Goal: Task Accomplishment & Management: Manage account settings

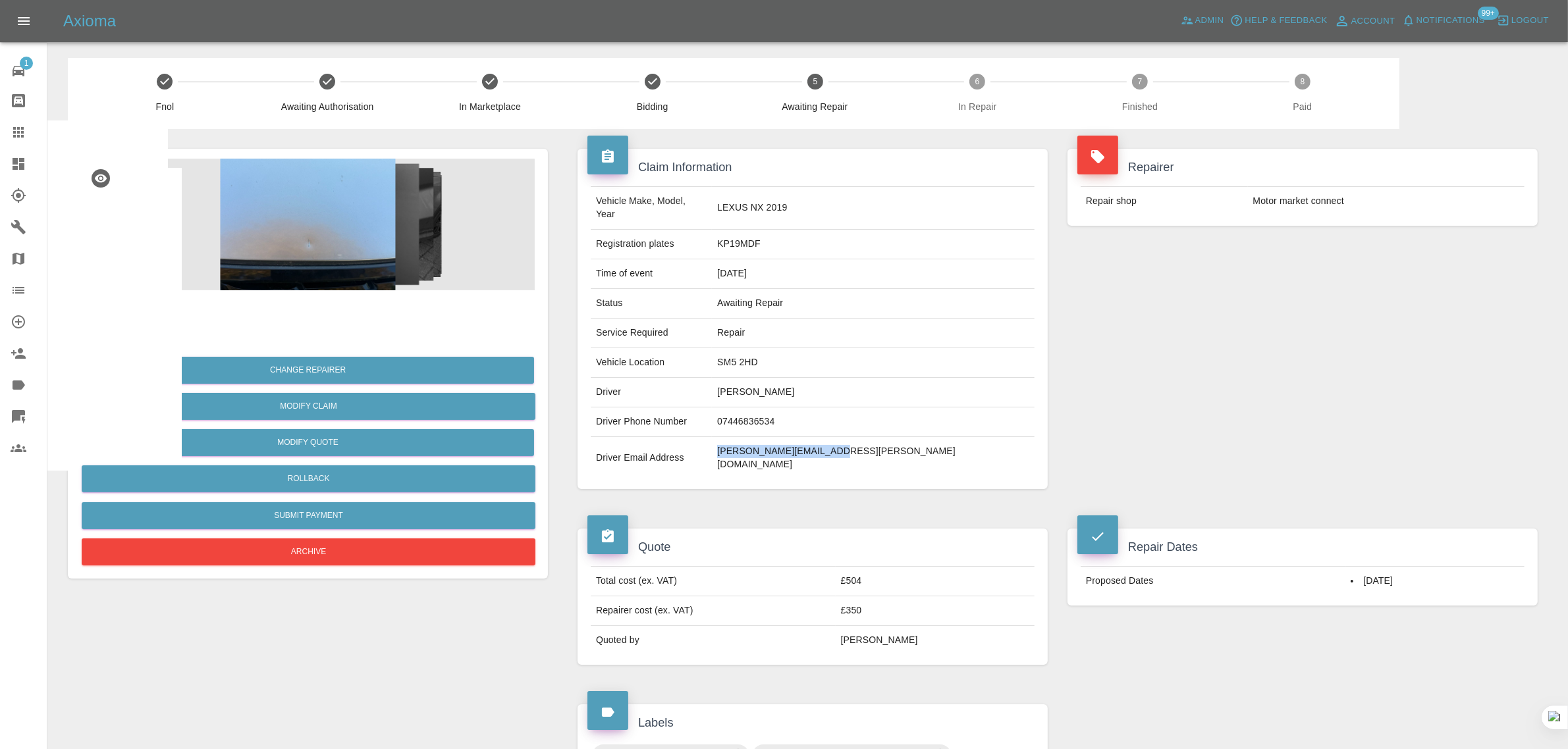
drag, startPoint x: 813, startPoint y: 443, endPoint x: 933, endPoint y: 441, distance: 120.0
click at [933, 441] on tr "Driver Email Address marian.milev@icloud.com" at bounding box center [812, 458] width 444 height 42
copy tr "marian.milev@icloud.com"
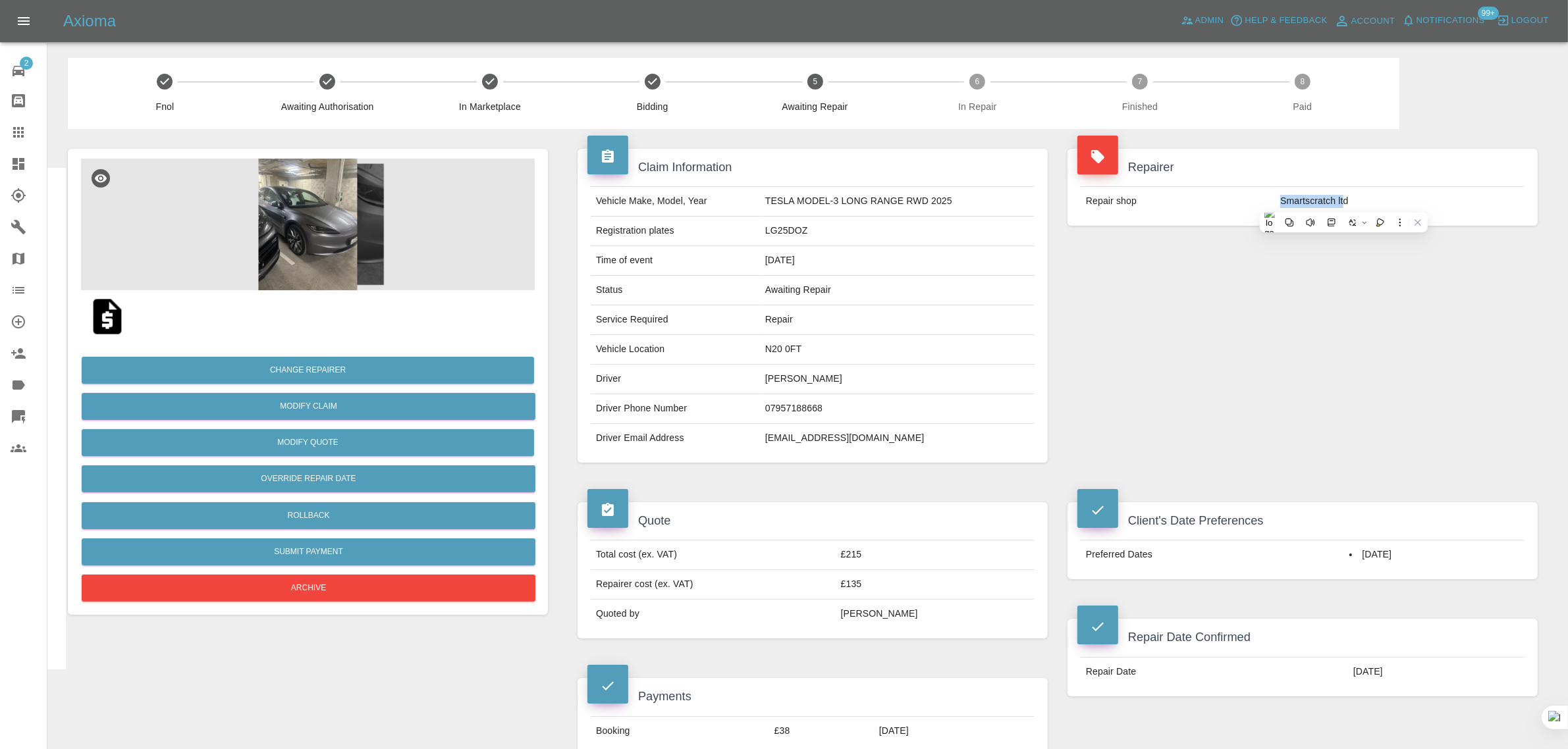
click at [21, 127] on icon at bounding box center [18, 132] width 16 height 16
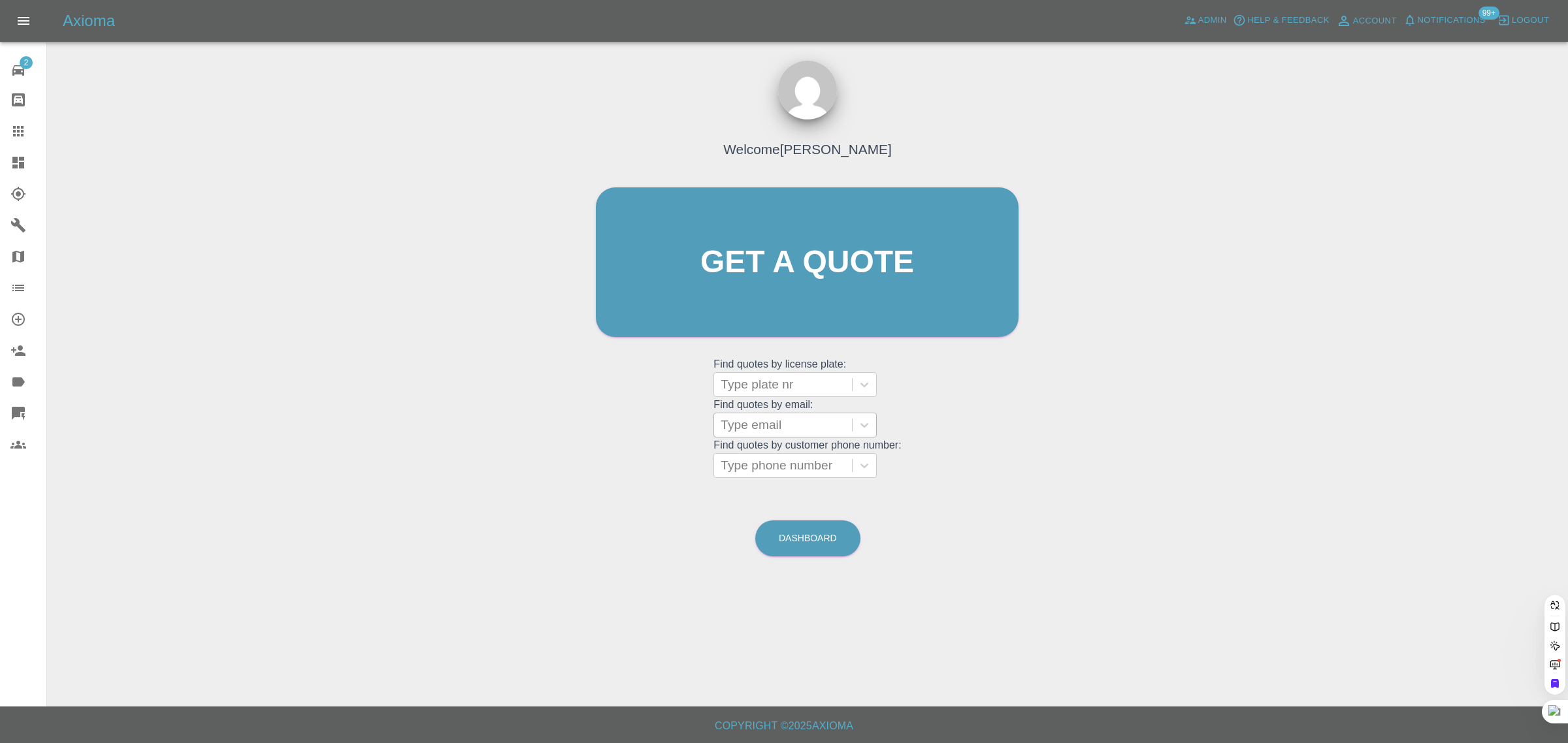
click at [755, 416] on div at bounding box center [783, 425] width 125 height 19
paste input "hopkinsja@hotmail.com"
type input "hopkinsja@hotmail.co"
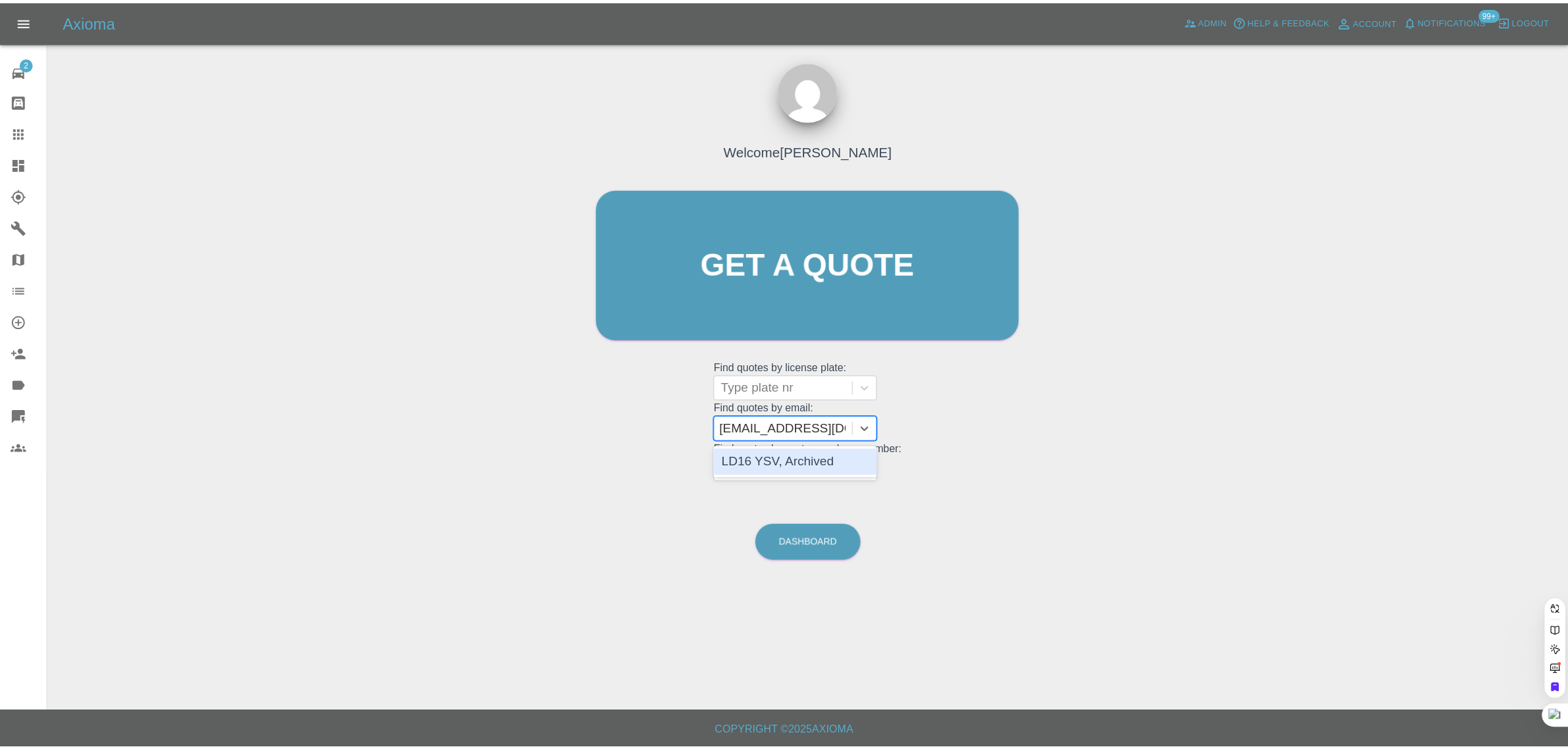
scroll to position [0, 0]
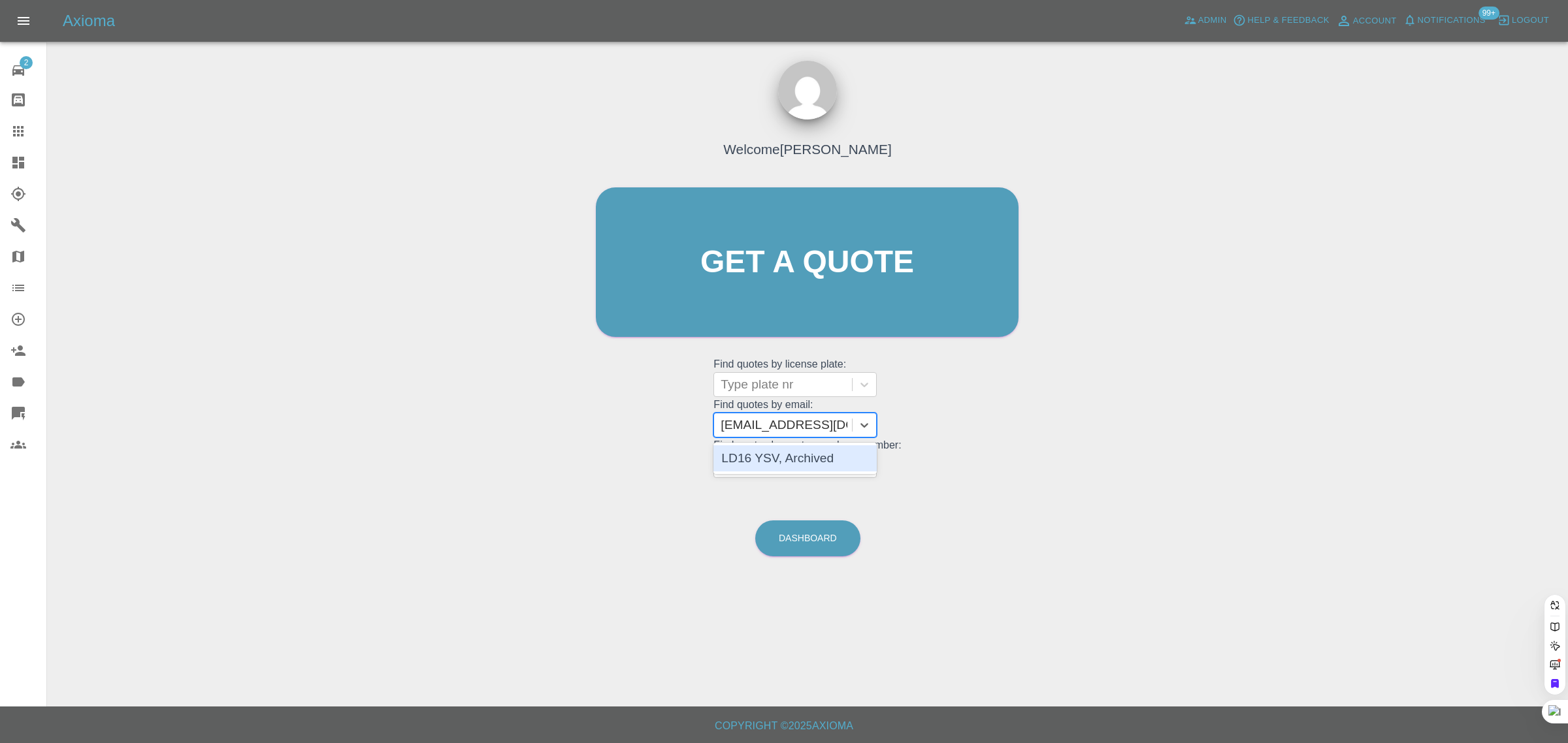
click at [765, 454] on div "LD16 YSV, Archived" at bounding box center [794, 459] width 163 height 26
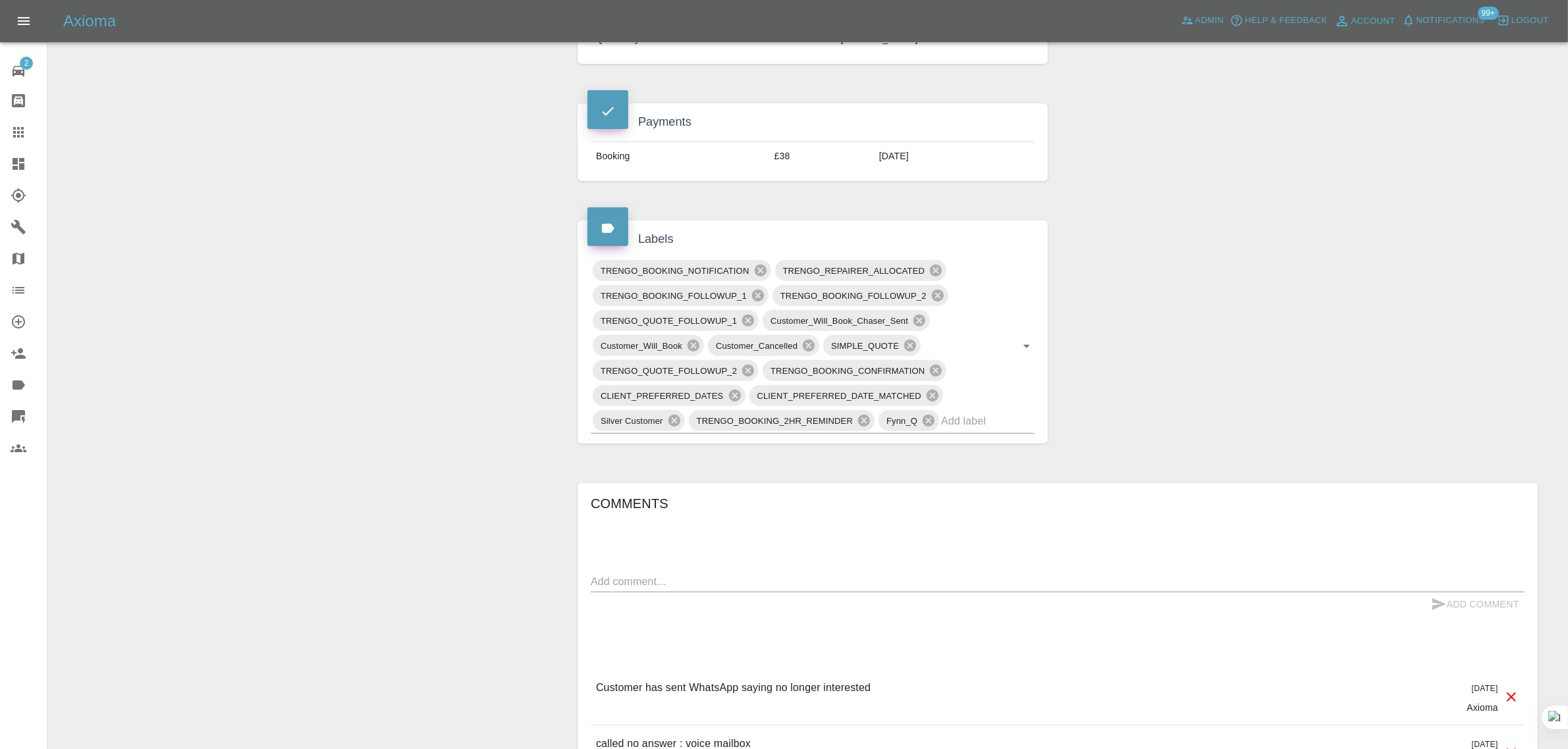
scroll to position [576, 0]
click at [718, 580] on textarea at bounding box center [1058, 581] width 934 height 15
paste textarea "Can some lone please call me. This technician is a nightmare and really messing…"
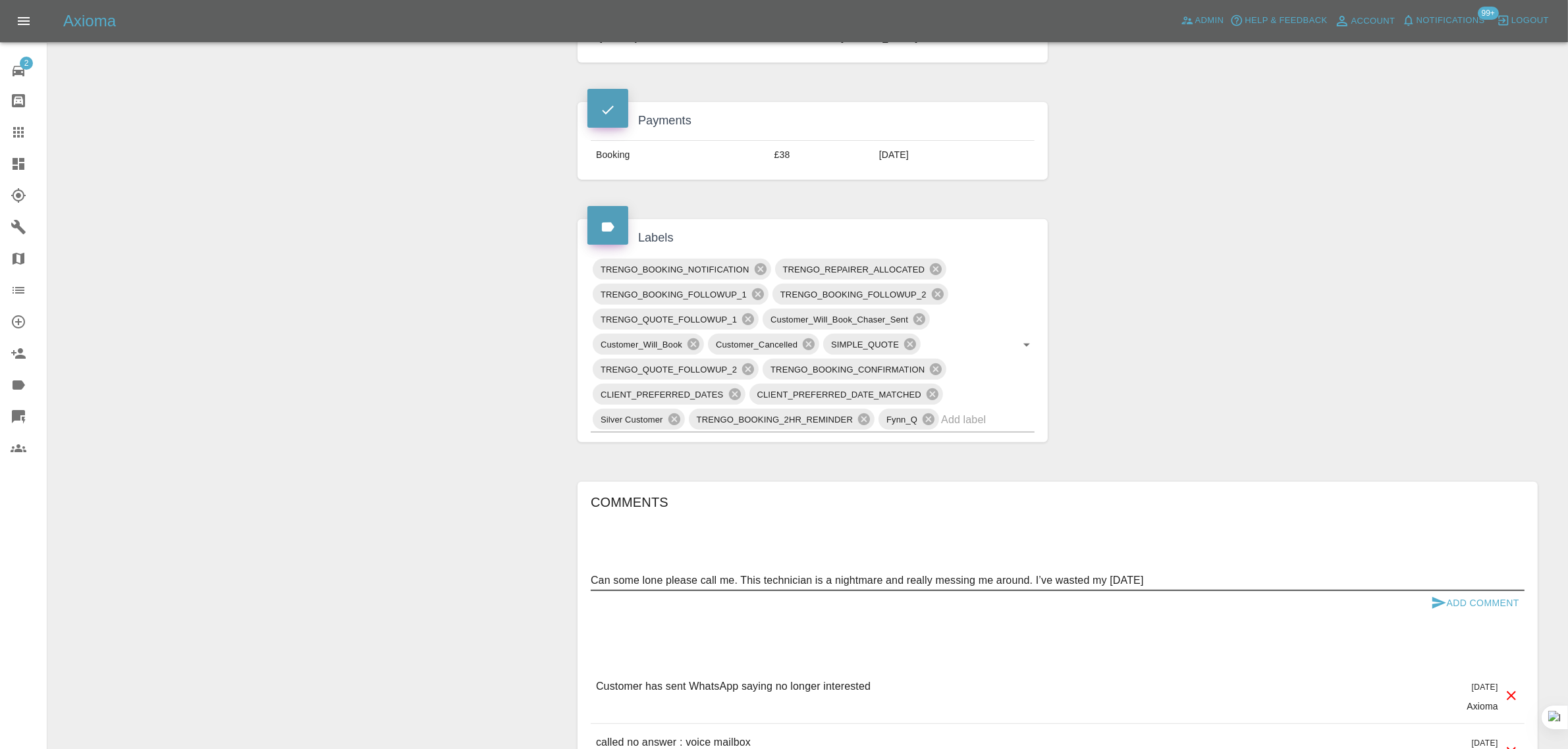
type textarea "Can some lone please call me. This technician is a nightmare and really messing…"
click at [1489, 606] on button "Add Comment" at bounding box center [1475, 603] width 99 height 24
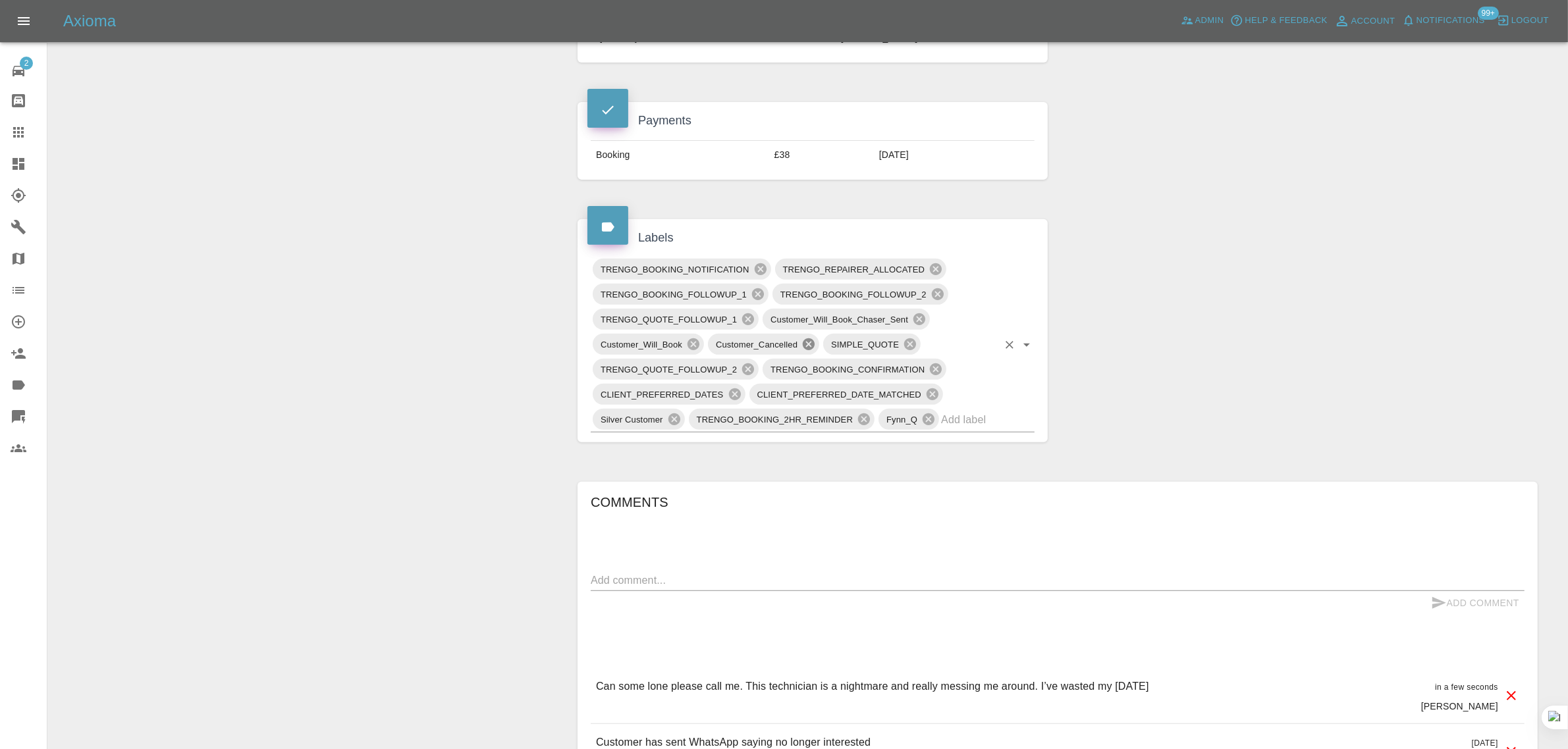
click at [808, 350] on icon at bounding box center [808, 344] width 12 height 12
click at [827, 583] on textarea at bounding box center [1058, 581] width 934 height 15
paste textarea "But then I confirmed and paid the fee ! You sent me a confirmation ! Not good e…"
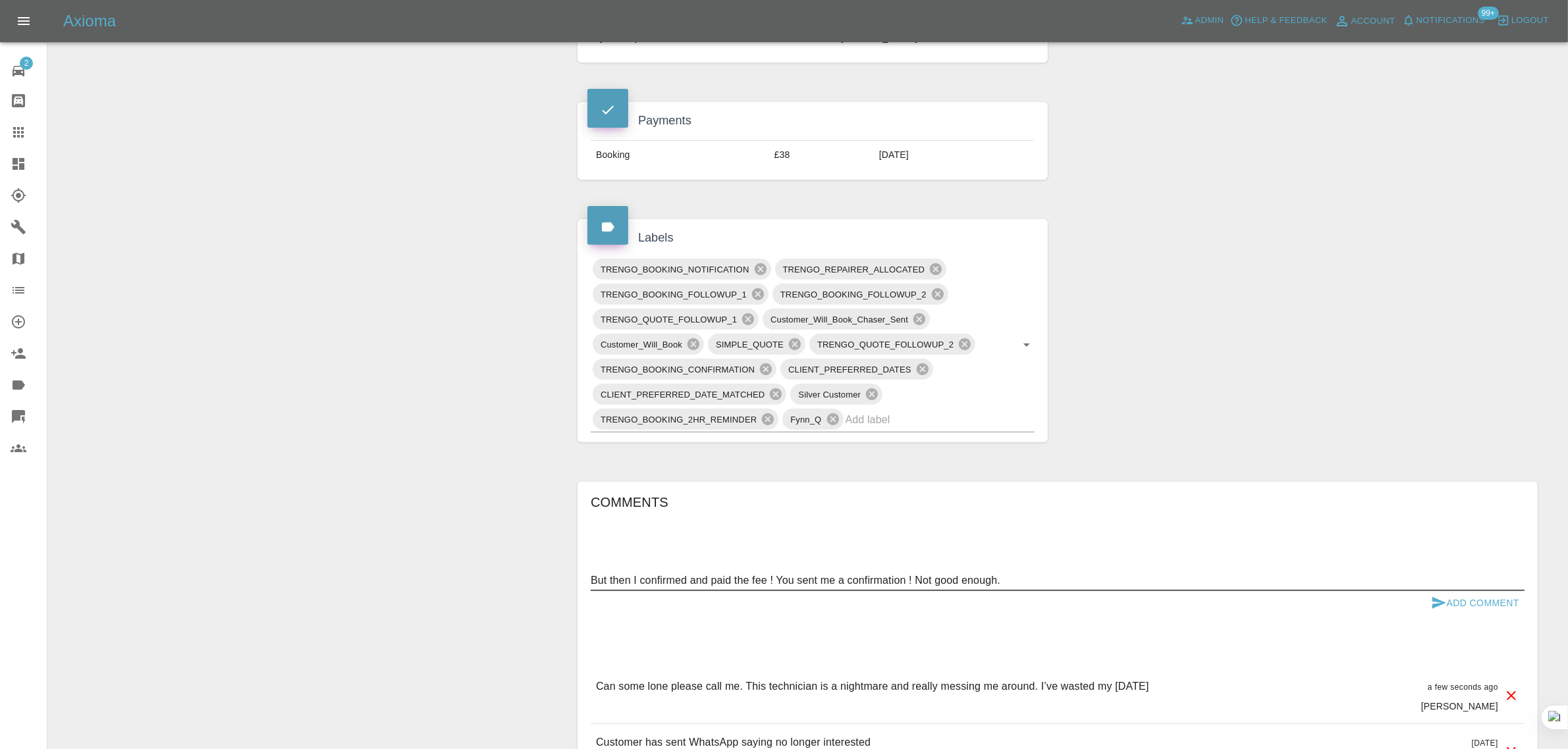
type textarea "But then I confirmed and paid the fee ! You sent me a confirmation ! Not good e…"
click at [1458, 611] on button "Add Comment" at bounding box center [1475, 603] width 99 height 24
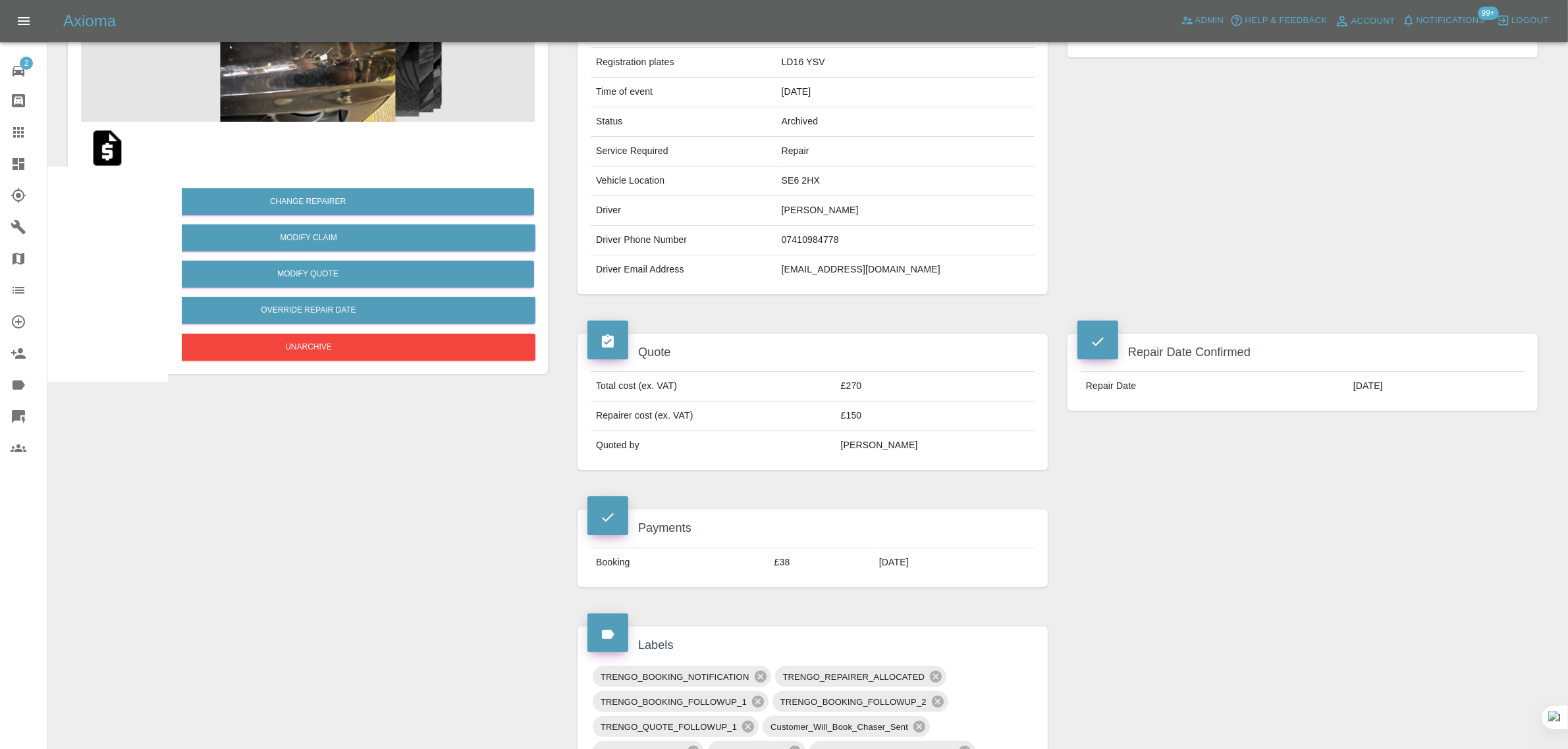
scroll to position [0, 0]
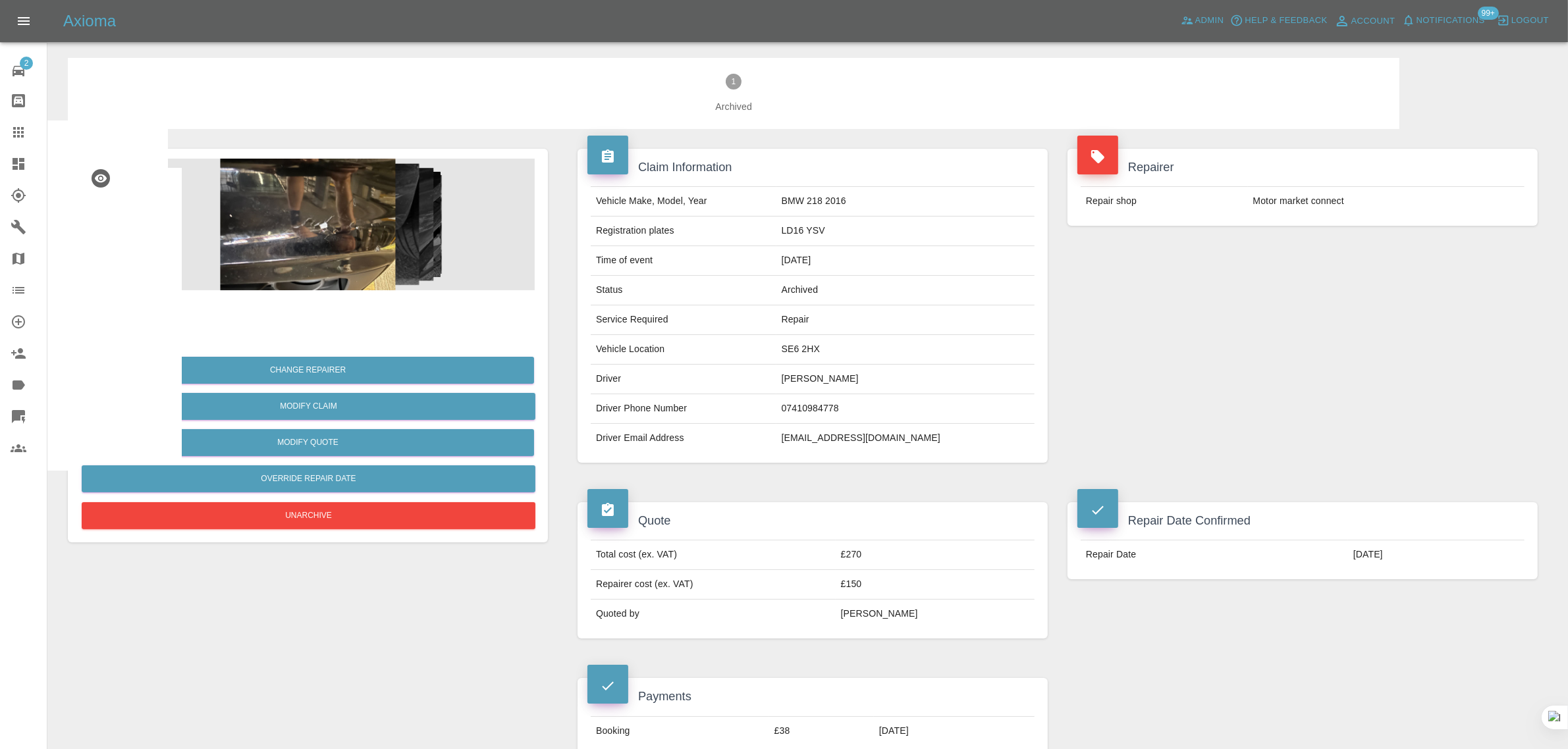
click at [674, 482] on div "Claim Information Vehicle Make, Model, Year BMW 218 2016 Registration plates LD…" at bounding box center [812, 305] width 490 height 353
click at [329, 524] on button "Unarchive" at bounding box center [308, 516] width 454 height 27
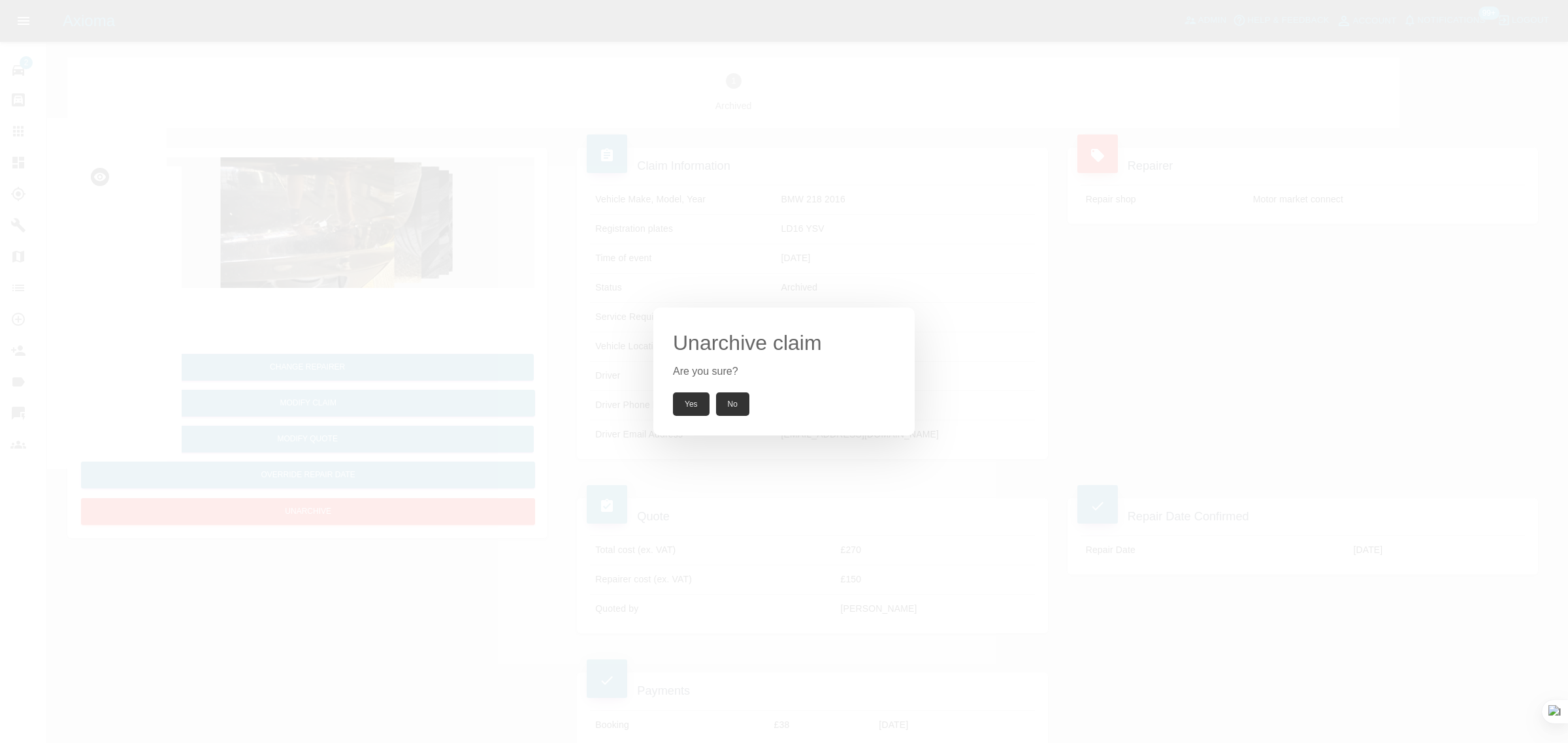
click at [695, 403] on button "Yes" at bounding box center [691, 404] width 36 height 23
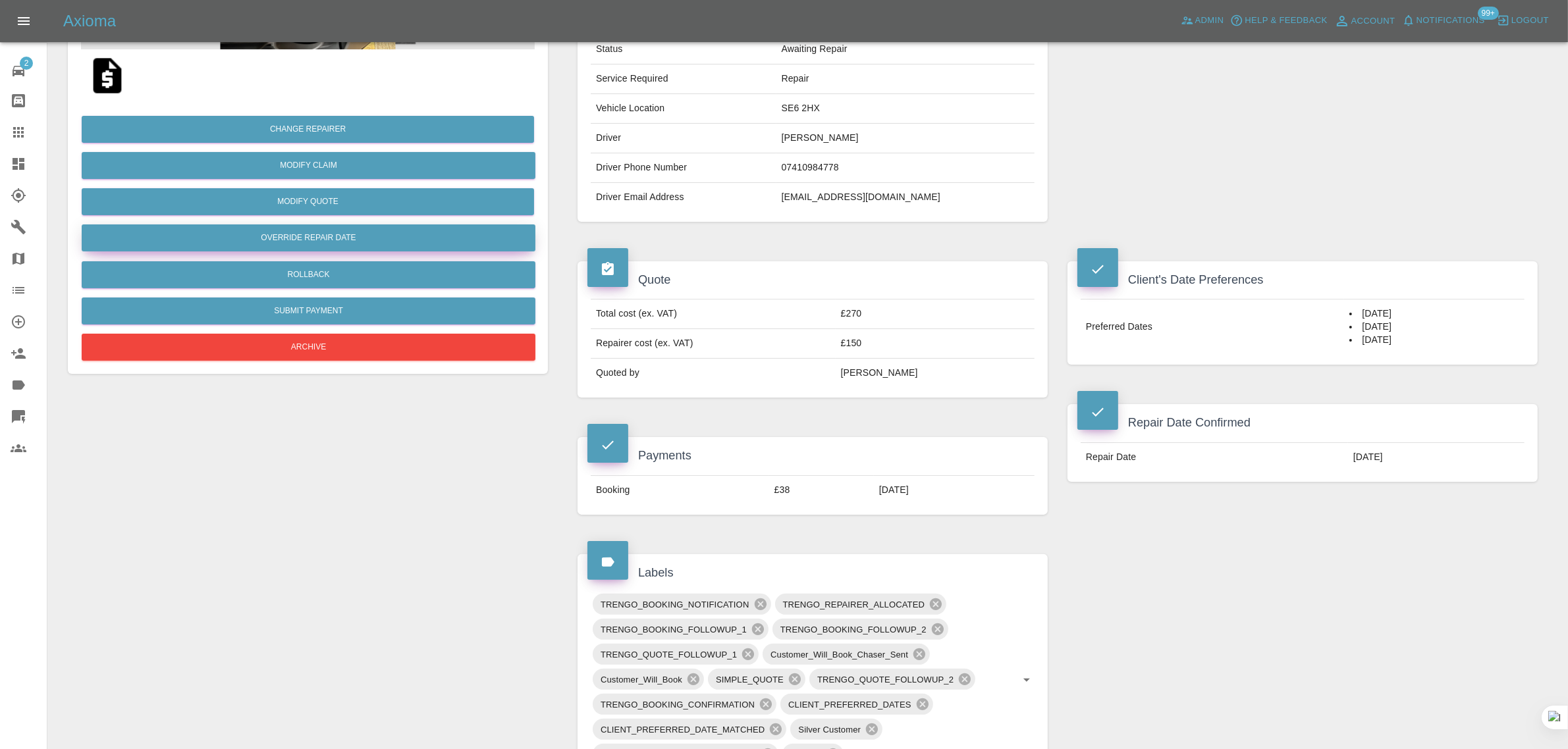
scroll to position [659, 0]
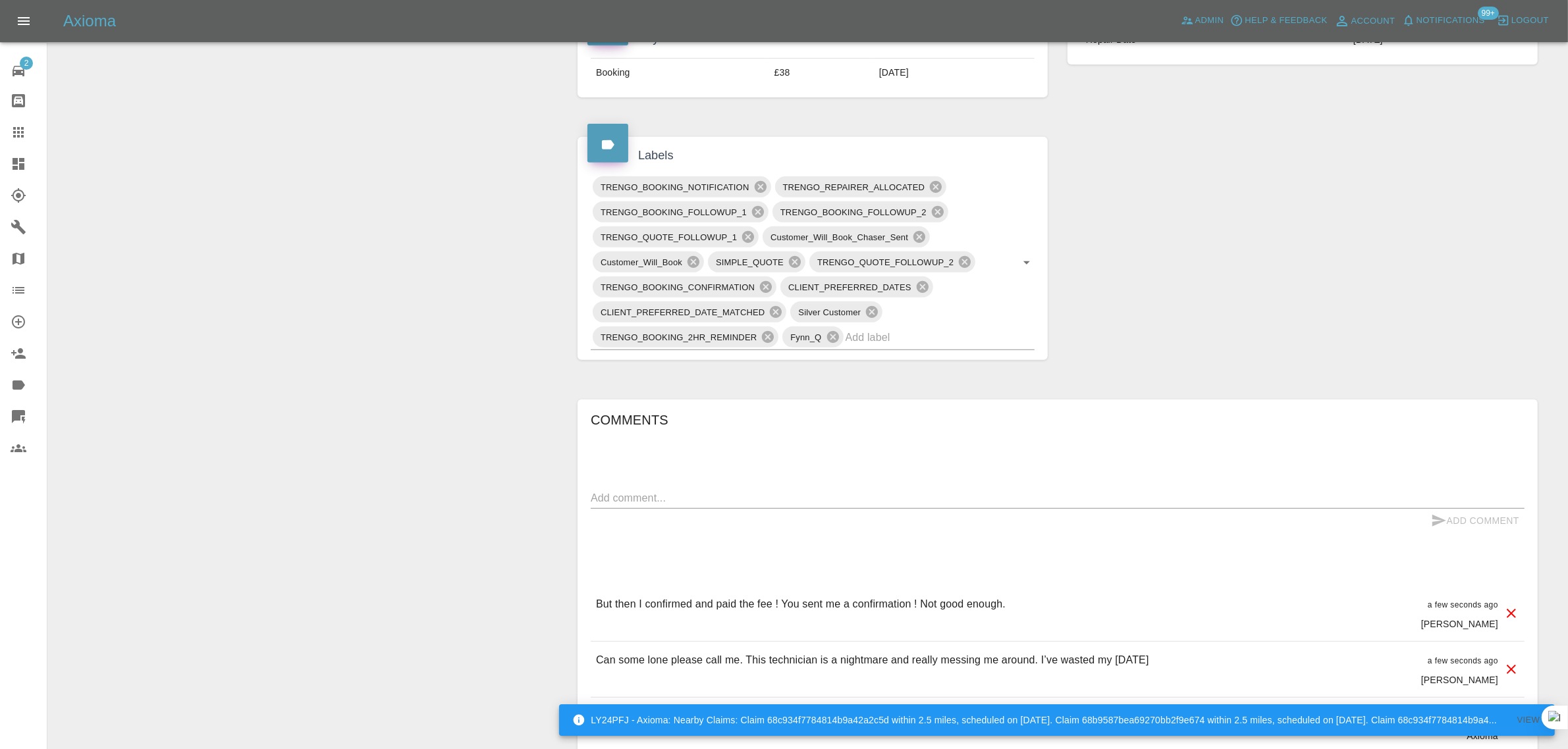
click at [786, 501] on textarea at bounding box center [1058, 498] width 934 height 15
paste textarea "Can you please speak to Martin - the technician from Saturday and book him in f…"
type textarea "Can you please speak to Martin - the technician from Saturday and book him in f…"
click at [1465, 521] on button "Add Comment" at bounding box center [1475, 522] width 99 height 24
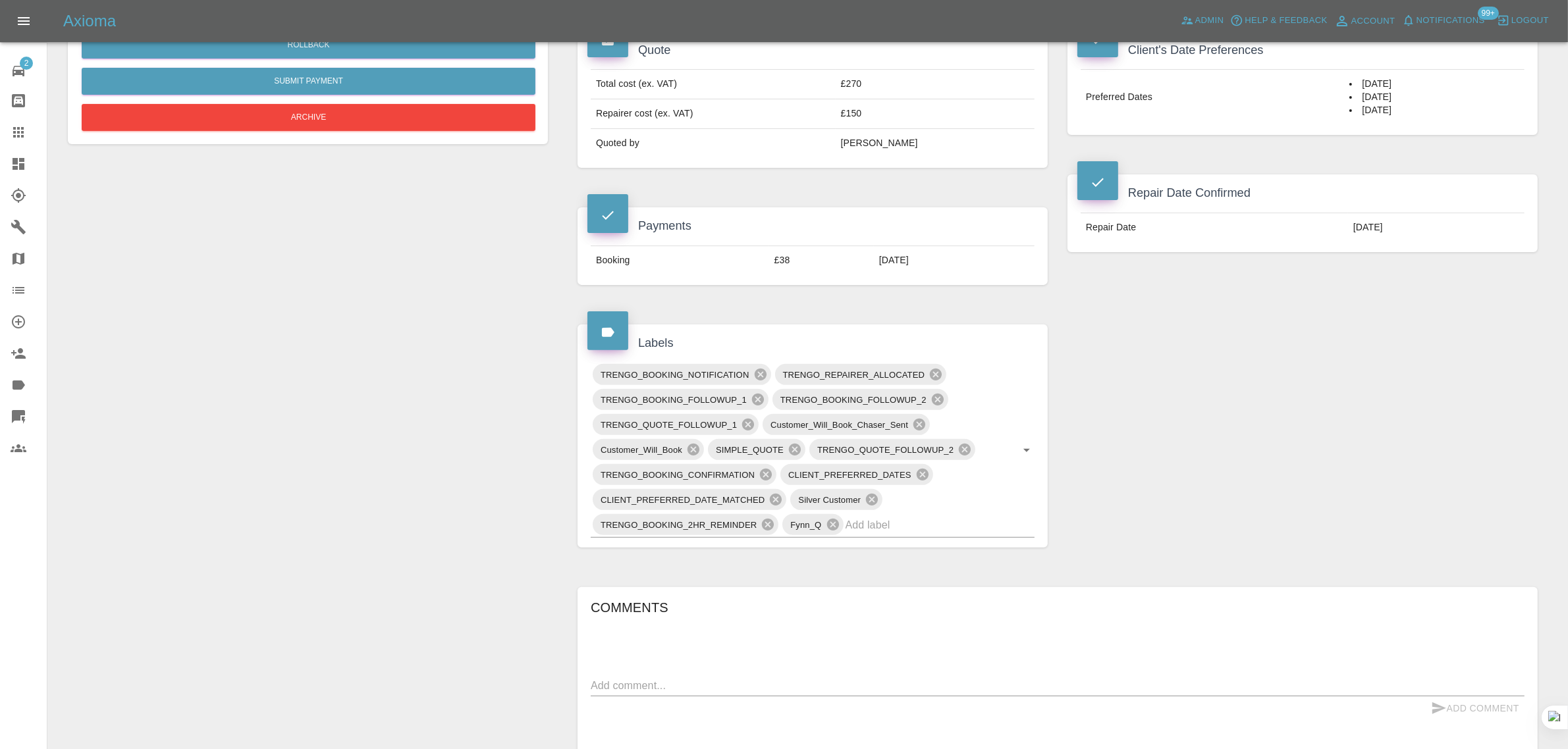
scroll to position [329, 0]
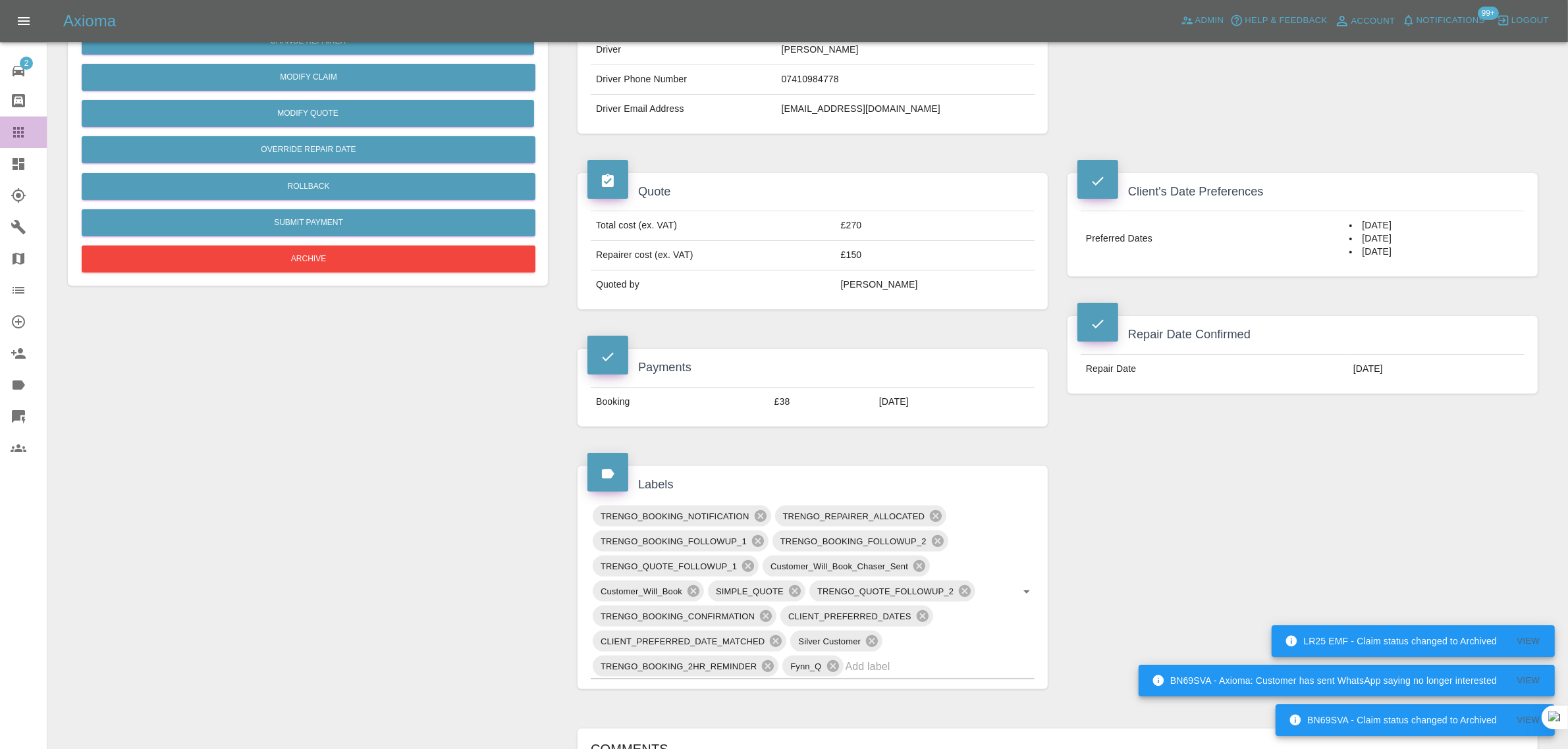
click at [21, 139] on icon at bounding box center [18, 132] width 16 height 16
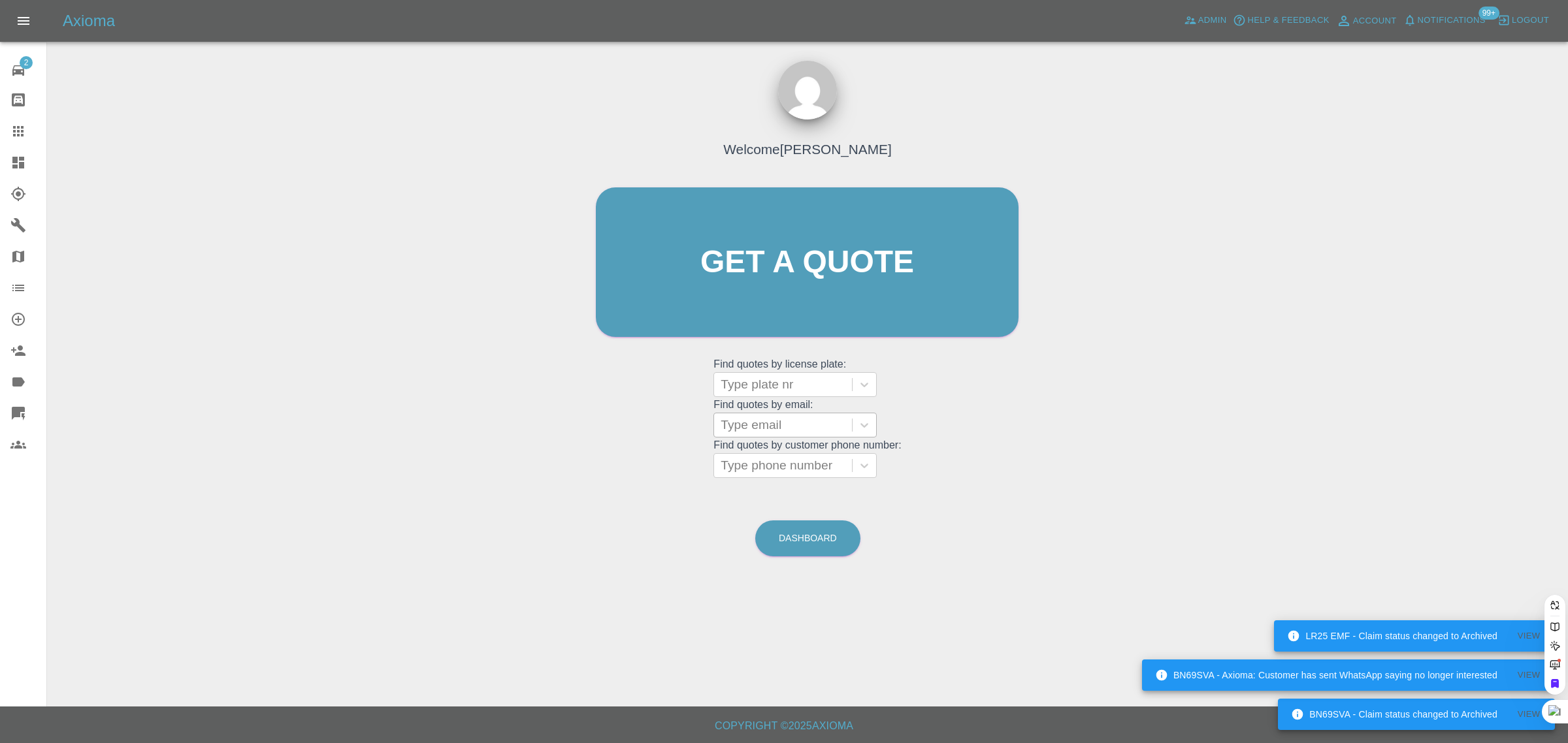
click at [751, 384] on div at bounding box center [783, 385] width 125 height 19
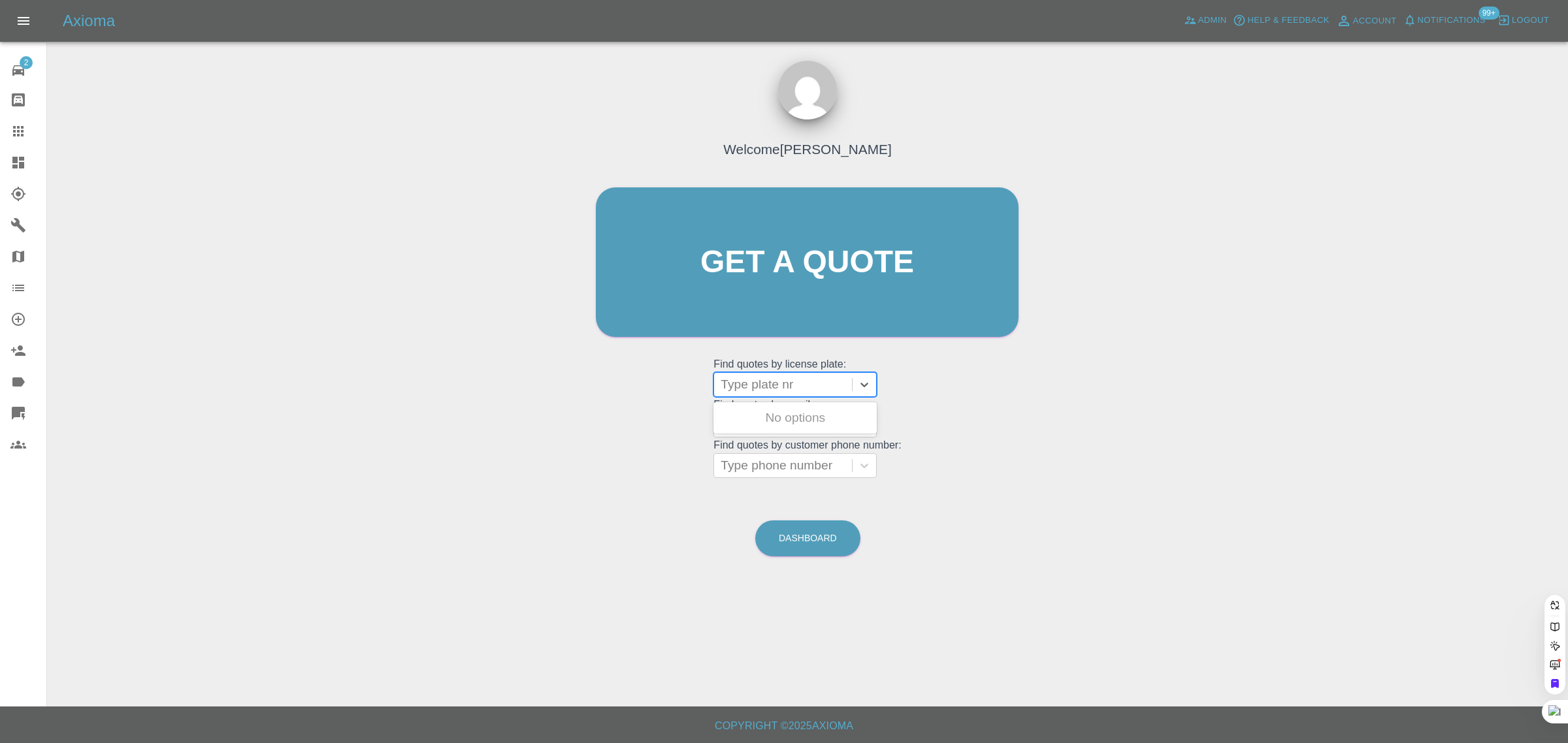
click at [579, 397] on div "Welcome Saleem Anwar Get a quote Get a quote Find quotes by license plate: Use …" at bounding box center [807, 324] width 1500 height 469
click at [750, 424] on div at bounding box center [783, 425] width 125 height 19
paste input "HJ16 AUC"
type input "HJ16 AU"
click at [782, 383] on div at bounding box center [783, 385] width 125 height 19
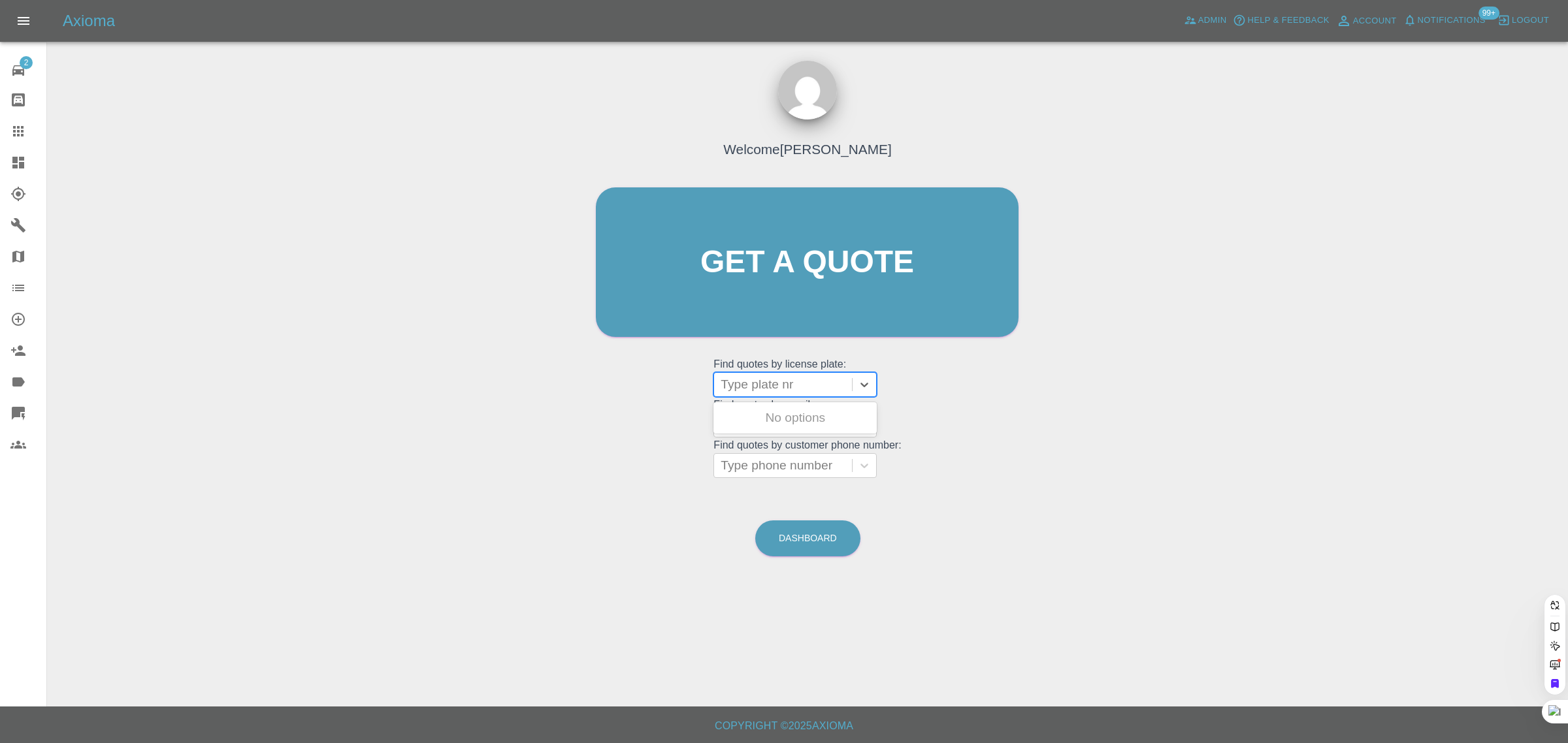
paste input "HJ16 AUC"
type input "HJ16 AUC"
click at [800, 421] on div "HJ16 AUC, Awaiting Authorisation" at bounding box center [794, 425] width 163 height 42
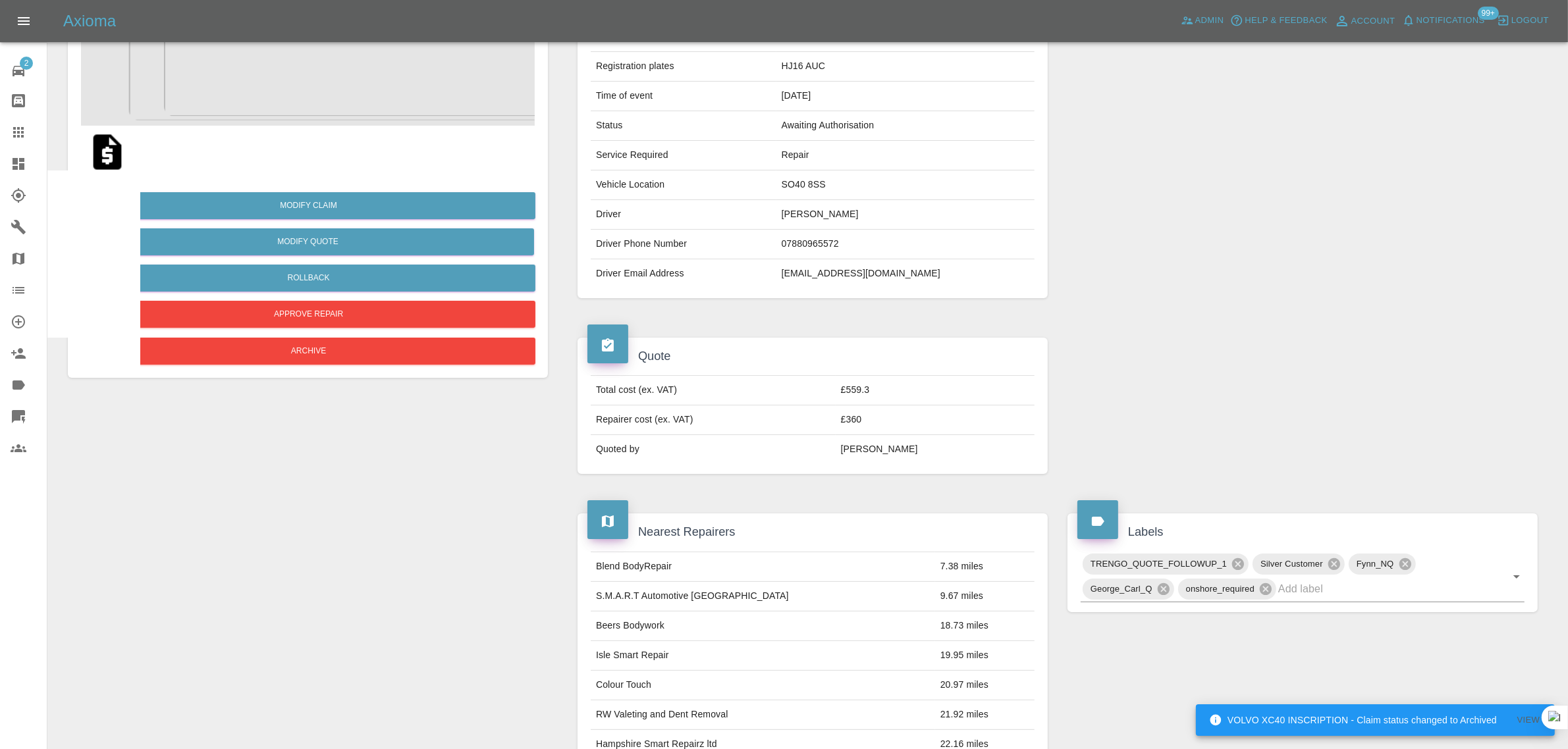
scroll to position [576, 0]
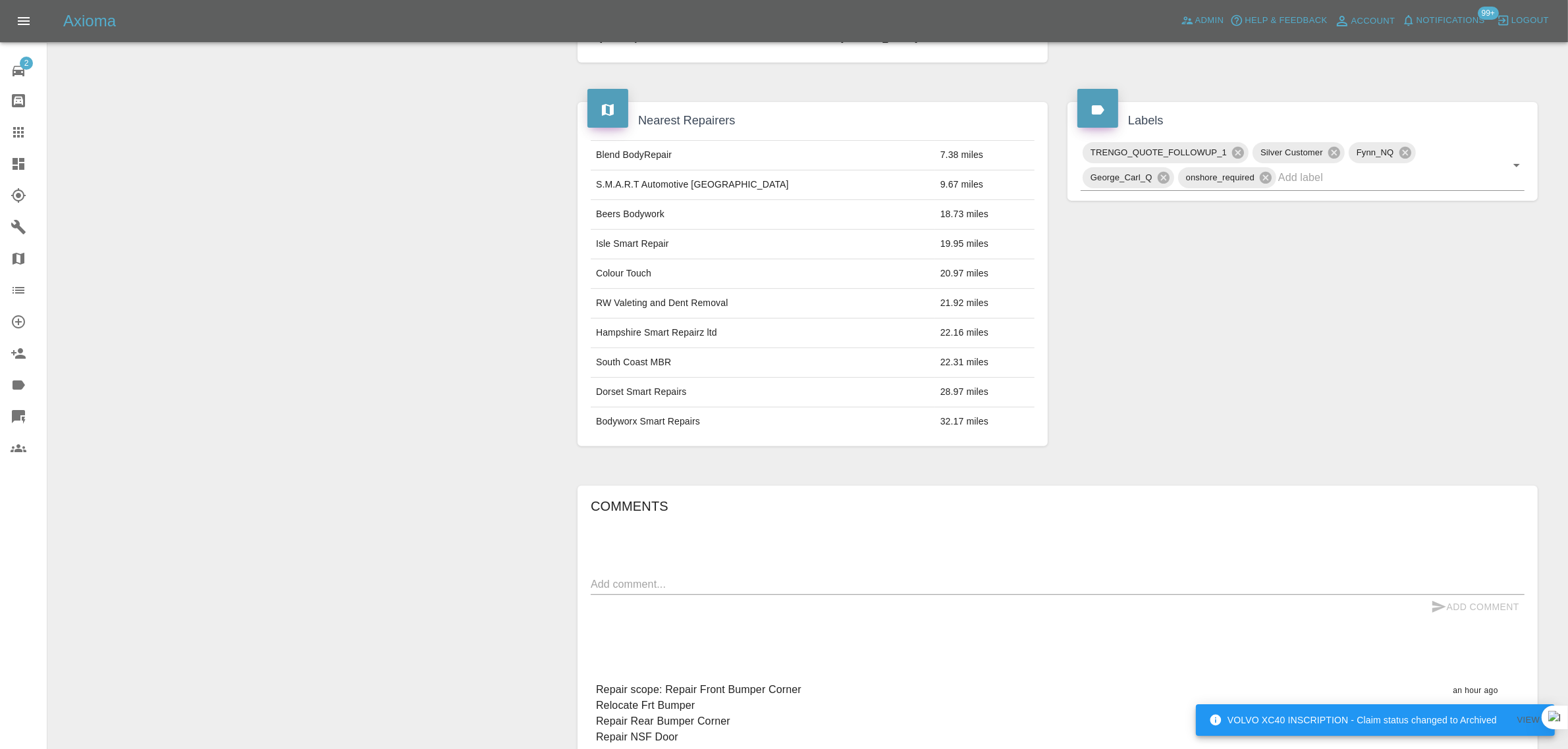
click at [854, 595] on div "x" at bounding box center [1058, 585] width 934 height 21
paste textarea "Please can you confirm that the quote also includes the scratches down the side…"
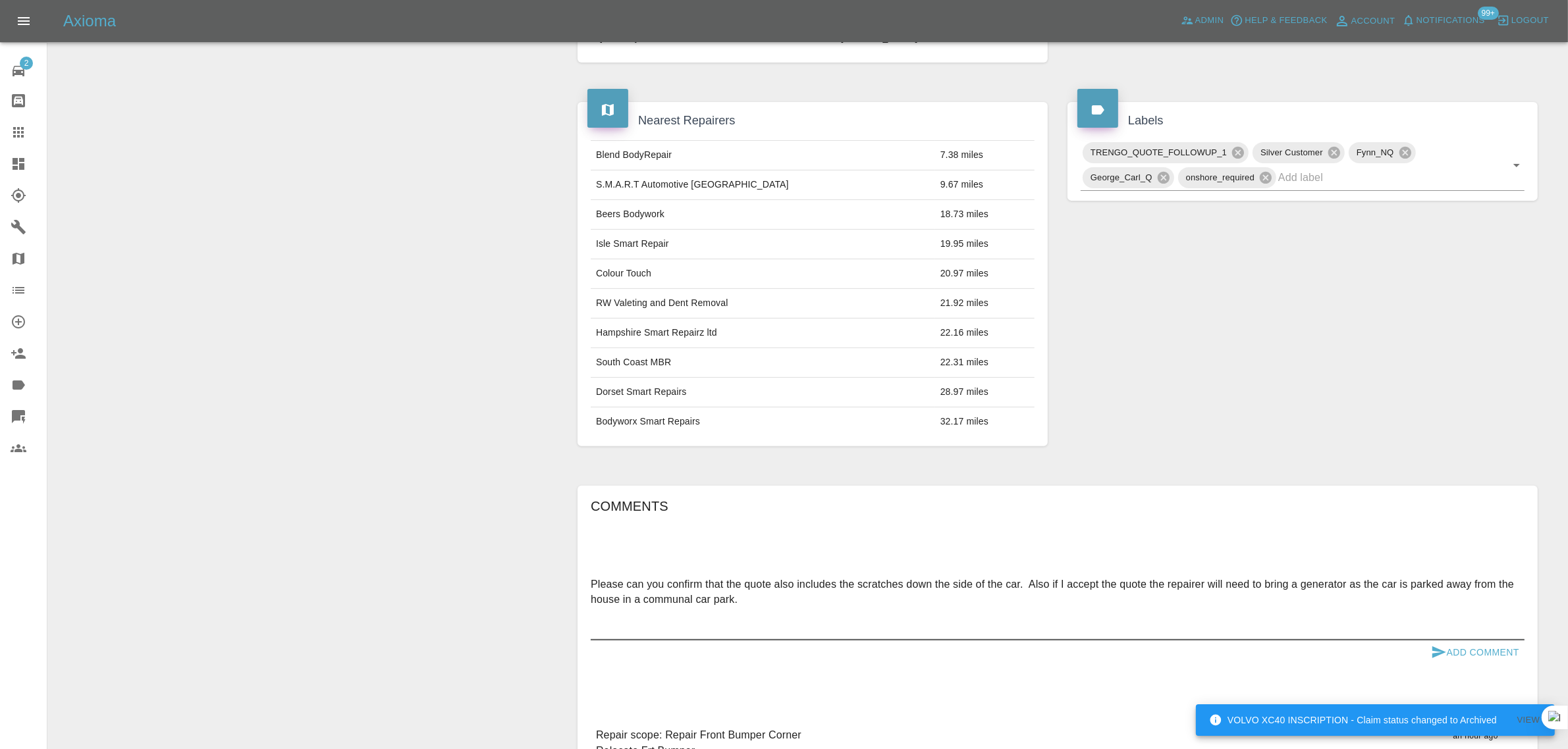
type textarea "Please can you confirm that the quote also includes the scratches down the side…"
click at [1470, 649] on button "Add Comment" at bounding box center [1475, 653] width 99 height 24
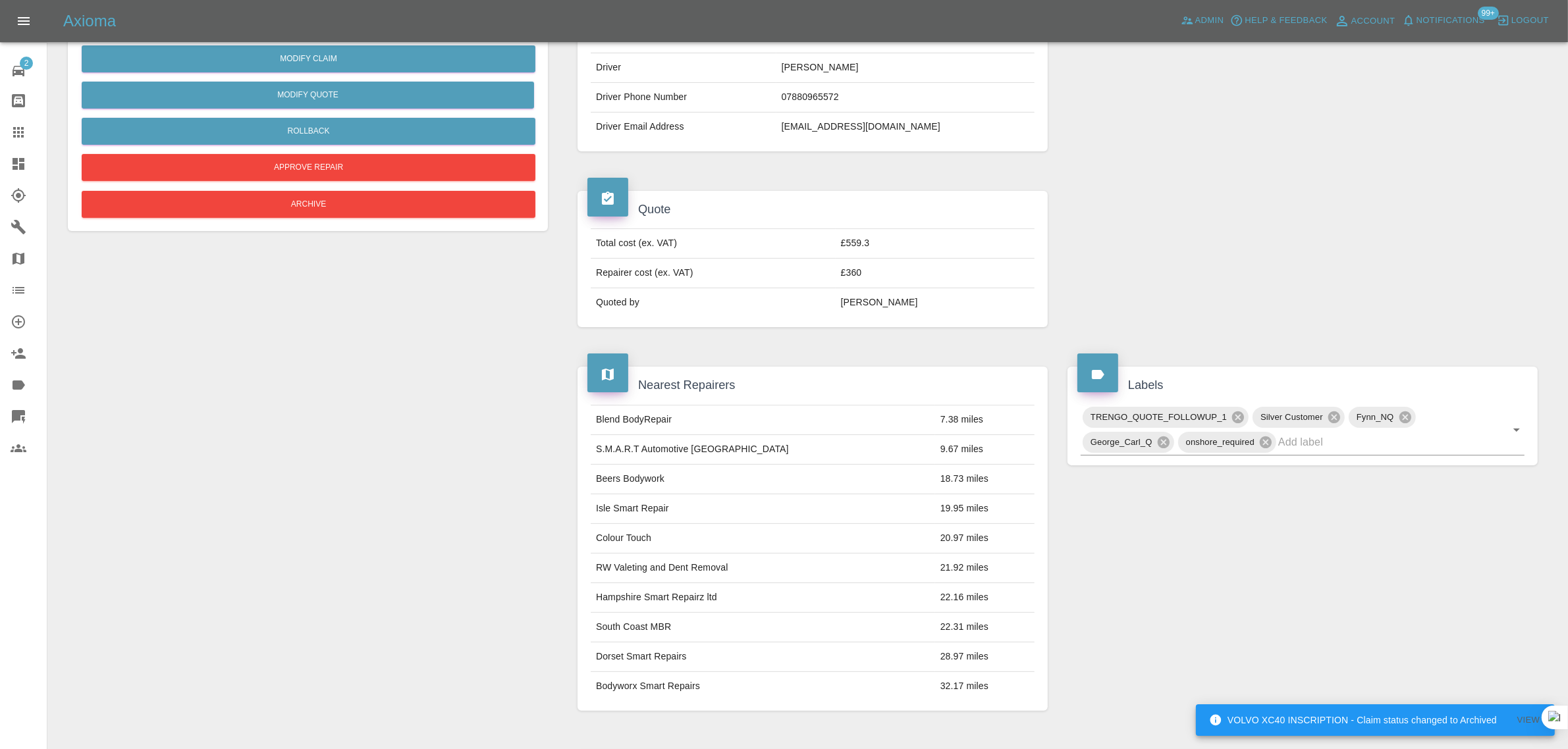
scroll to position [83, 0]
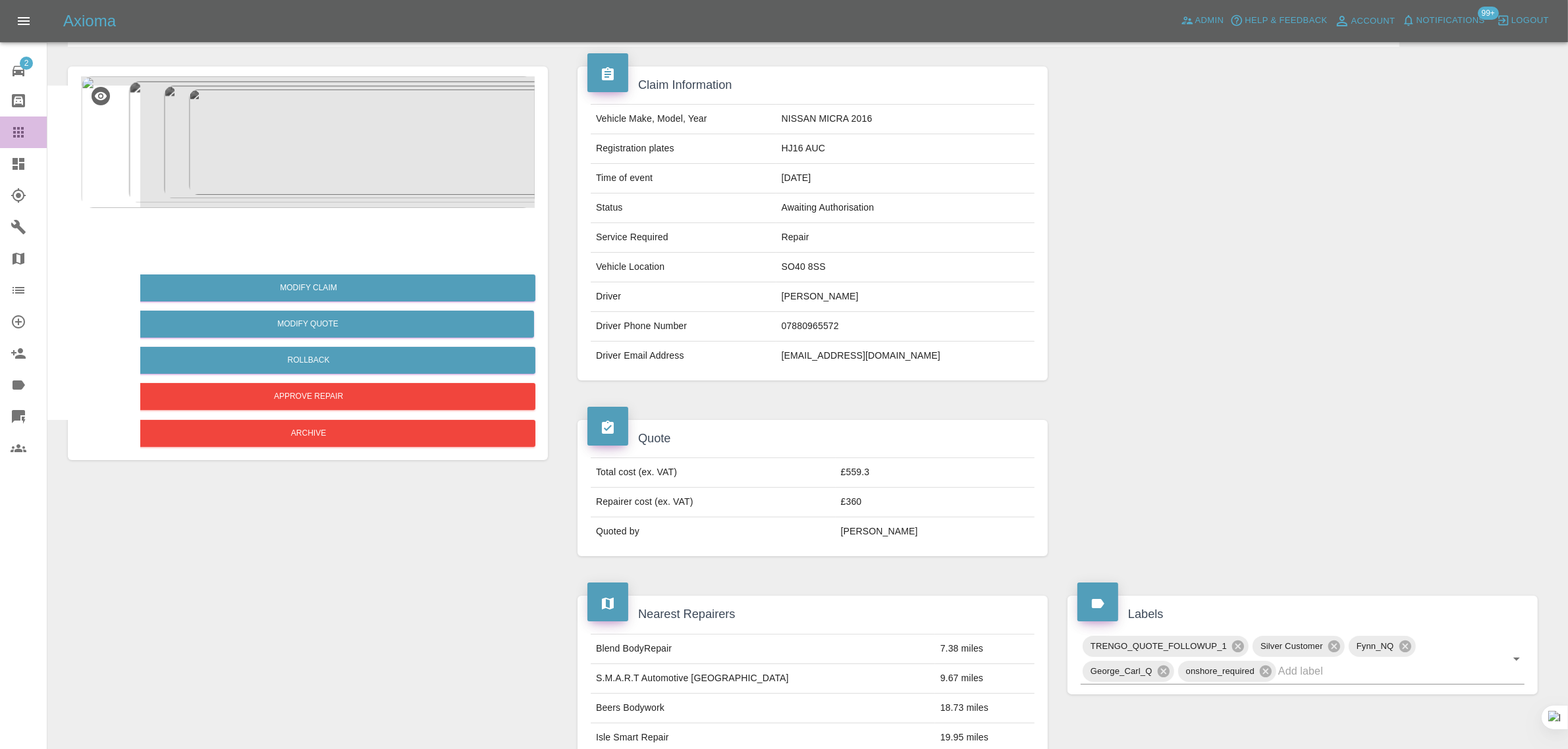
click at [17, 129] on icon at bounding box center [18, 132] width 10 height 10
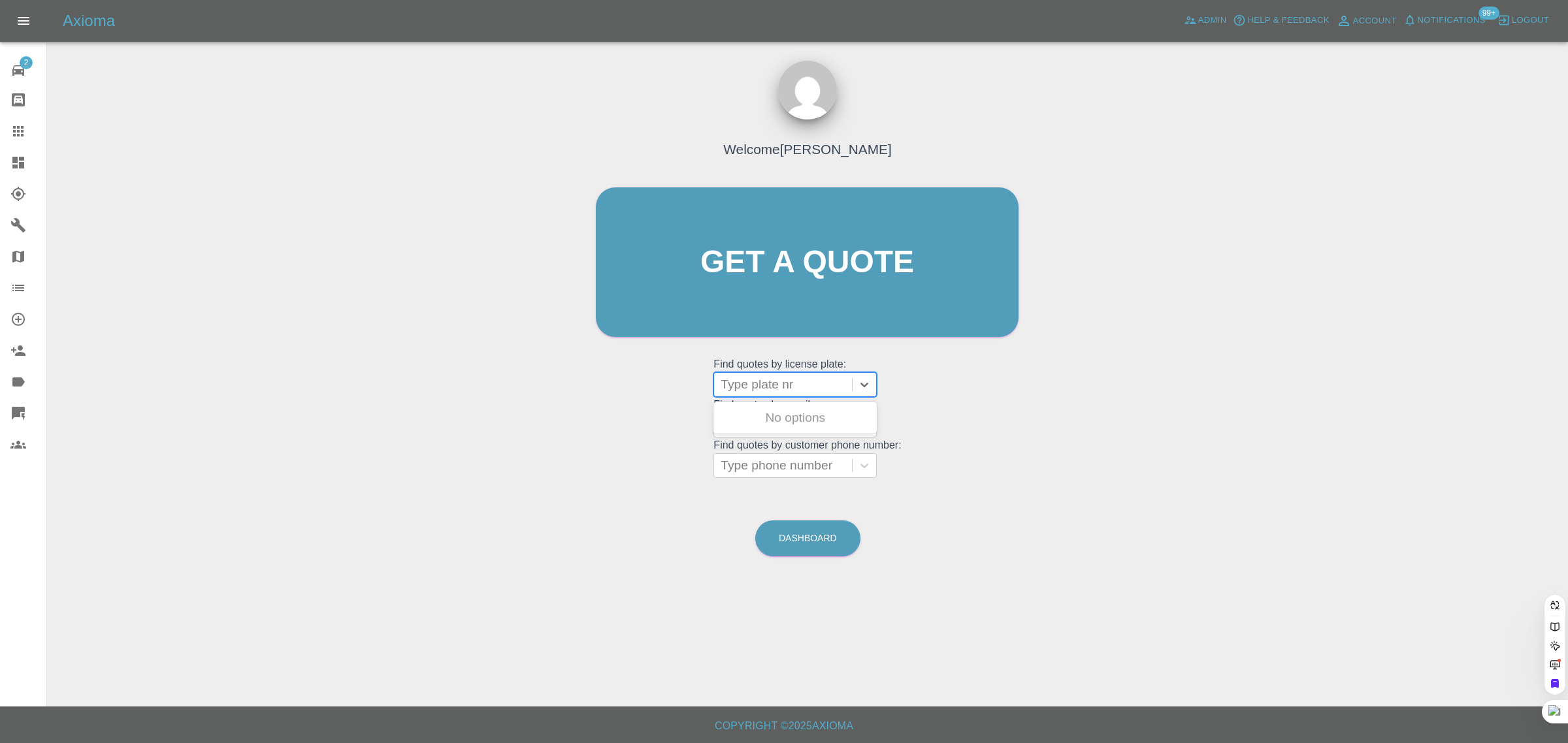
click at [740, 390] on div at bounding box center [783, 385] width 125 height 19
paste input "it’s LY21 GSZ"
type input "LY21 GSZ"
click at [753, 416] on div "LY21 GSZ, Awaiting Repair" at bounding box center [794, 425] width 163 height 42
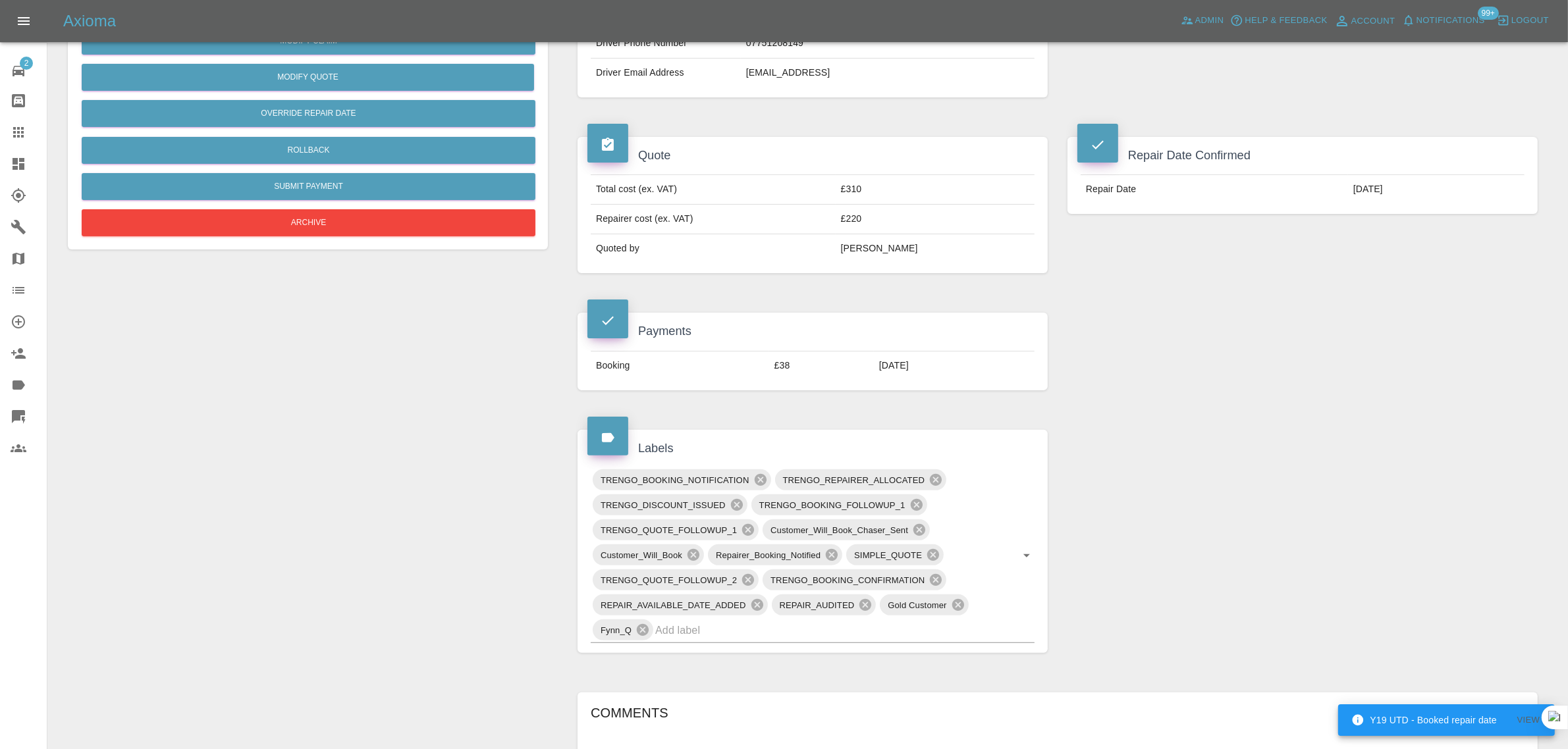
scroll to position [975, 0]
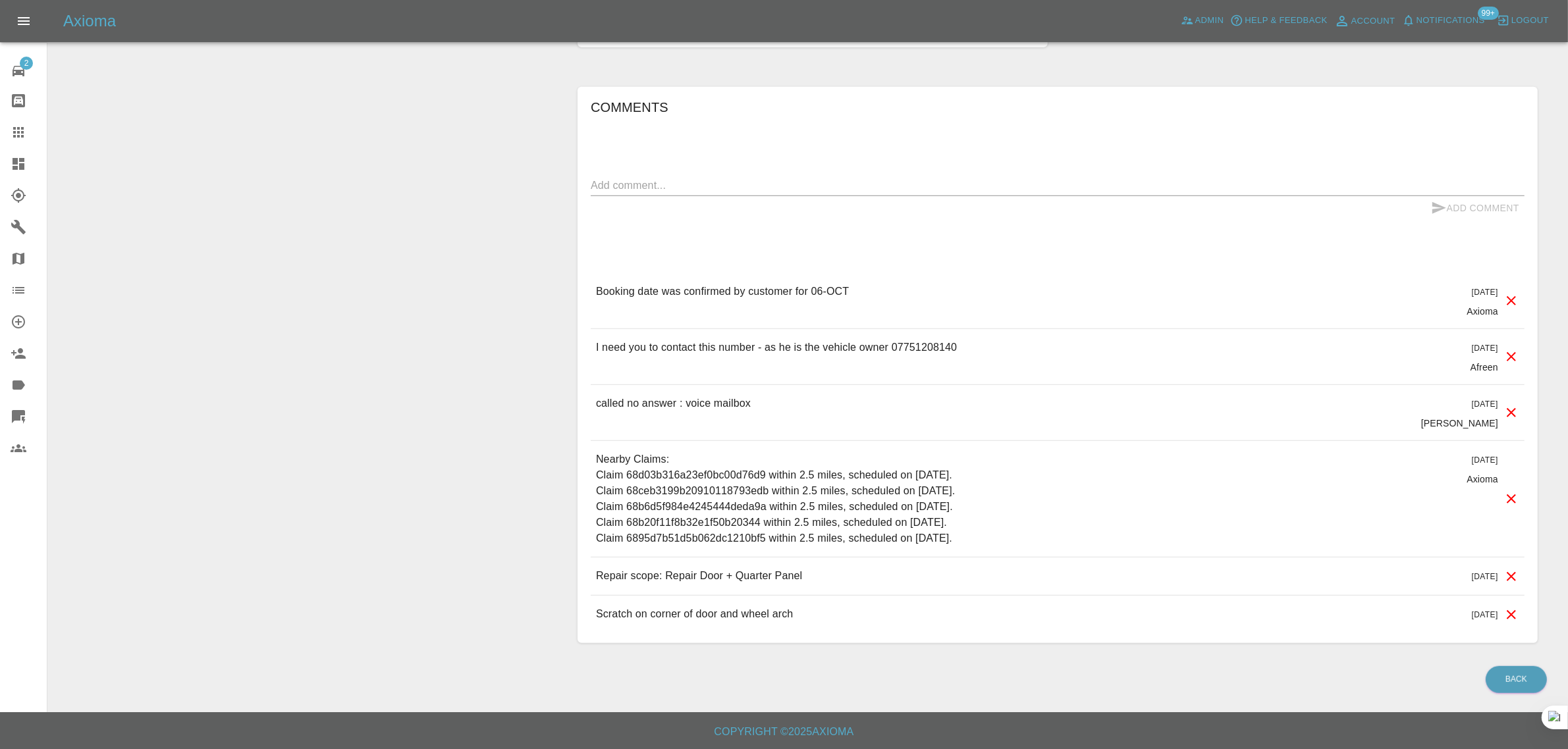
click at [973, 172] on div "Comments x Add Comment Booking date was confirmed by customer for 06-OCT 5 days…" at bounding box center [1058, 365] width 934 height 537
click at [976, 182] on textarea at bounding box center [1058, 185] width 934 height 15
paste textarea "I need to cancel a repair please. How do I do this ? > > Best > David"
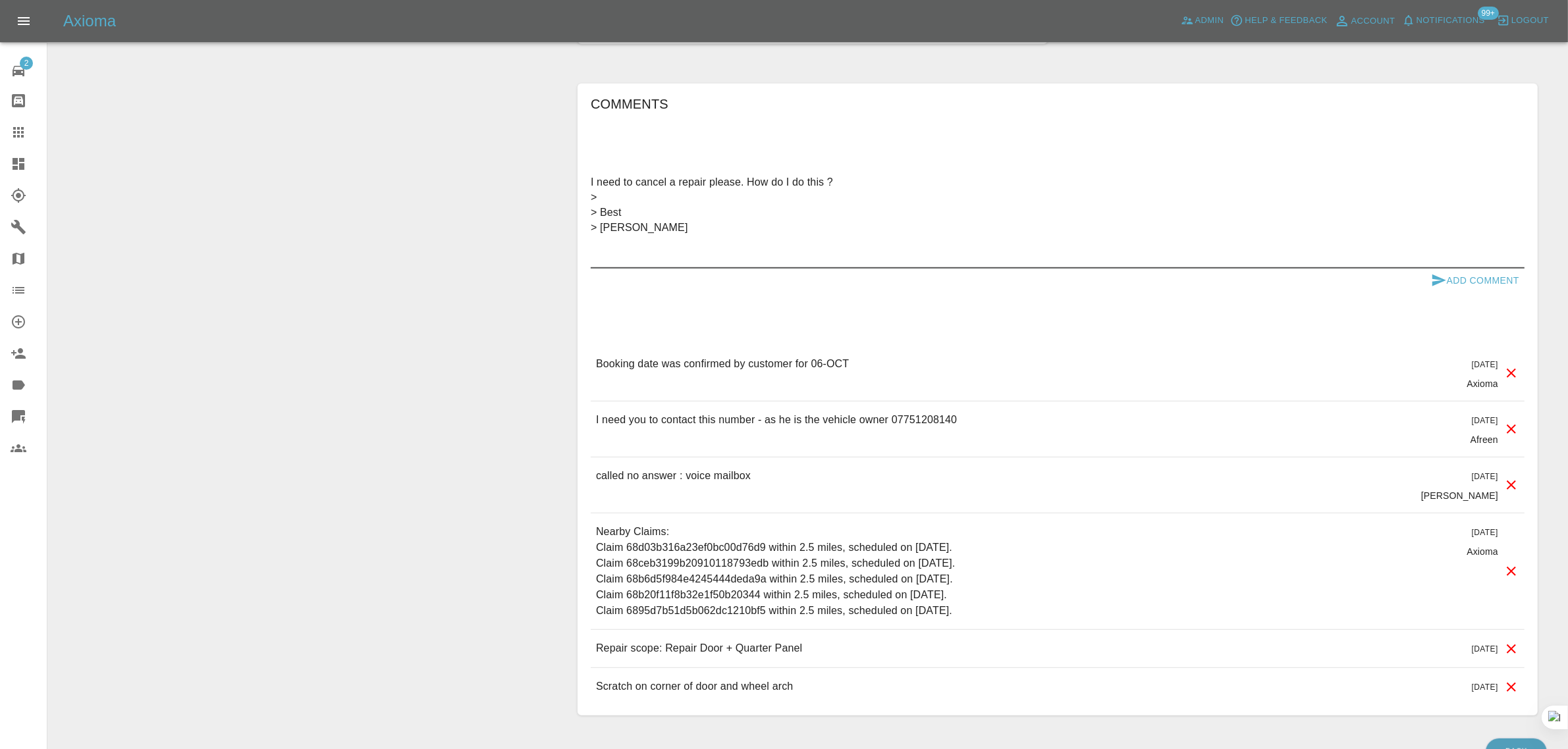
type textarea "I need to cancel a repair please. How do I do this ? > > Best > David"
click at [1499, 275] on button "Add Comment" at bounding box center [1475, 281] width 99 height 24
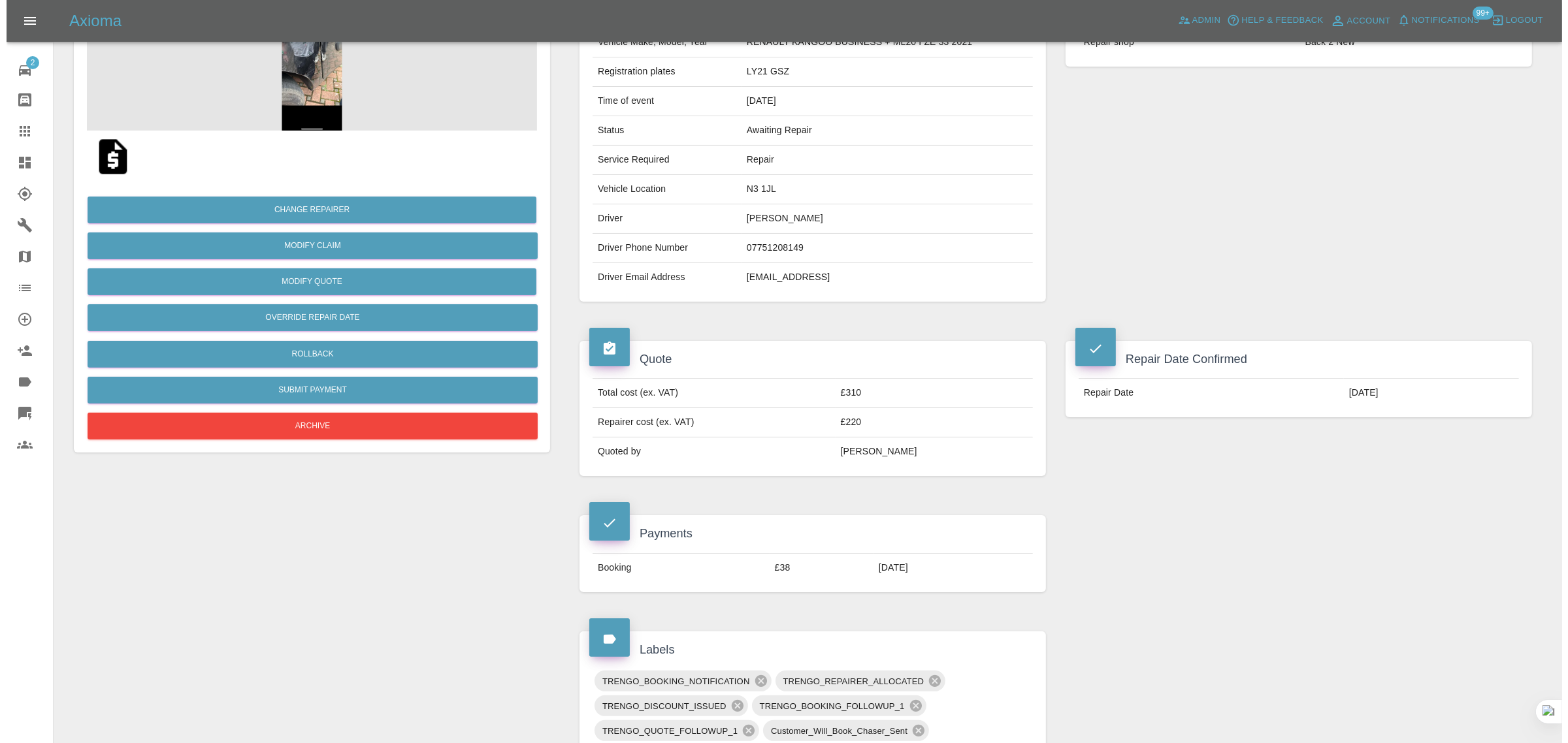
scroll to position [0, 0]
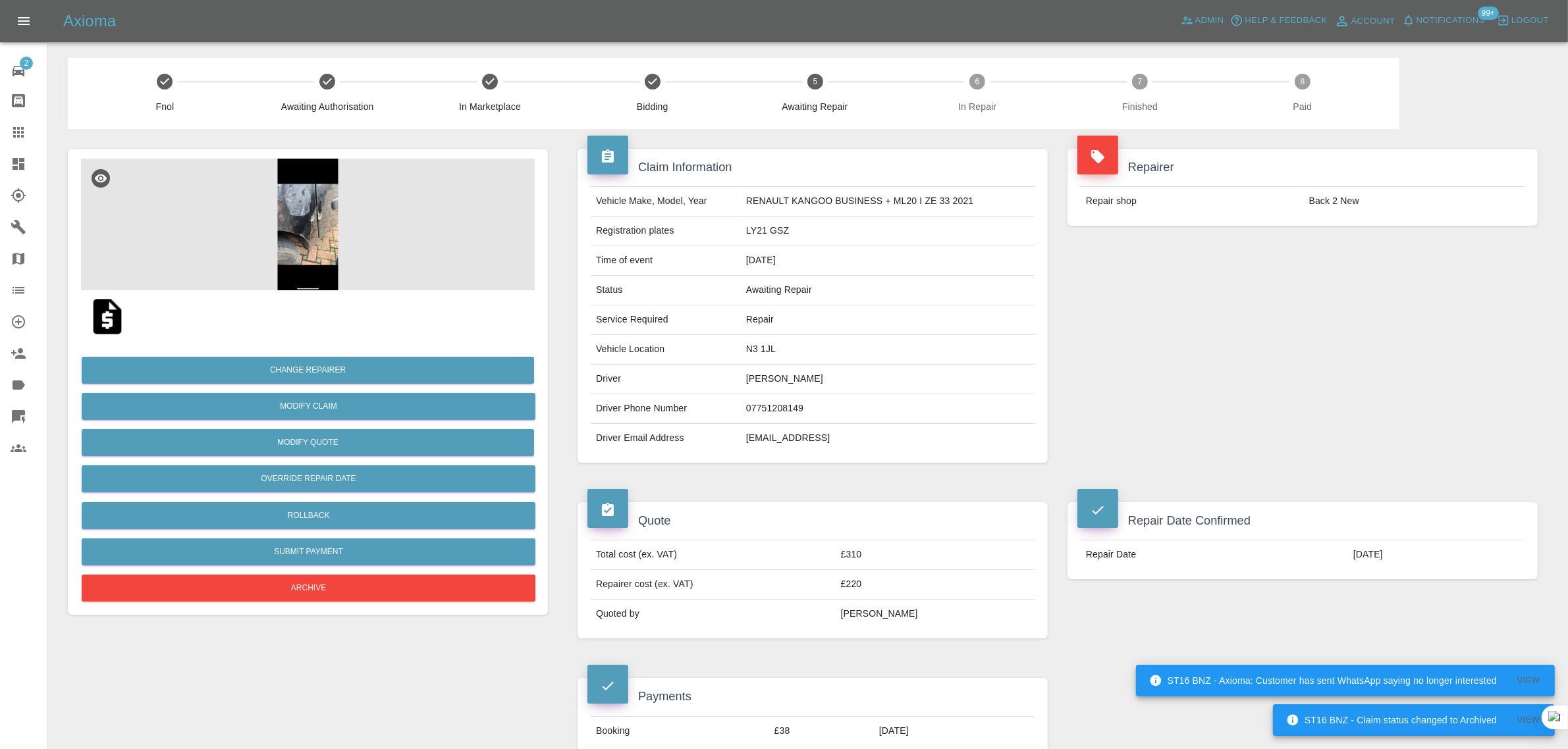
click at [8, 129] on link "Claims" at bounding box center [24, 133] width 47 height 32
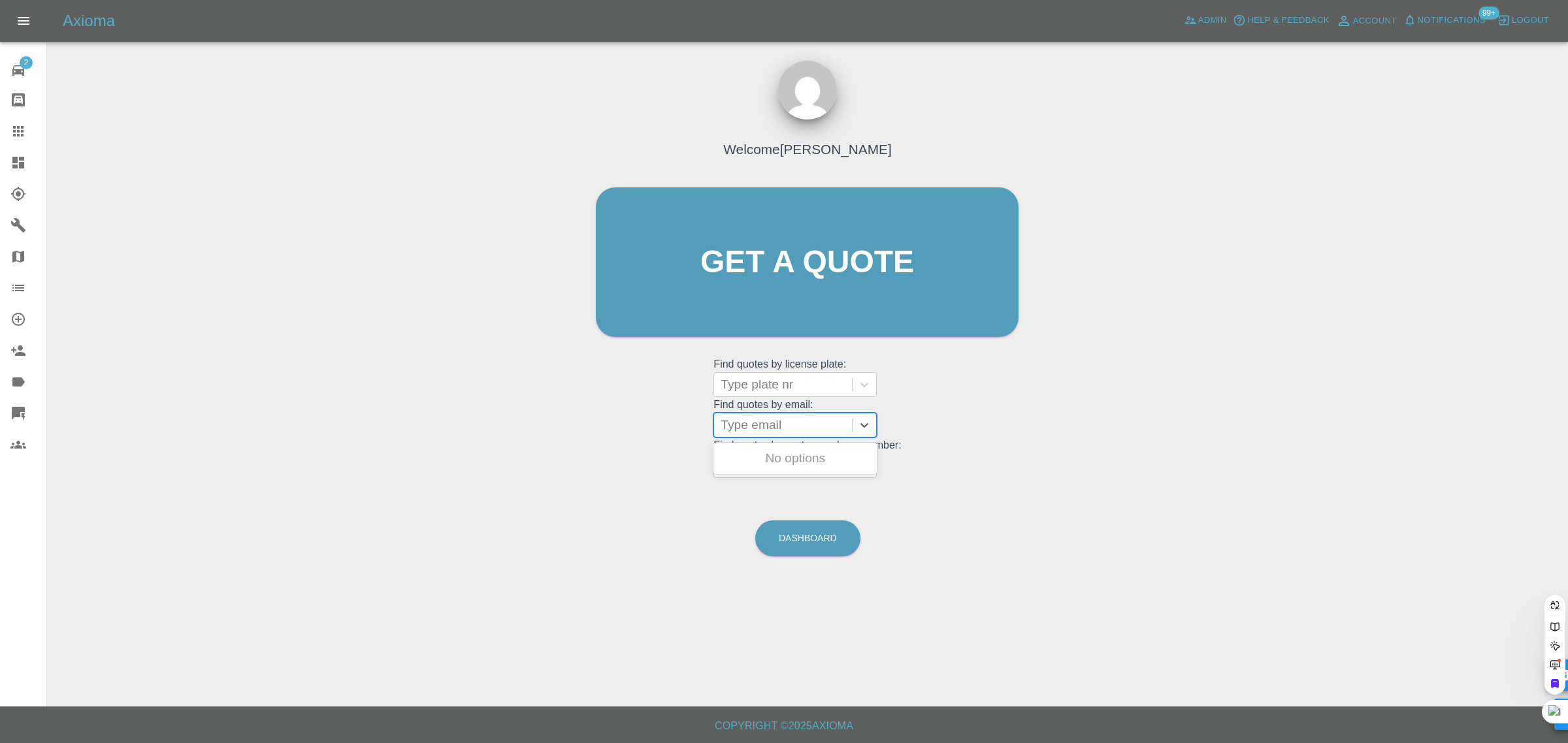
click at [750, 413] on div "Type email" at bounding box center [794, 425] width 163 height 25
paste input "garymoss09@gmail.com"
type input "garymoss09@gmail.com"
click at [750, 463] on div "XJ02MOS, Awaiting Repair" at bounding box center [794, 466] width 163 height 42
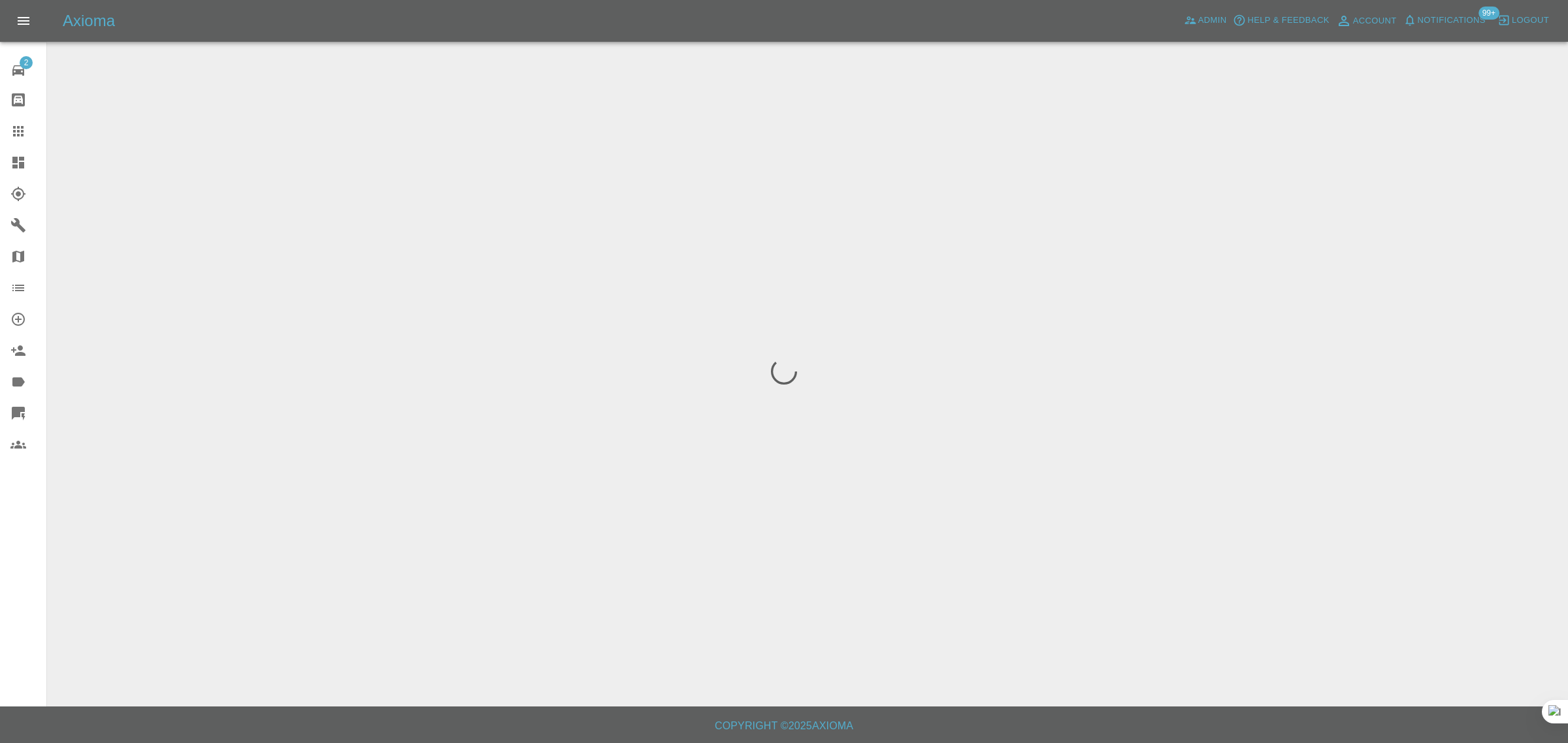
click at [12, 632] on div "2 Repair home Bodyshop home Claims Dashboard Explorer Garages Map Organization …" at bounding box center [23, 371] width 47 height 743
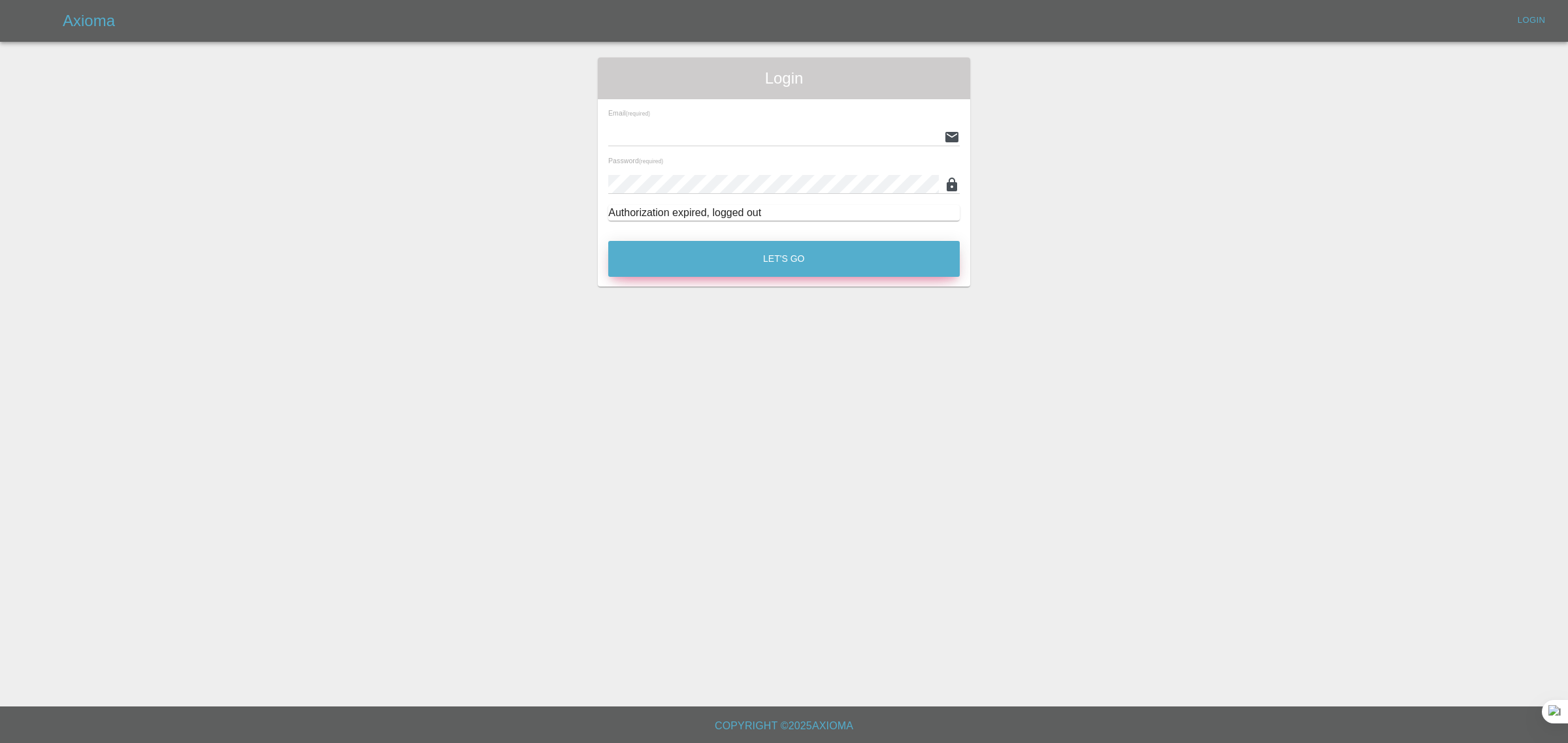
type input "bookkeeping@fifoaccounting.com"
click at [746, 265] on button "Let's Go" at bounding box center [783, 259] width 351 height 36
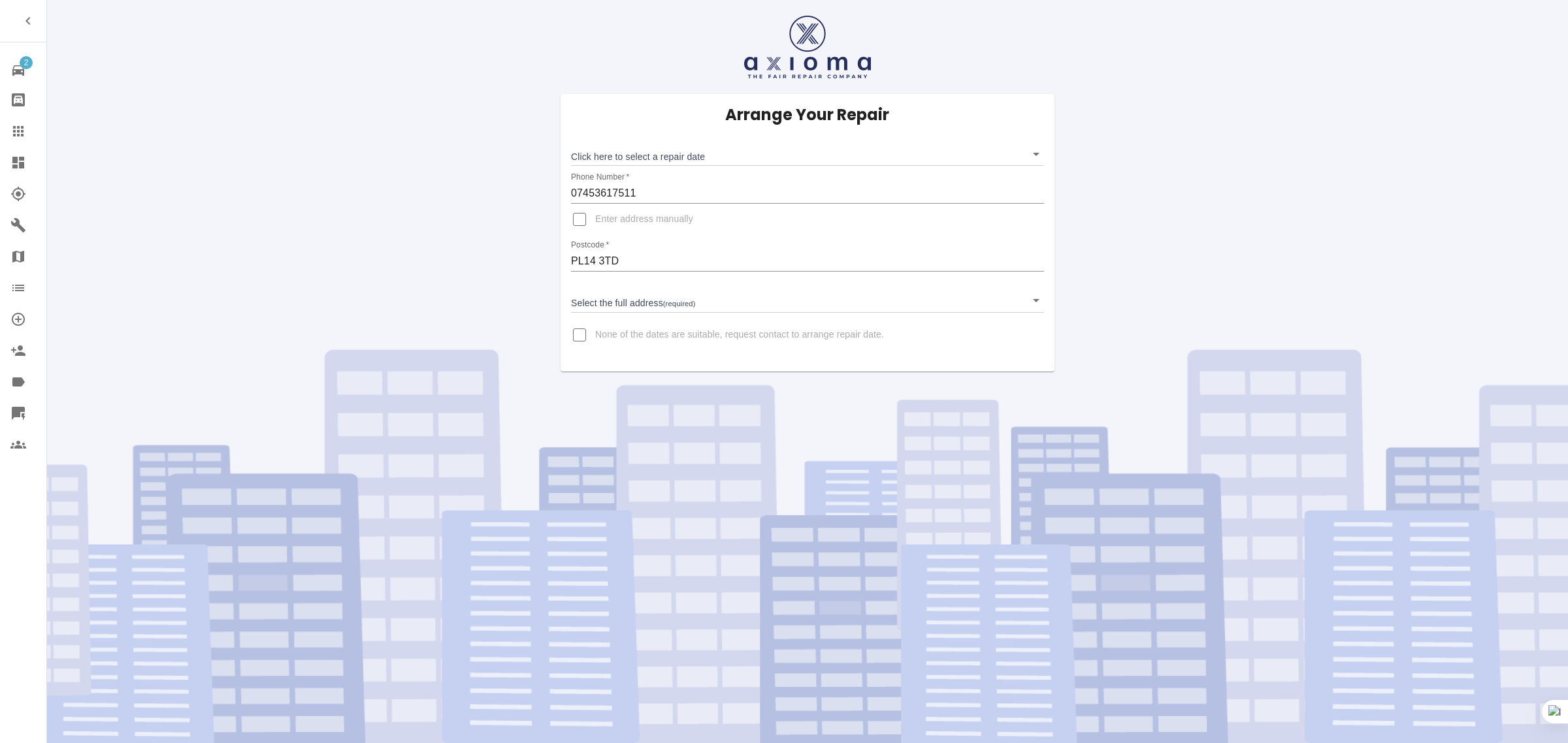
click at [691, 154] on body "2 Repair home Bodyshop home Claims Dashboard Explorer Garages Map Organization …" at bounding box center [784, 371] width 1568 height 743
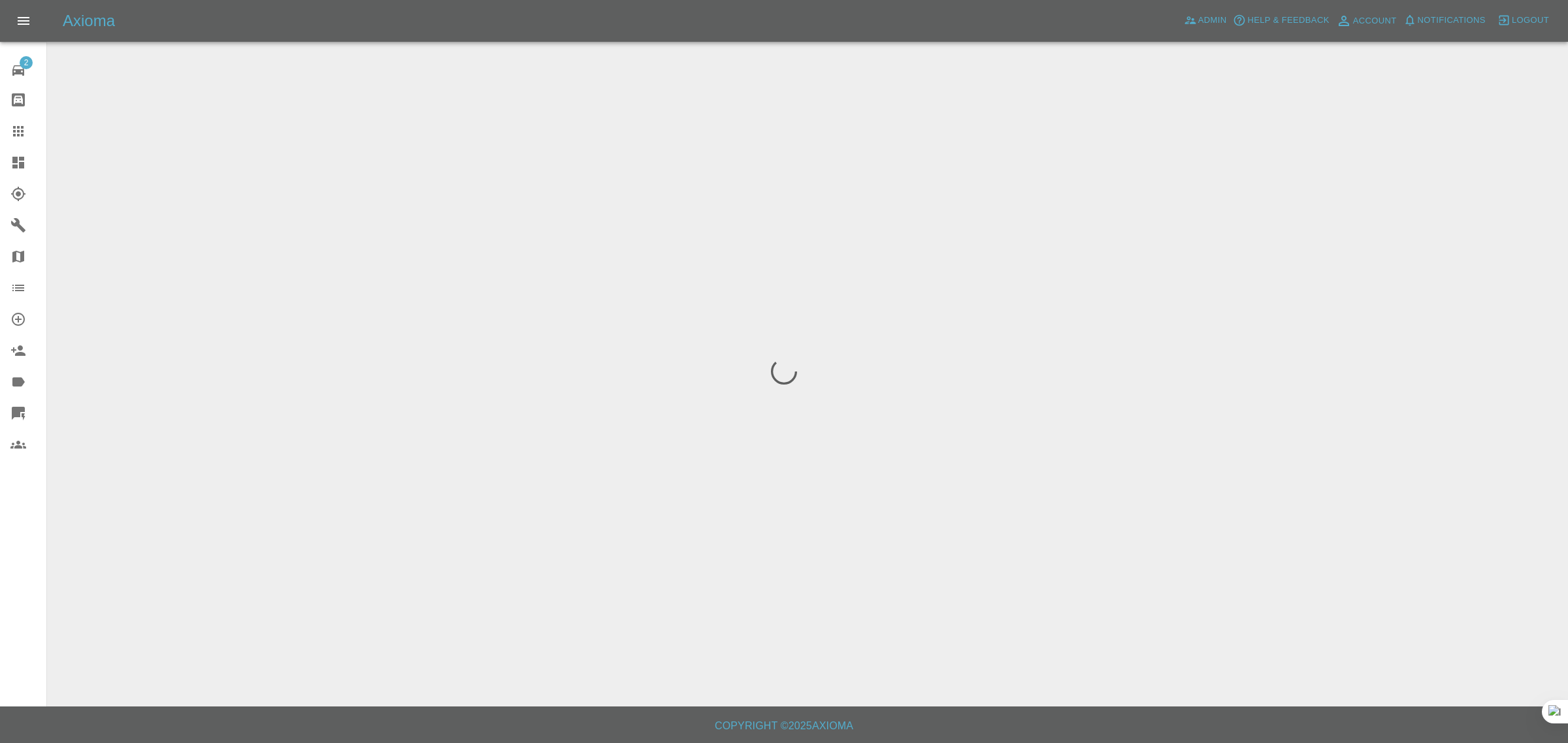
click at [30, 575] on div "2 Repair home Bodyshop home Claims Dashboard Explorer Garages Map Organization …" at bounding box center [23, 371] width 47 height 743
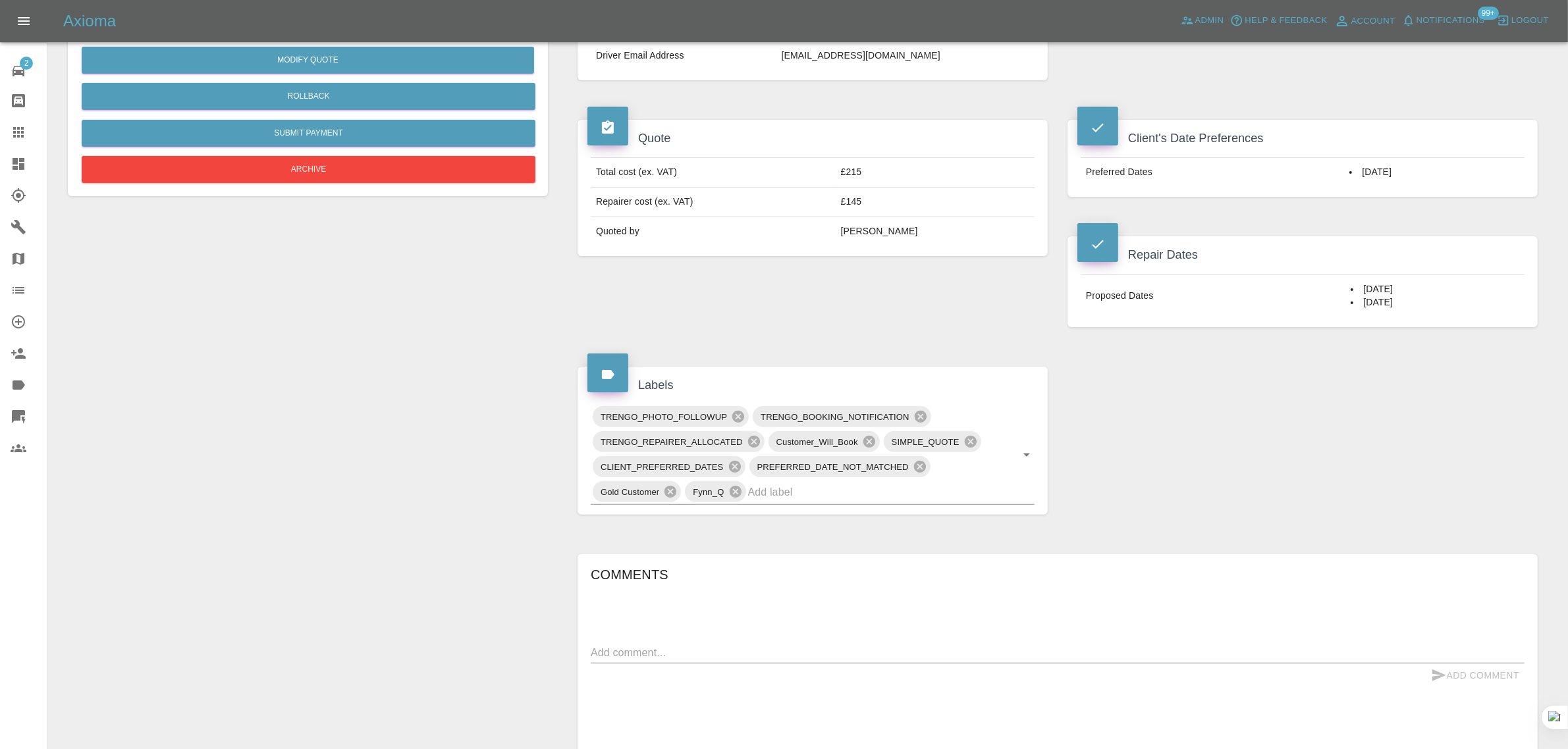
scroll to position [47, 0]
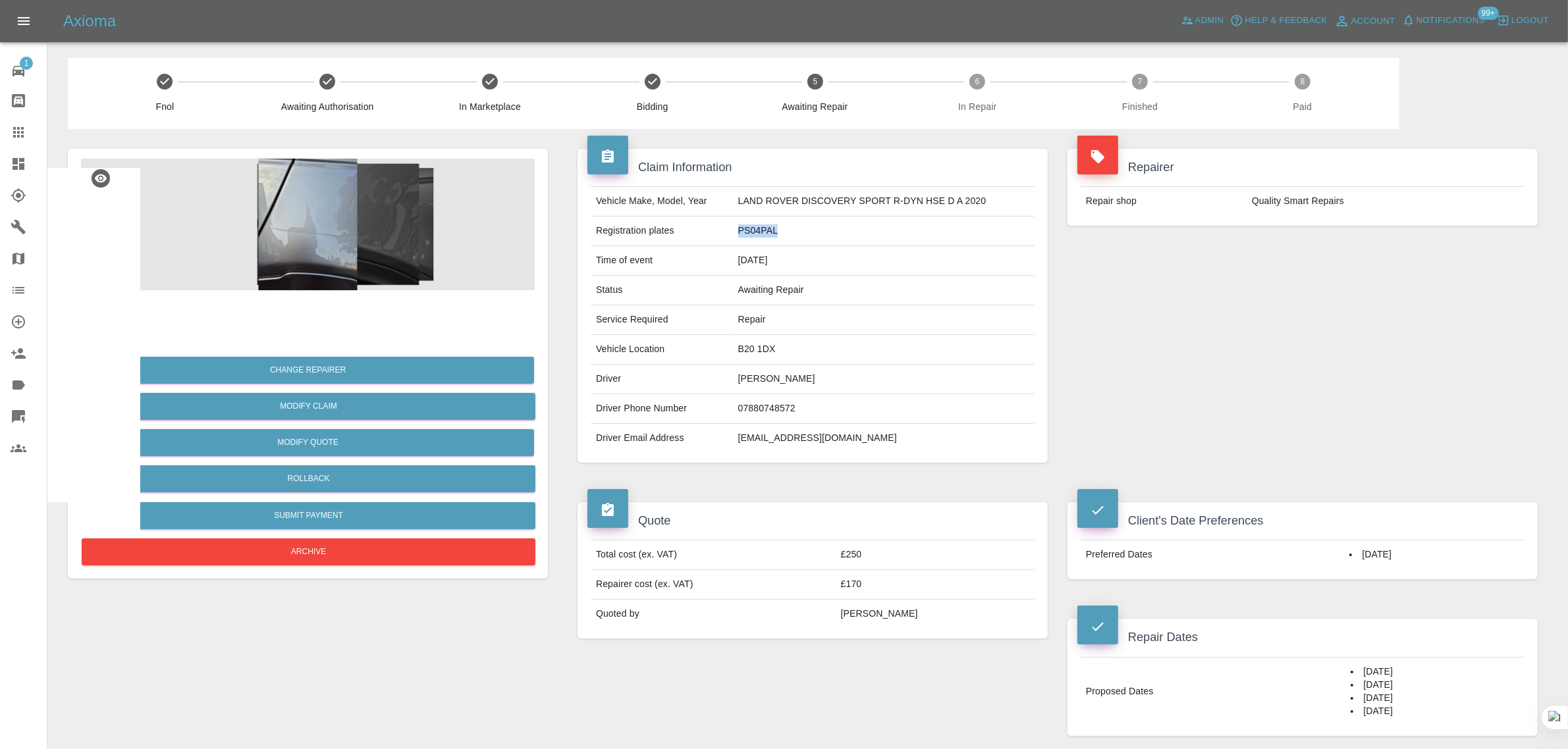
drag, startPoint x: 734, startPoint y: 232, endPoint x: 811, endPoint y: 223, distance: 77.5
click at [811, 223] on td "PS04PAL" at bounding box center [884, 232] width 302 height 30
copy td "PS04PAL"
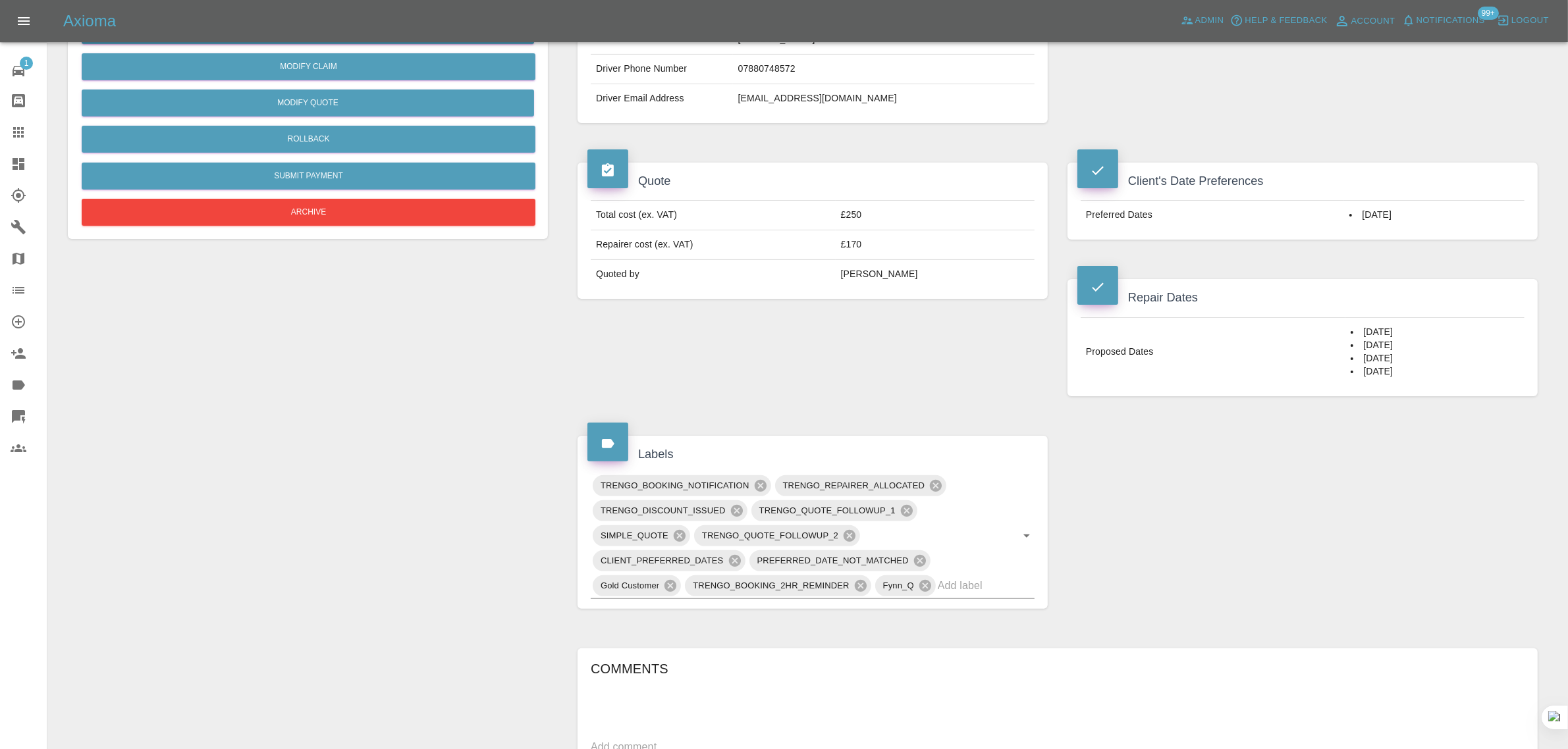
scroll to position [83, 0]
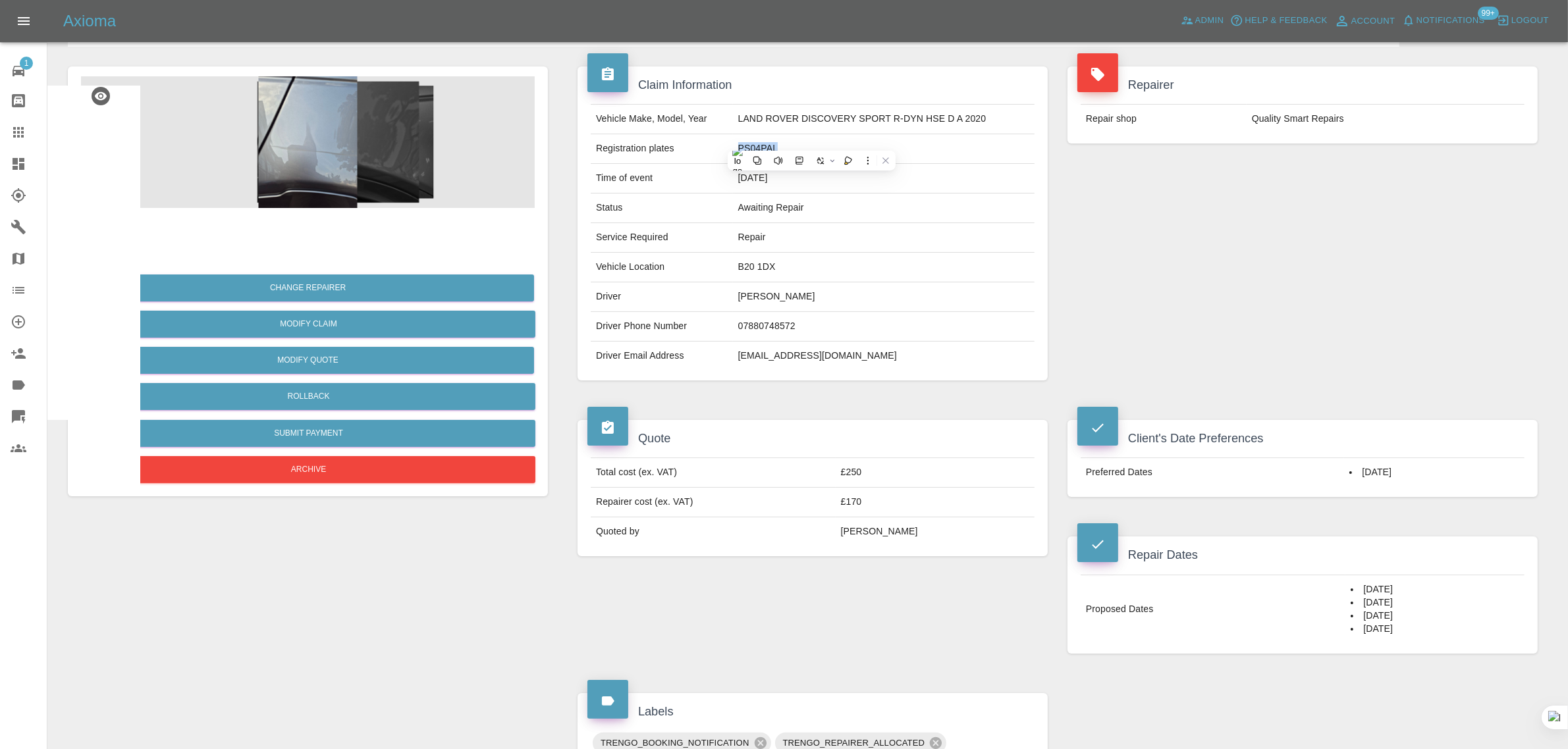
click at [101, 241] on img at bounding box center [107, 234] width 42 height 42
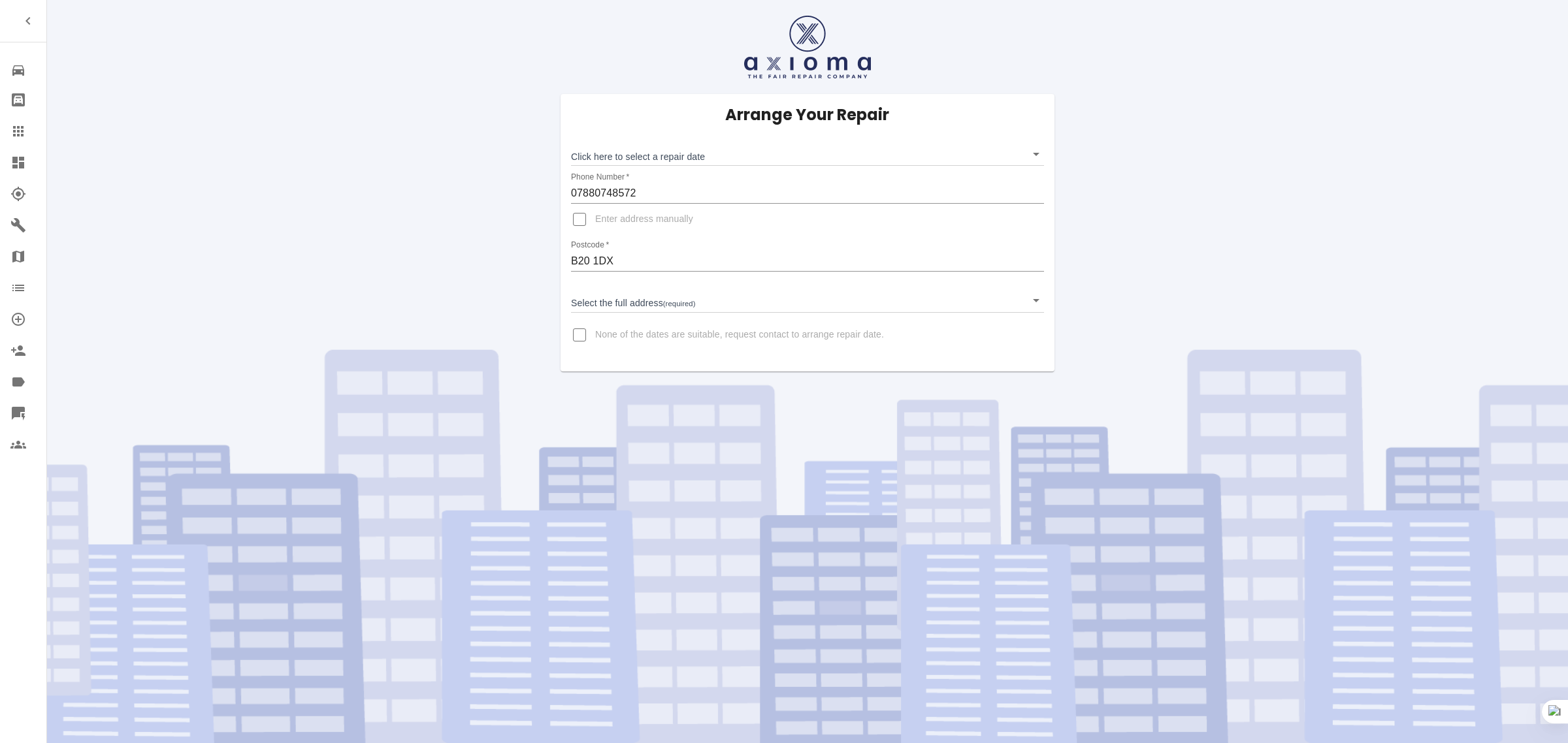
click at [24, 121] on link "Claims" at bounding box center [23, 131] width 47 height 32
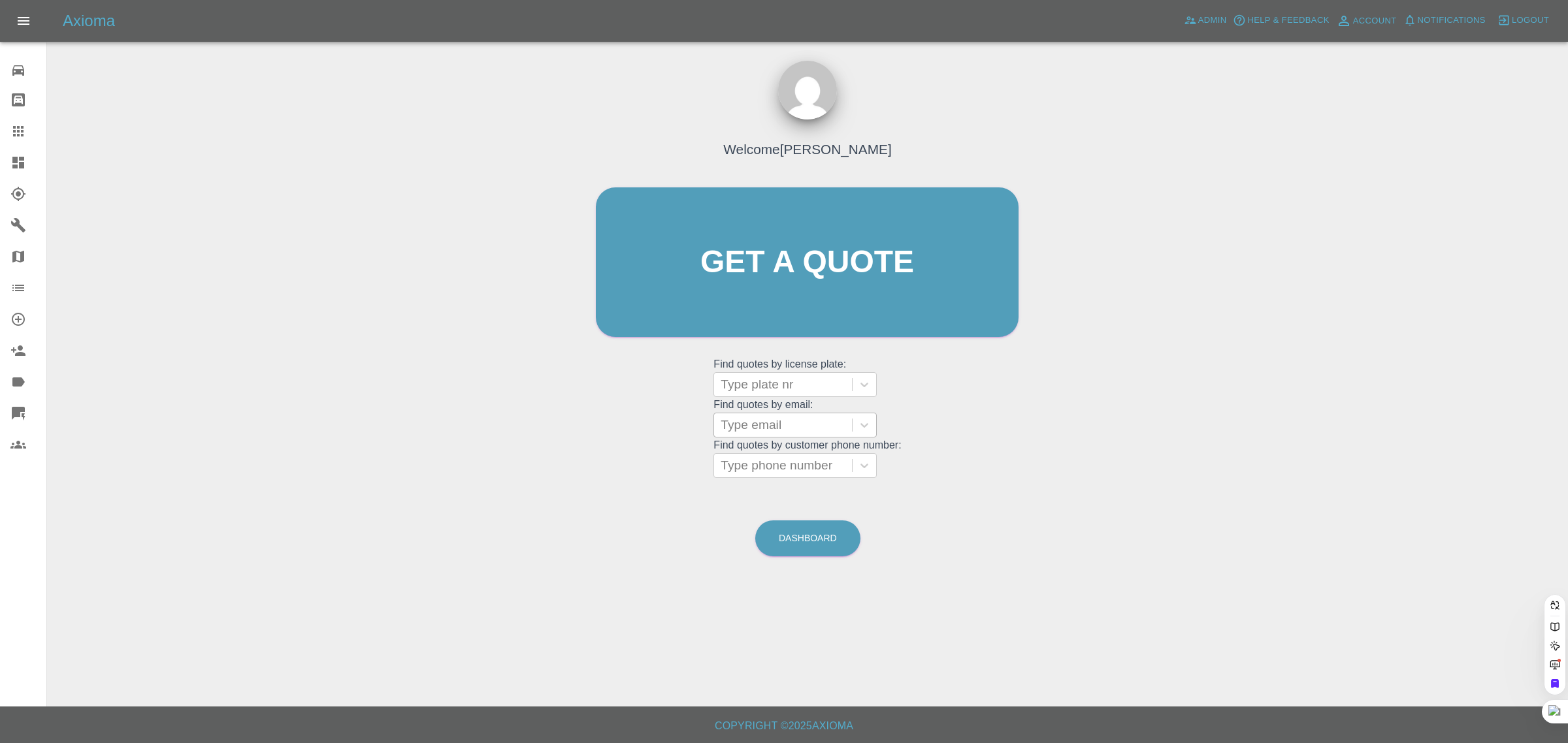
click at [748, 428] on div at bounding box center [783, 425] width 125 height 19
paste input "ccotton001@aol.com"
type input "ccotton001@aol.co"
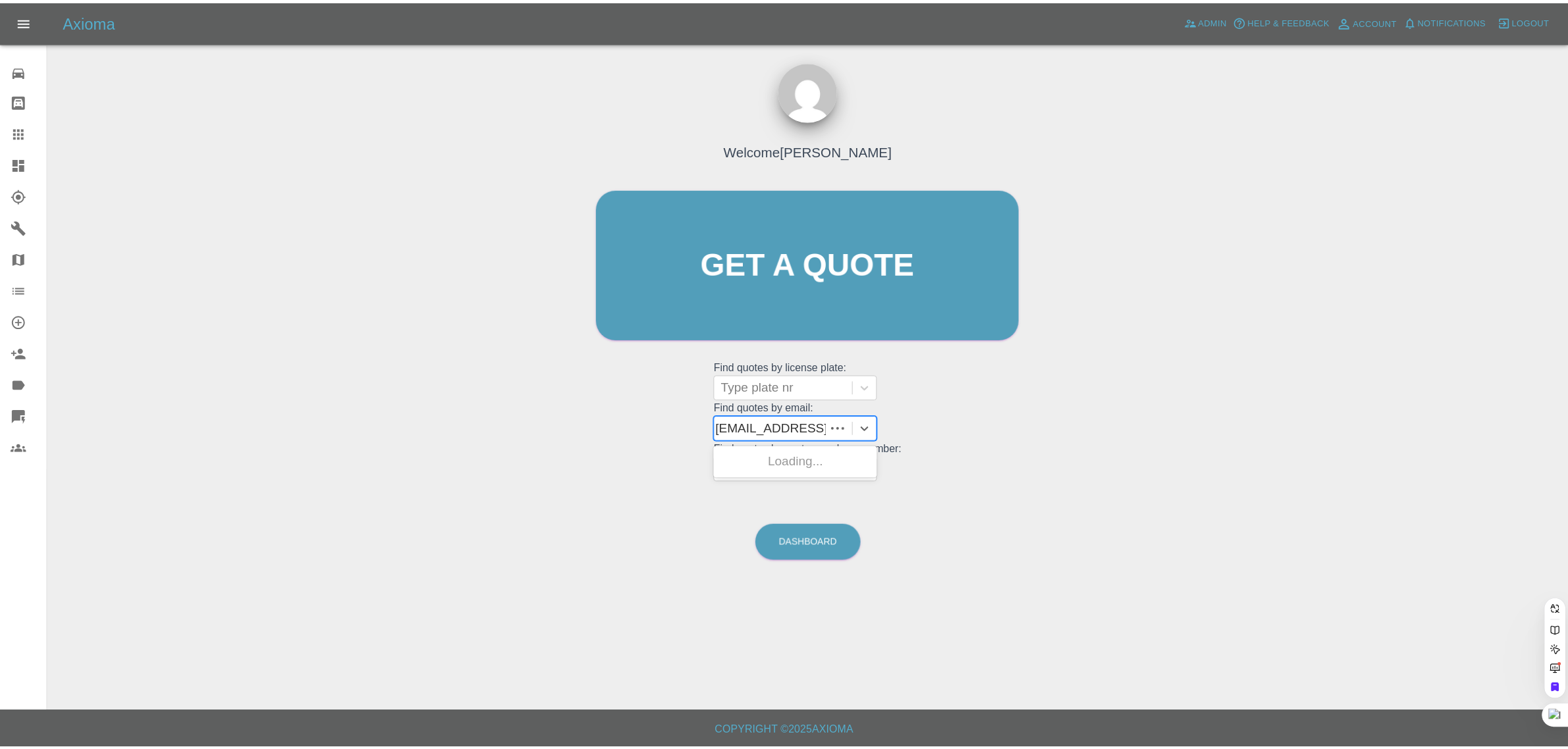
scroll to position [0, 0]
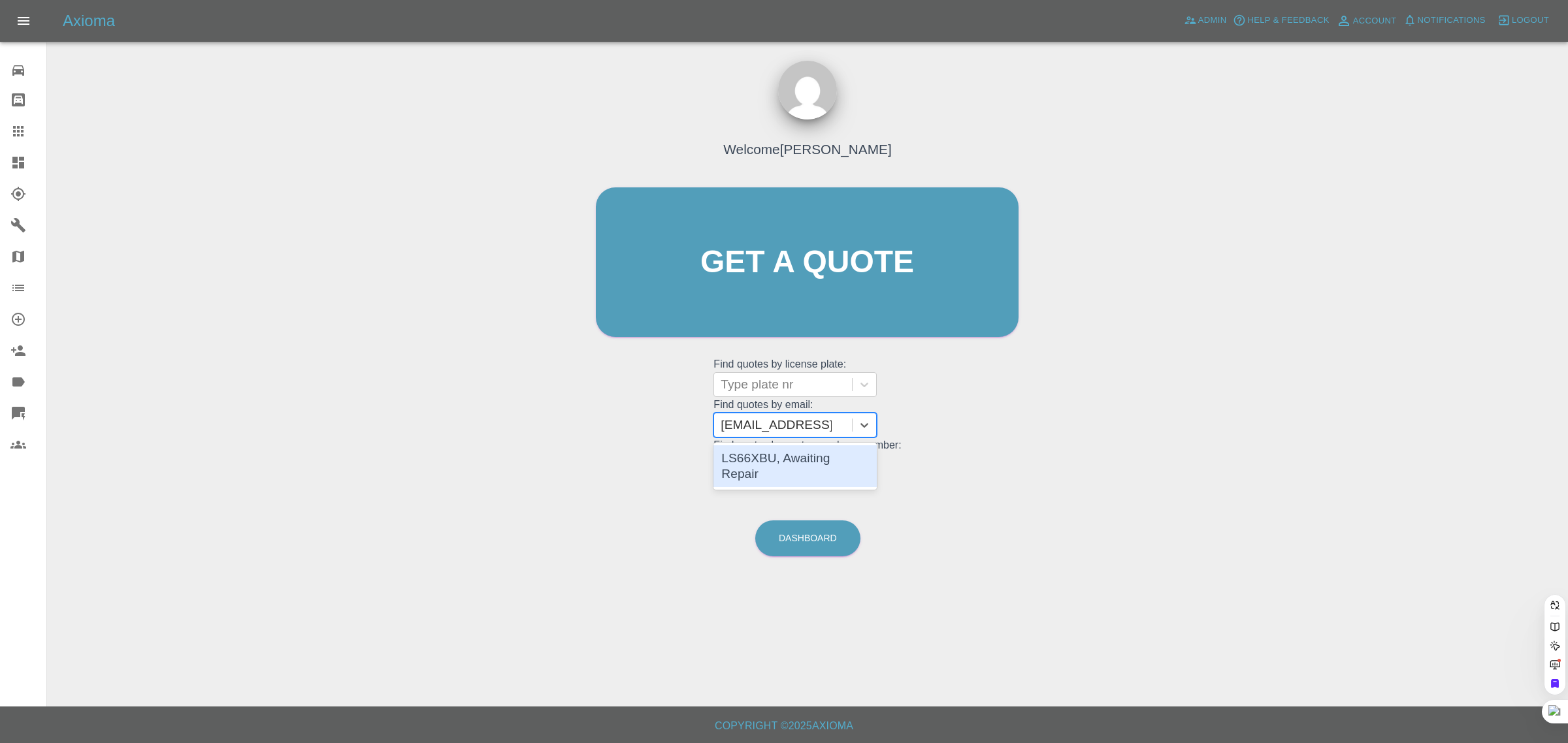
click at [778, 472] on div "LS66XBU, Awaiting Repair" at bounding box center [794, 466] width 163 height 42
click at [792, 462] on div at bounding box center [783, 466] width 125 height 19
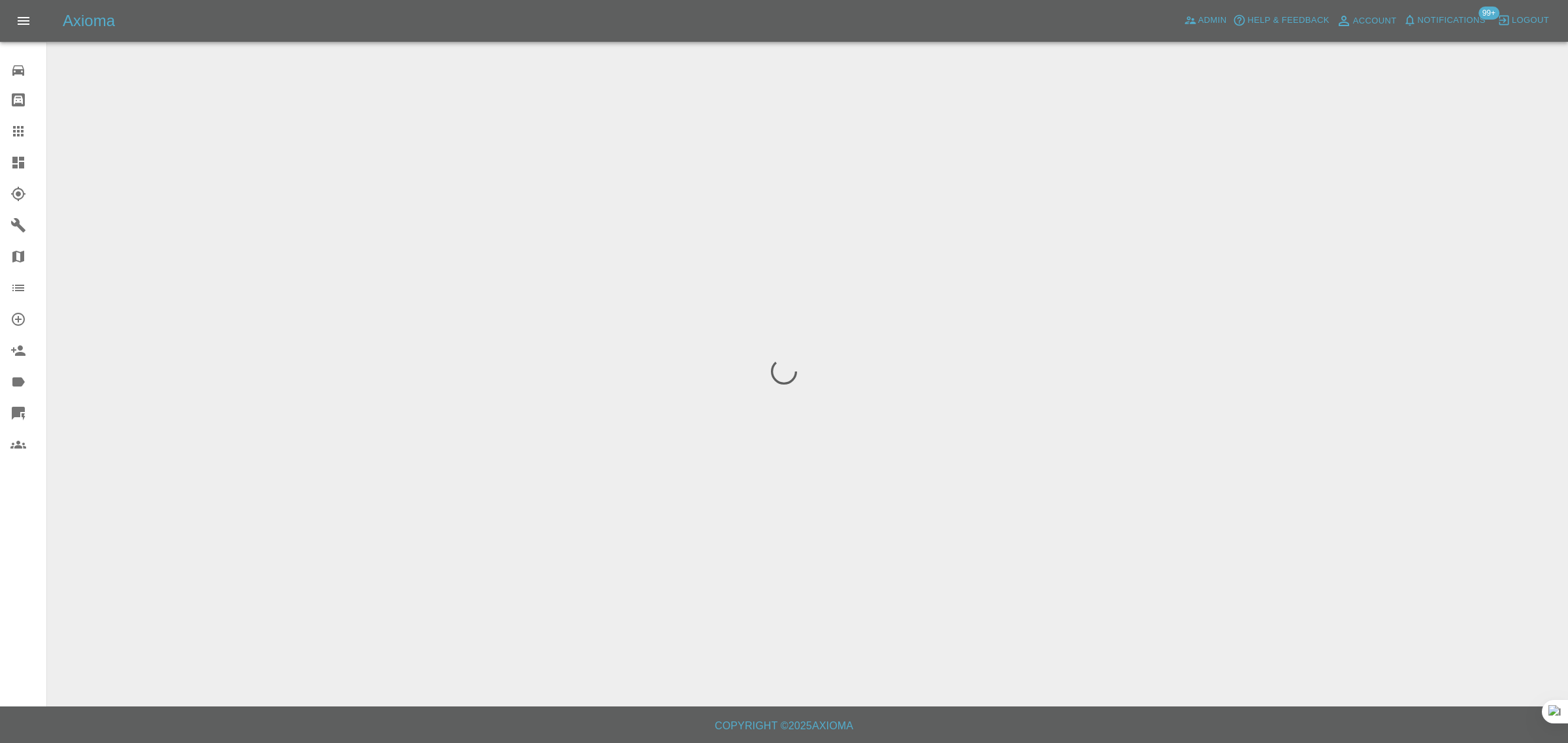
click at [30, 572] on div "0 Repair home Bodyshop home Claims Dashboard Explorer Garages Map Organization …" at bounding box center [23, 371] width 47 height 743
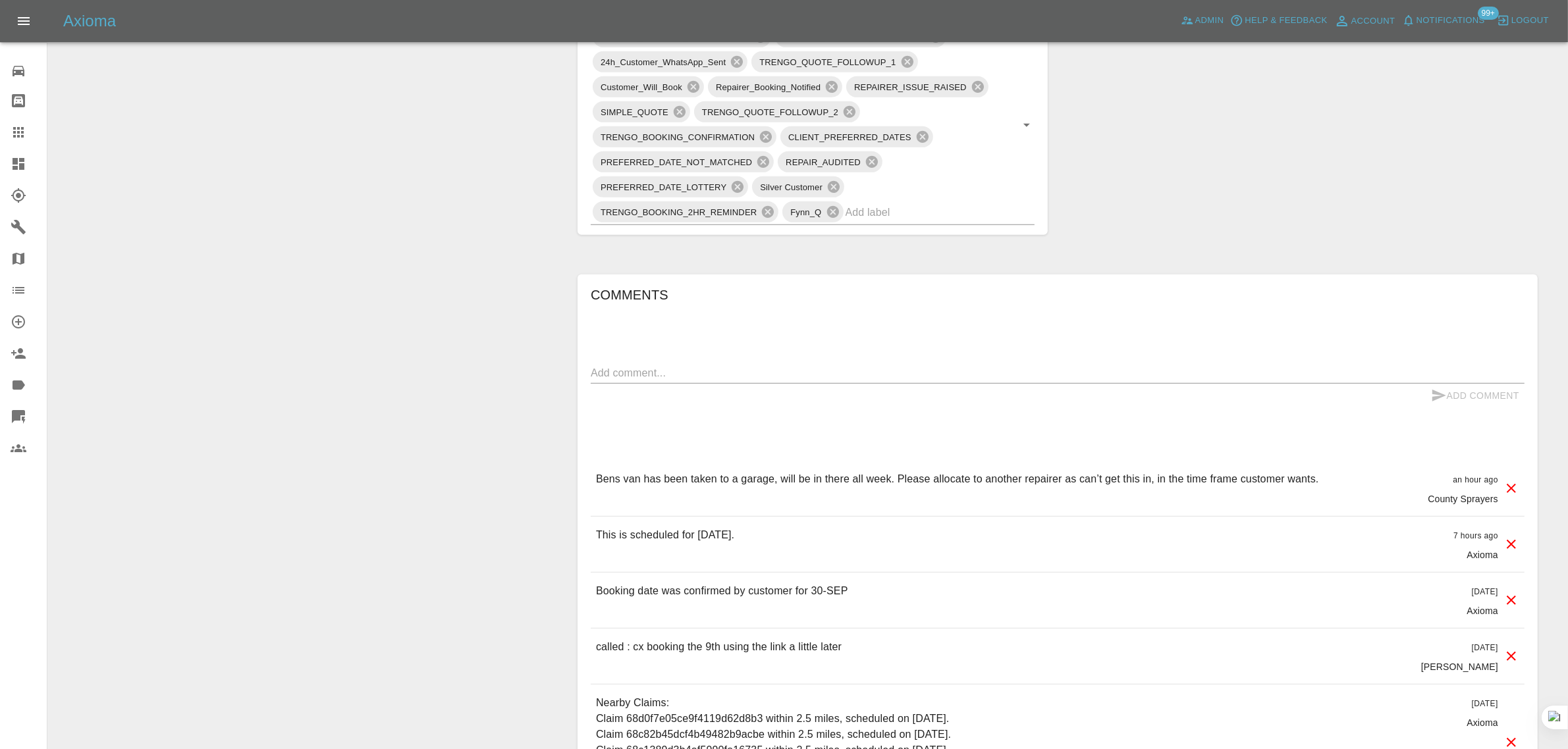
scroll to position [823, 0]
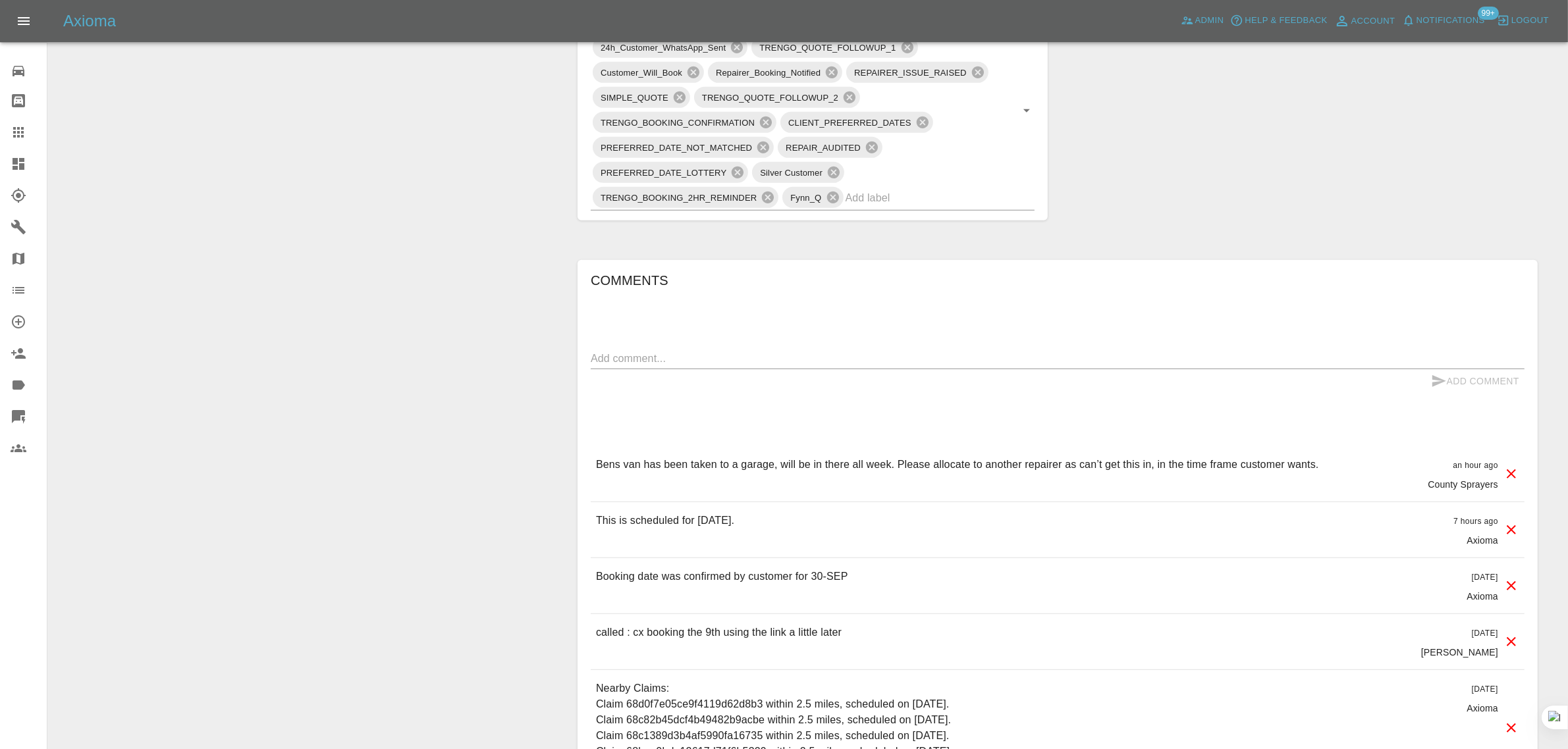
click at [824, 359] on textarea at bounding box center [1058, 358] width 934 height 15
paste textarea "The repairer has cancelled our appointment for tomorrow, please send someone el…"
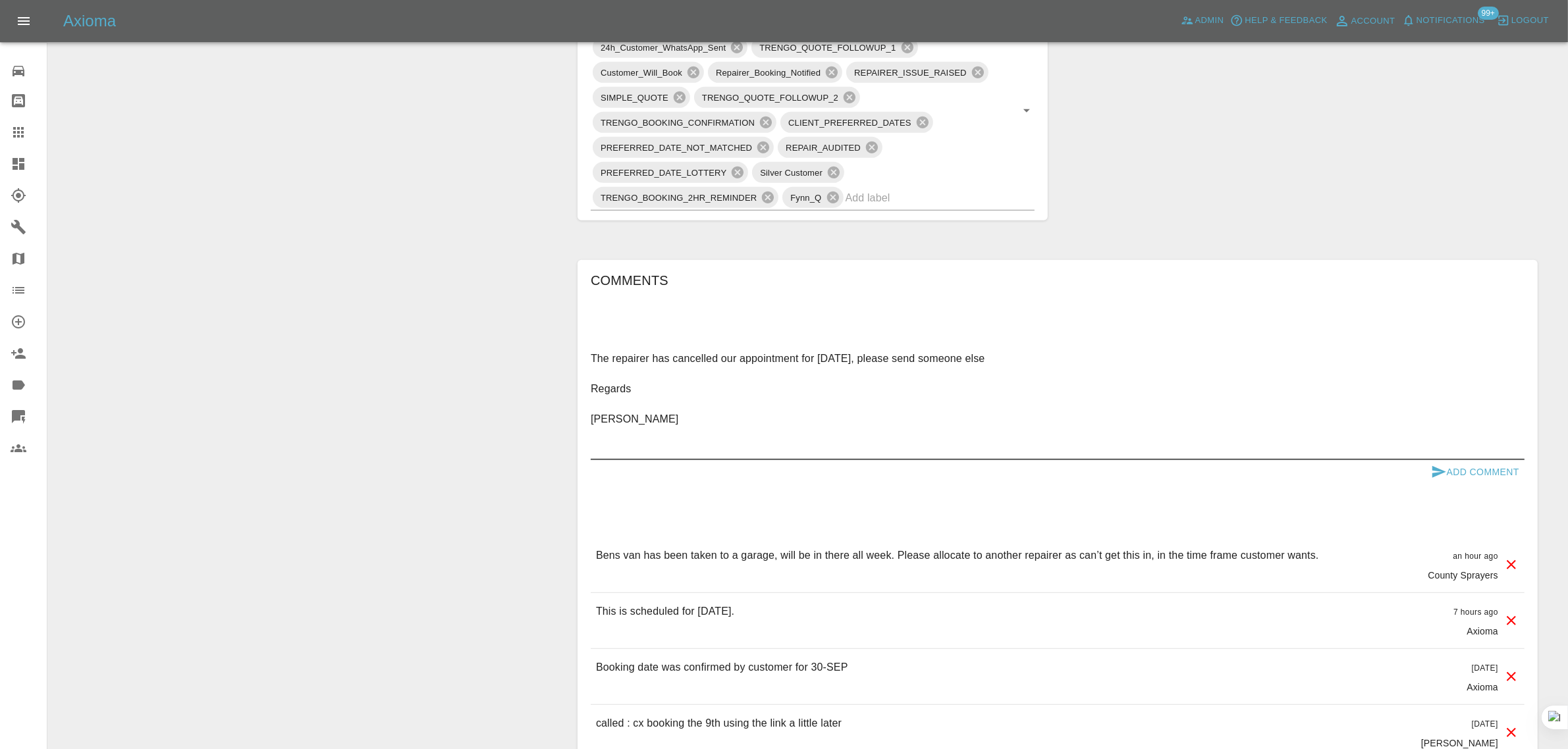
type textarea "The repairer has cancelled our appointment for tomorrow, please send someone el…"
click at [1482, 477] on button "Add Comment" at bounding box center [1475, 473] width 99 height 24
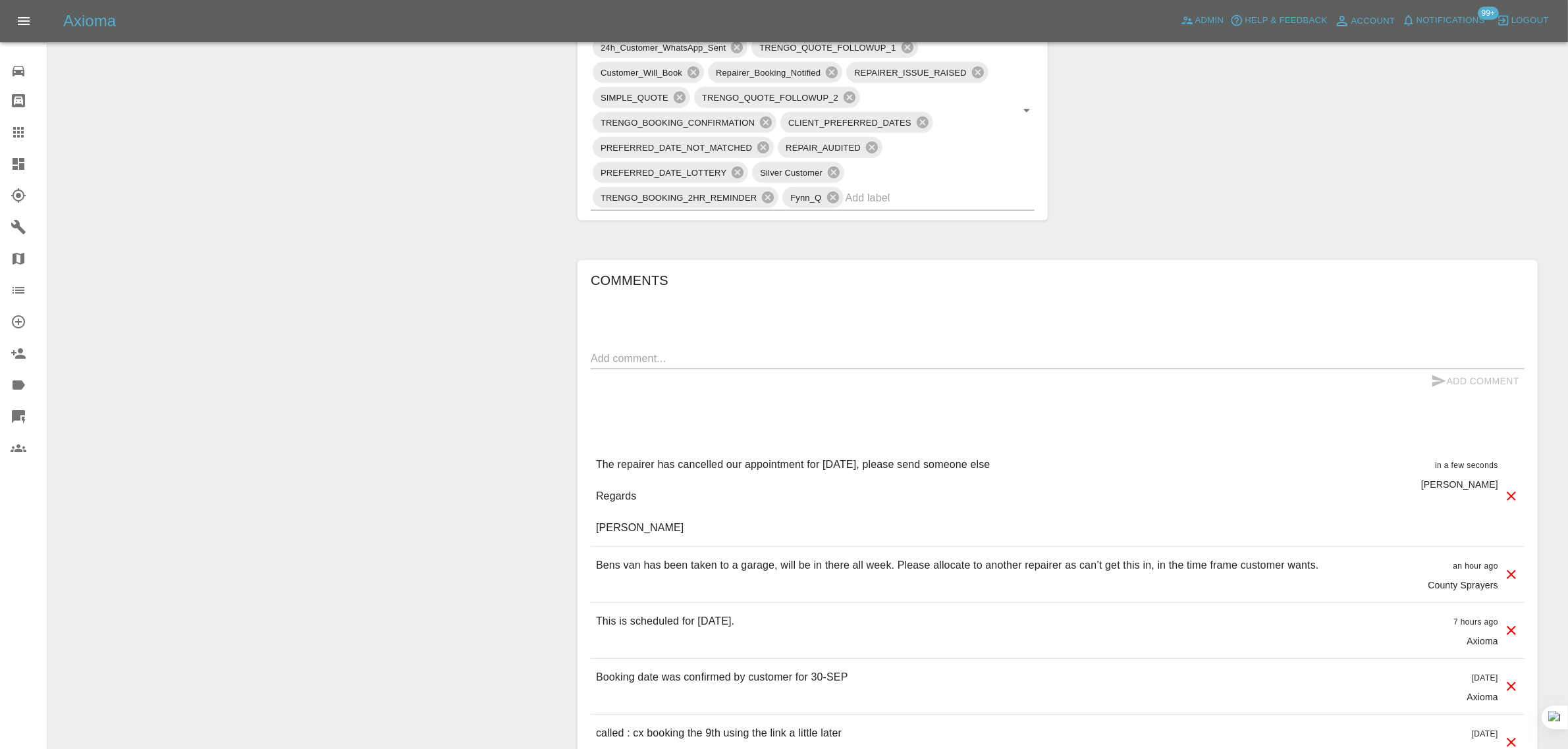
click at [12, 129] on icon at bounding box center [18, 132] width 16 height 16
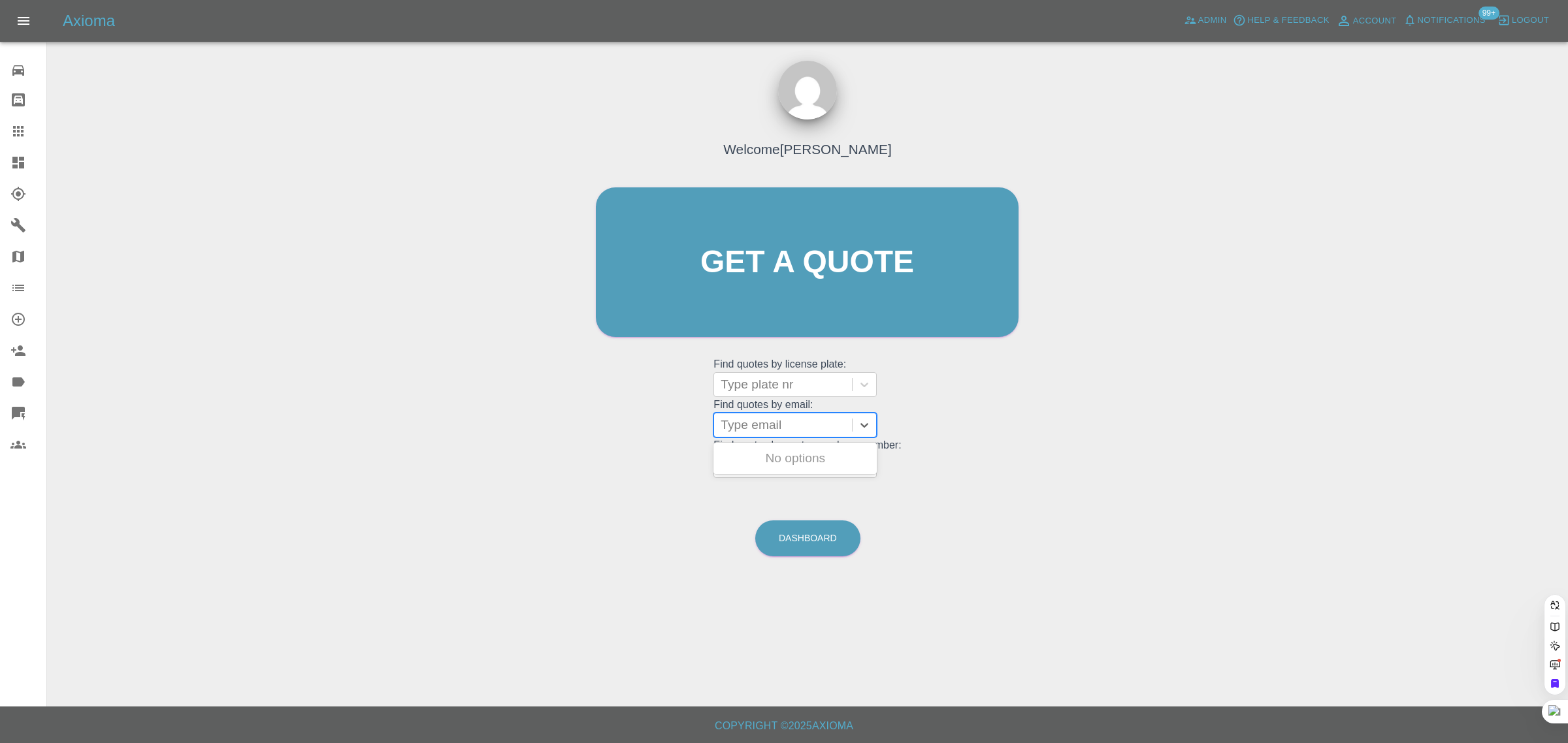
click at [740, 424] on div at bounding box center [783, 425] width 125 height 19
paste input "garymoss09@gmail.com"
type input "garymoss09@gmail.com"
click at [736, 473] on div "XJ02MOS, Awaiting Repair" at bounding box center [794, 466] width 163 height 47
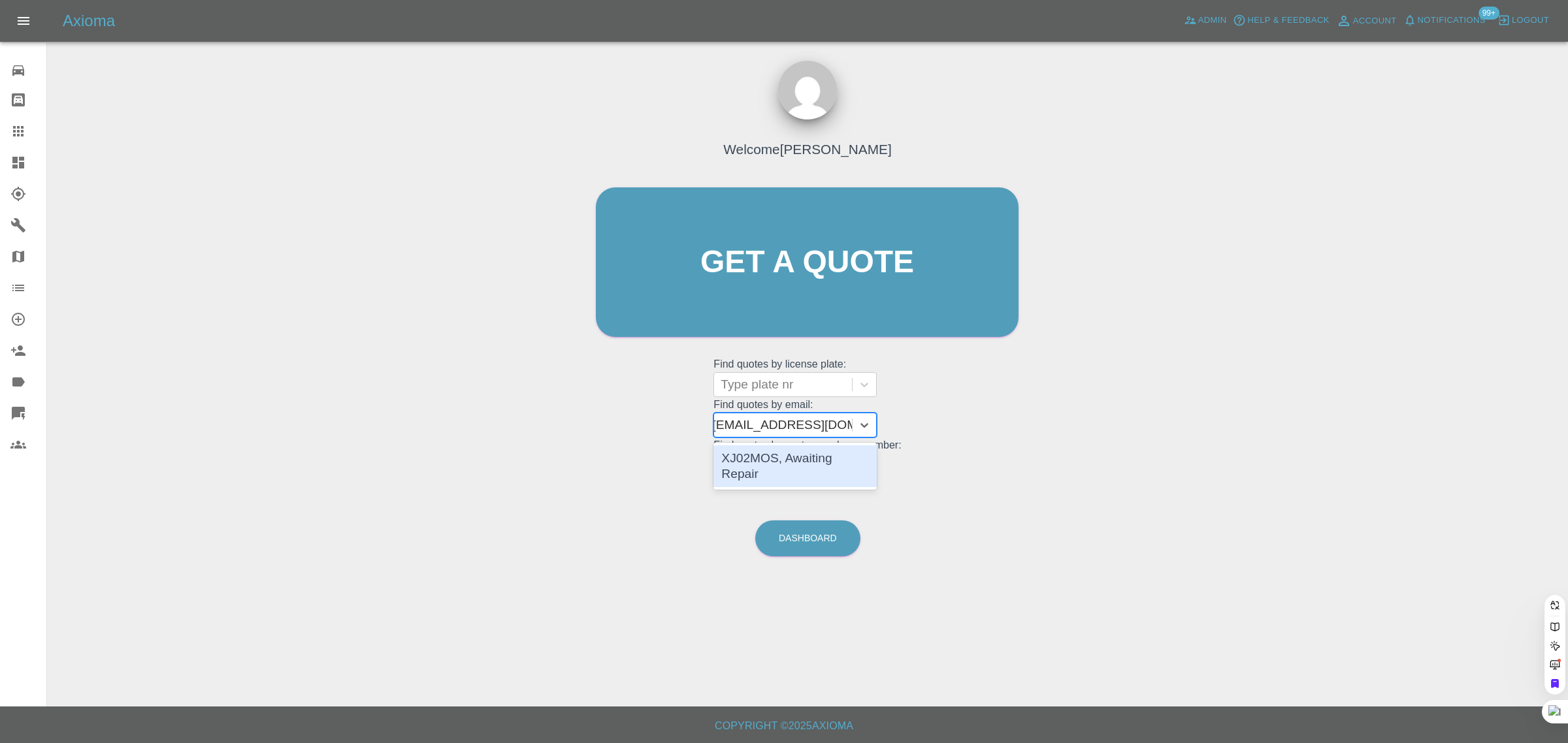
click at [751, 463] on div "XJ02MOS, Awaiting Repair" at bounding box center [794, 466] width 163 height 42
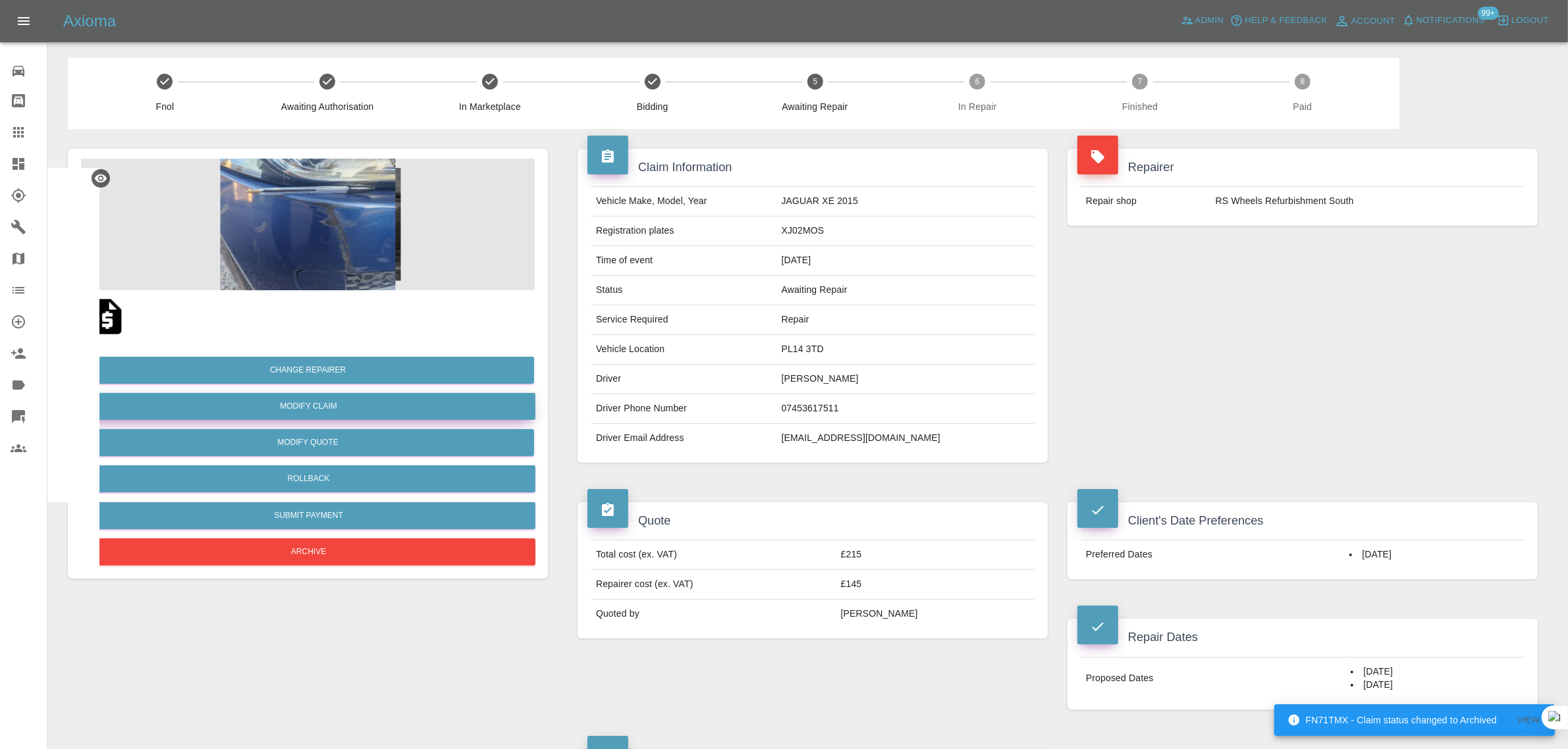
click at [267, 409] on link "Modify Claim" at bounding box center [308, 406] width 454 height 27
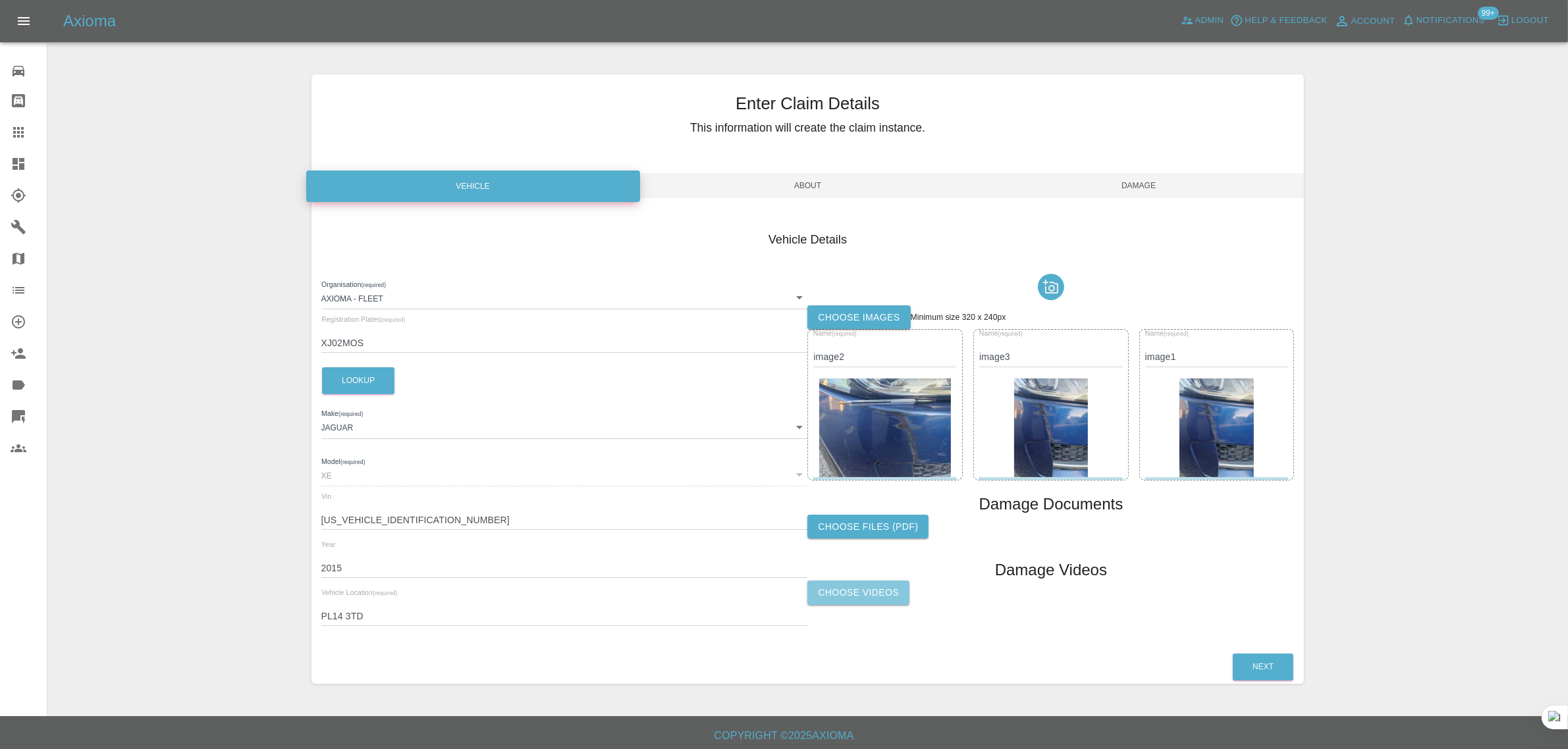
click at [857, 584] on label "Choose Videos" at bounding box center [858, 593] width 102 height 24
click at [0, 0] on input "Choose Videos" at bounding box center [0, 0] width 0 height 0
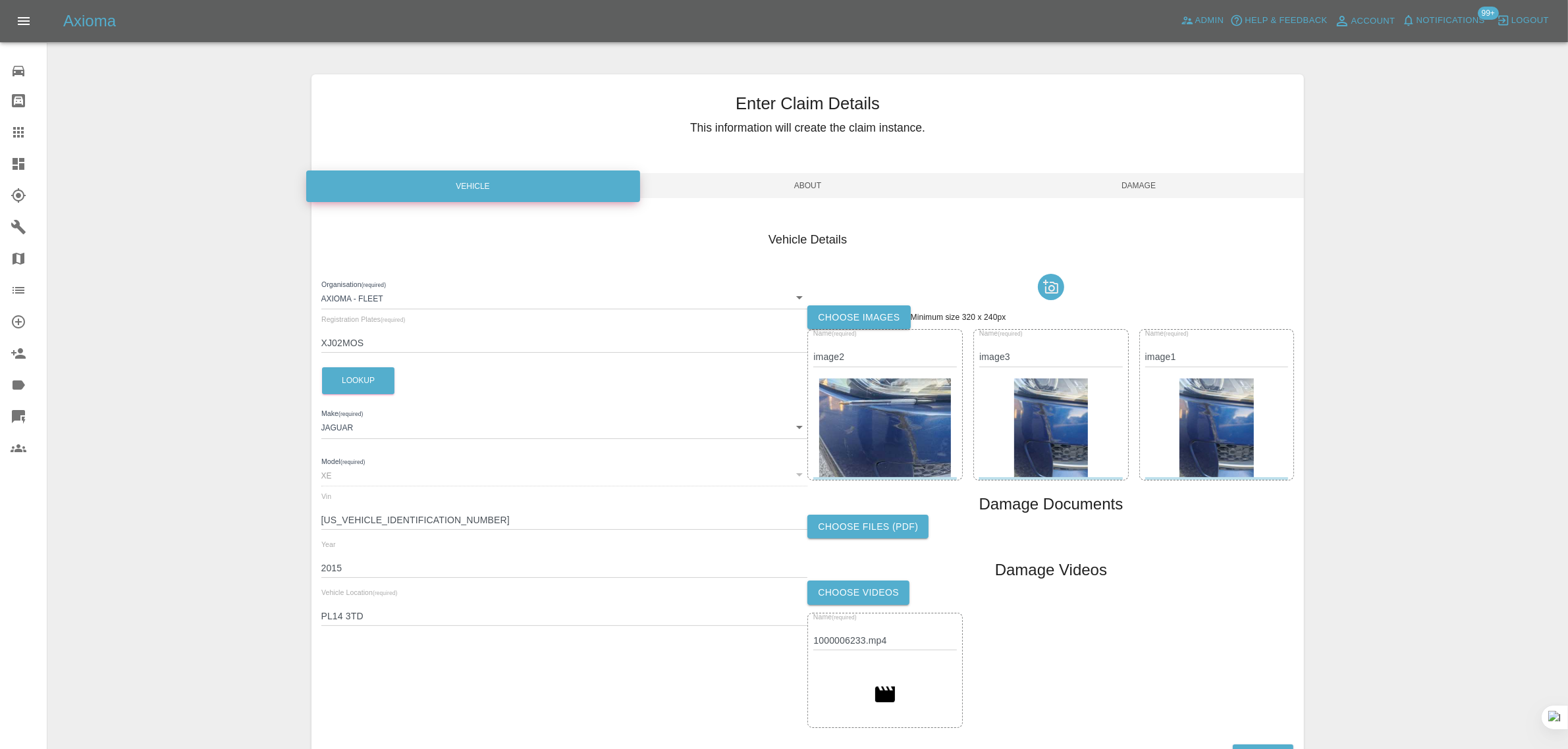
click at [1135, 188] on span "Damage" at bounding box center [1139, 185] width 331 height 25
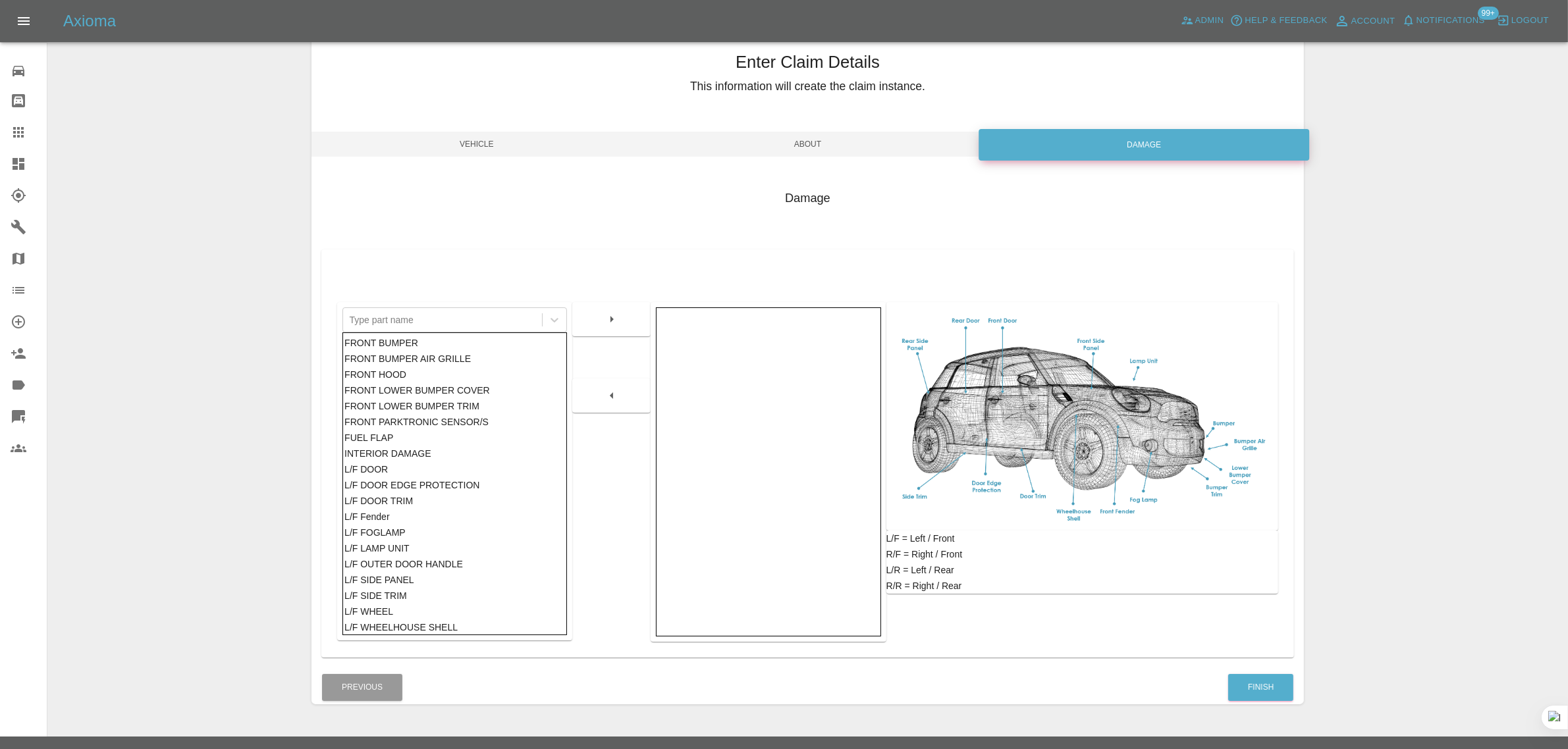
scroll to position [65, 0]
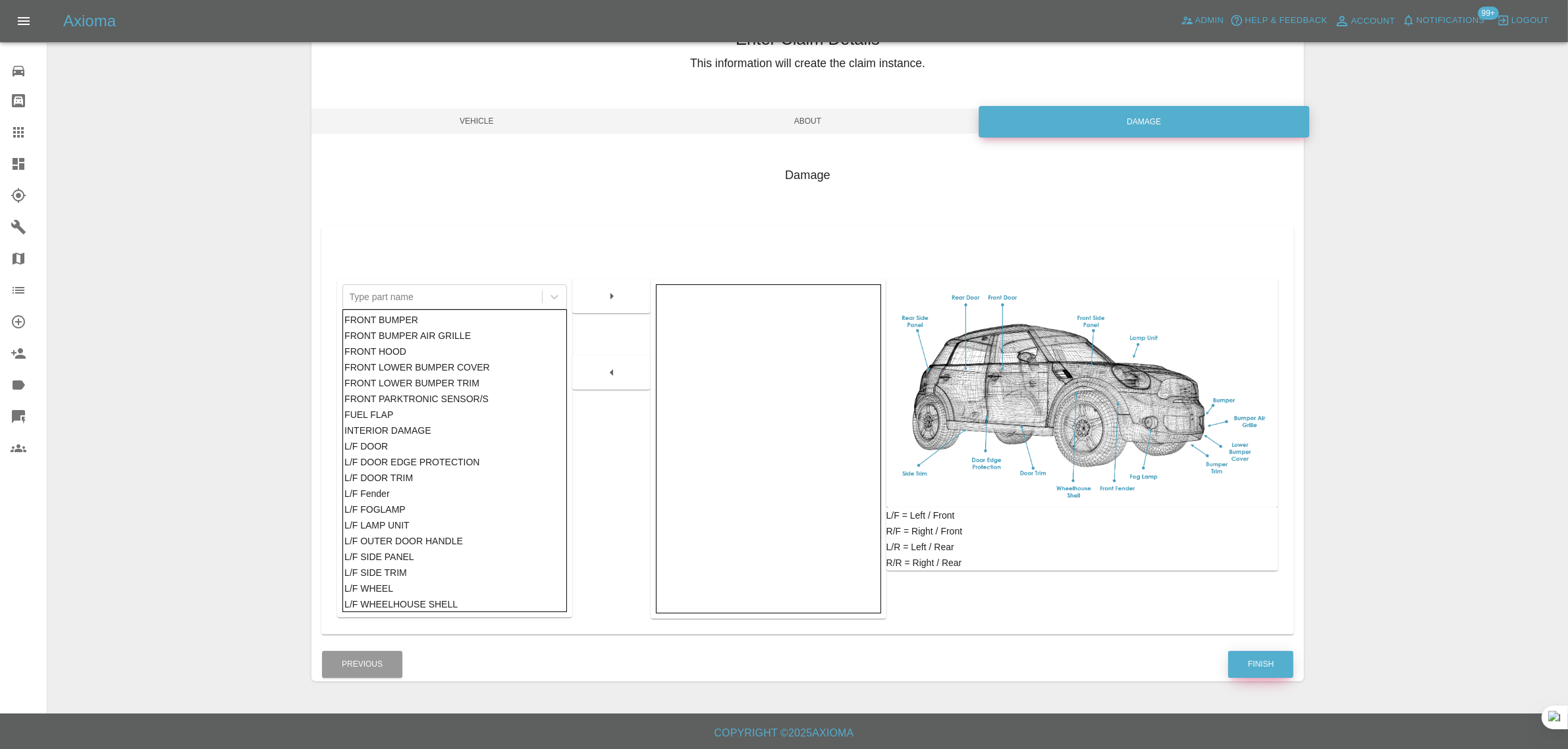
click at [1264, 663] on button "Finish" at bounding box center [1261, 664] width 65 height 27
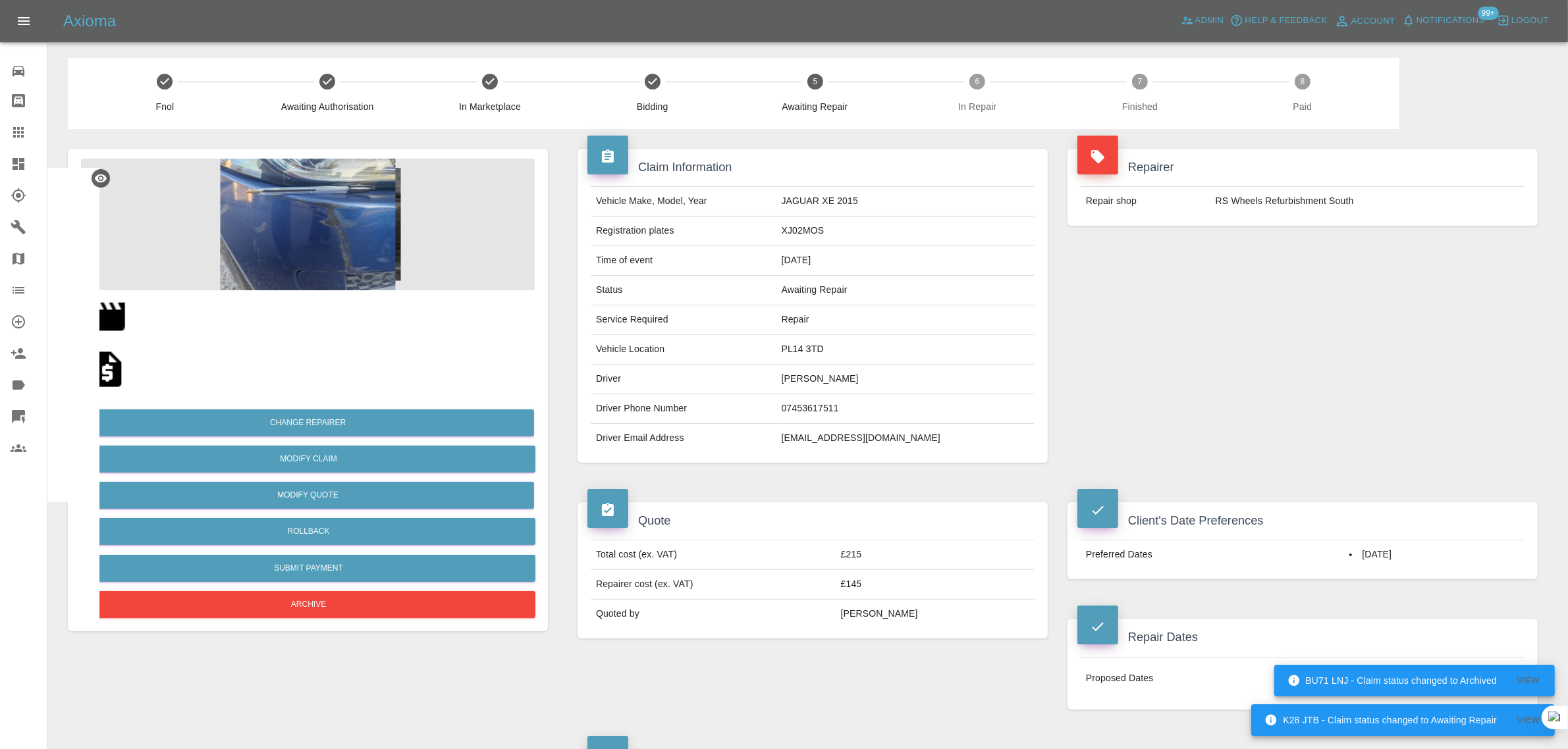
click at [24, 132] on icon at bounding box center [18, 132] width 10 height 10
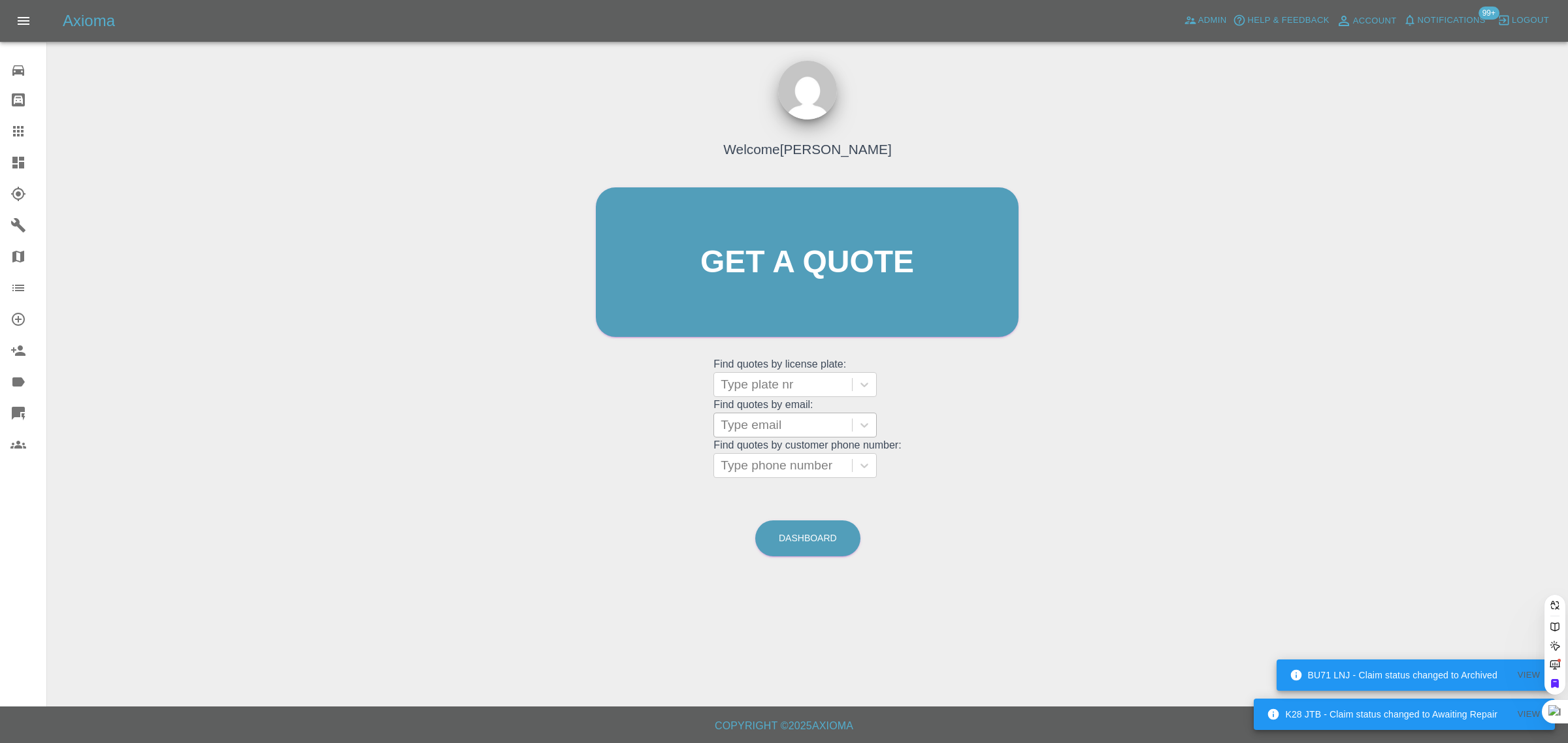
click at [798, 433] on div at bounding box center [783, 425] width 125 height 19
paste input "darrell.else@sky.com"
type input "darrell.else@sky.co"
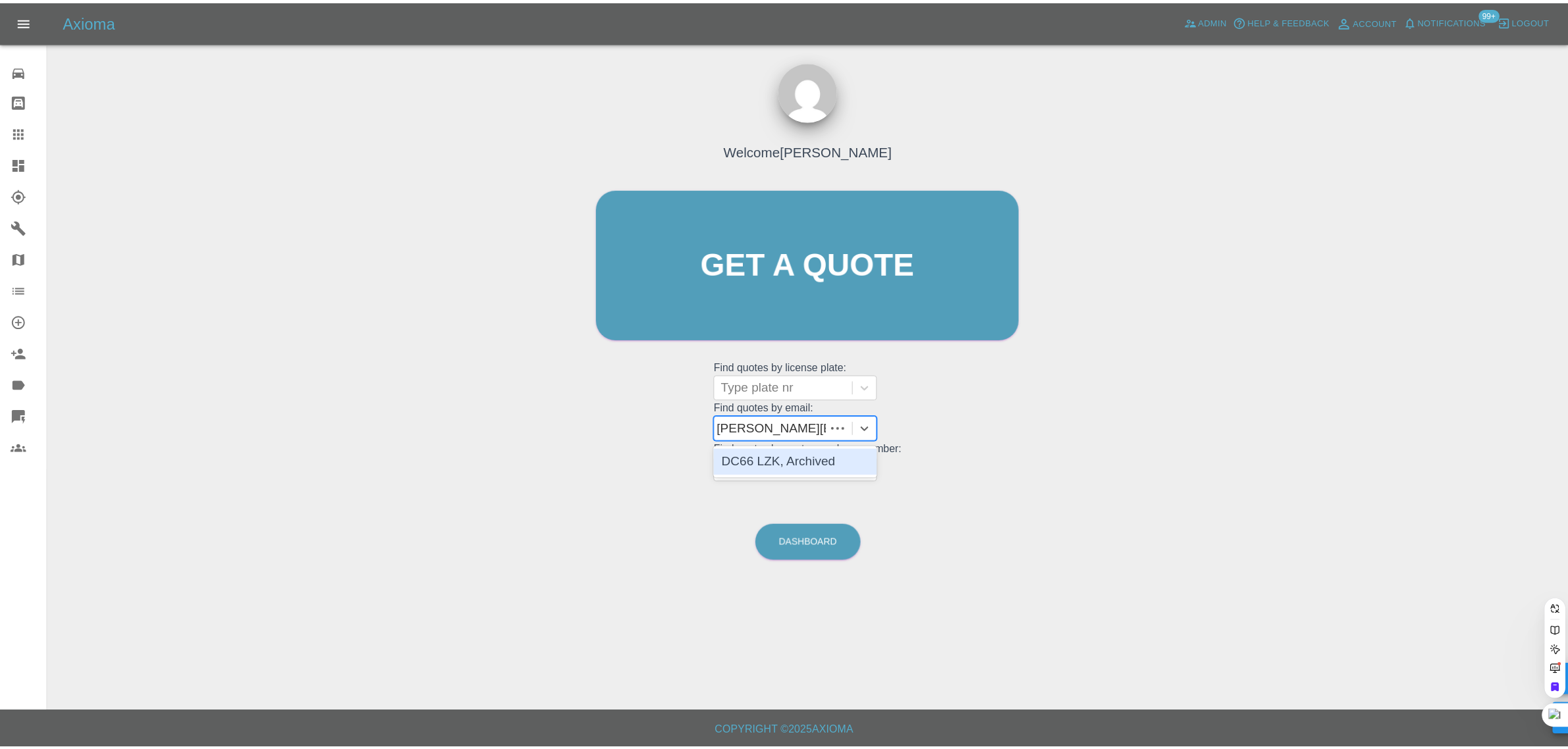
scroll to position [0, 0]
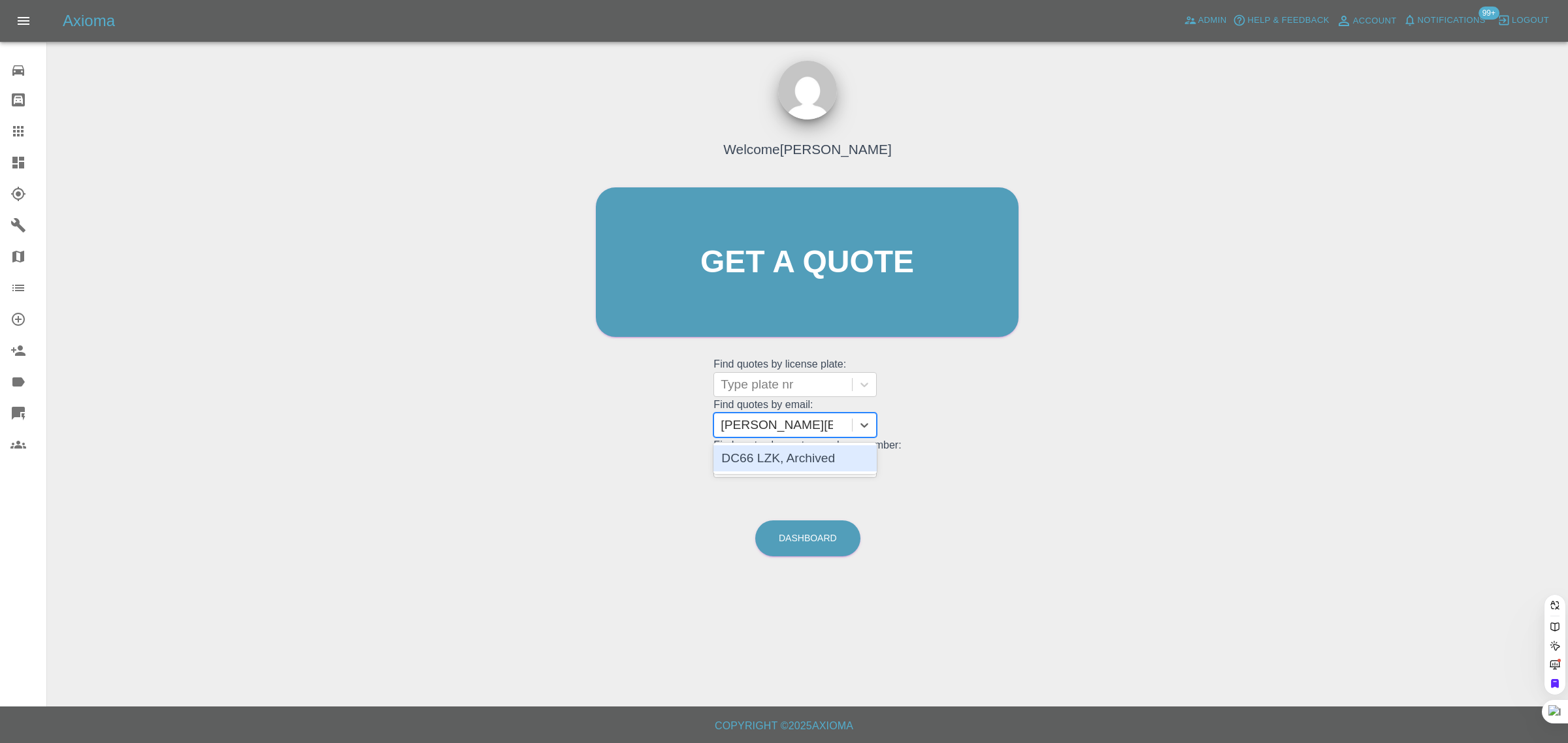
click at [771, 459] on div "DC66 LZK, Archived" at bounding box center [794, 459] width 163 height 26
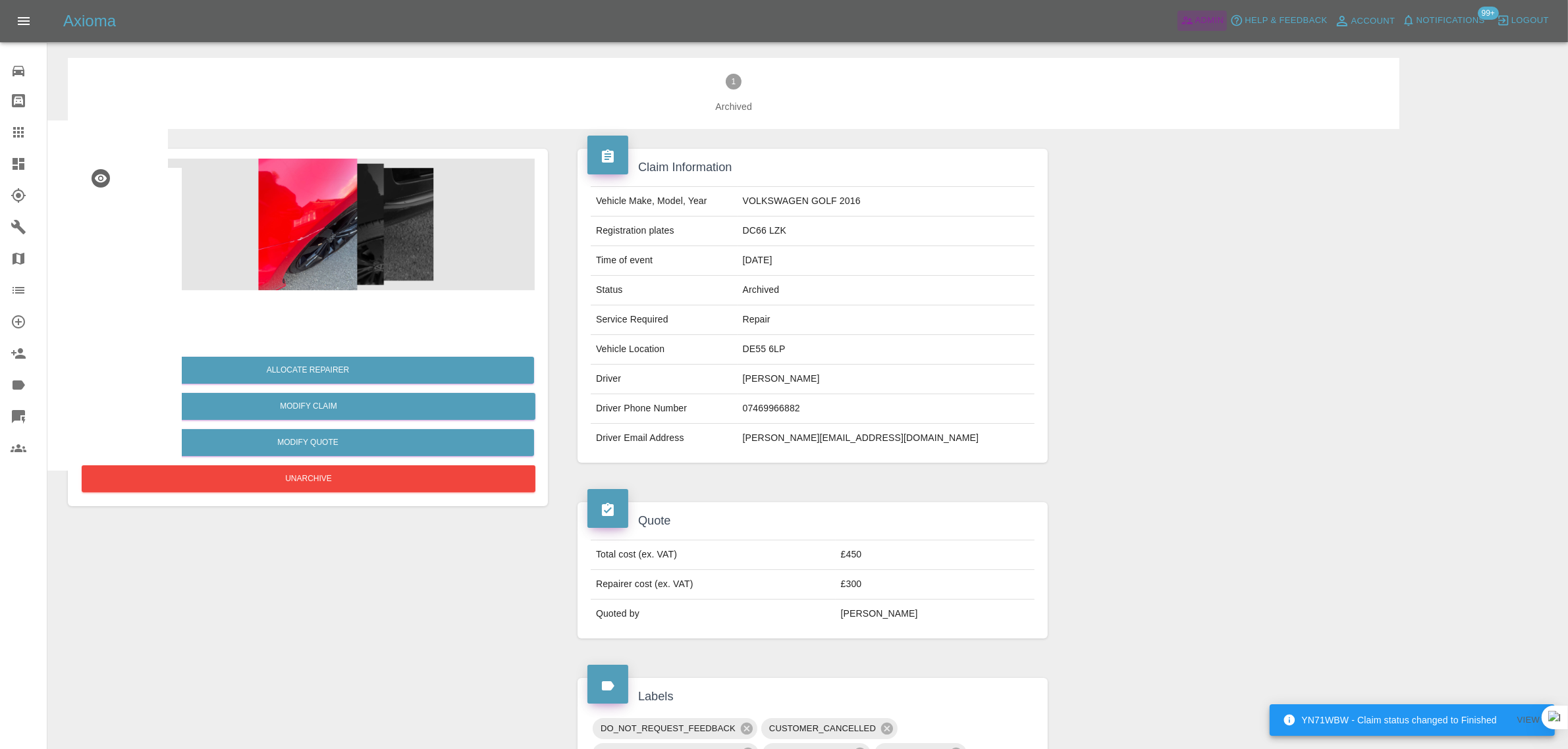
click at [1200, 21] on span "Admin" at bounding box center [1210, 21] width 29 height 15
